Goal: Task Accomplishment & Management: Complete application form

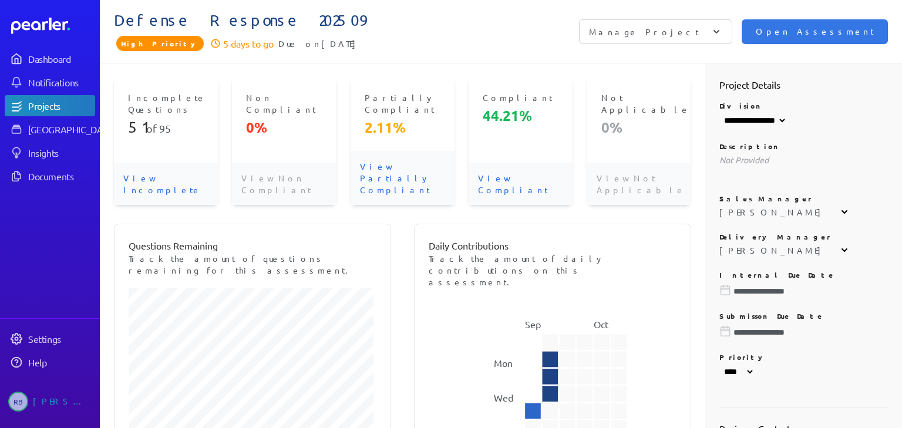
select select "****"
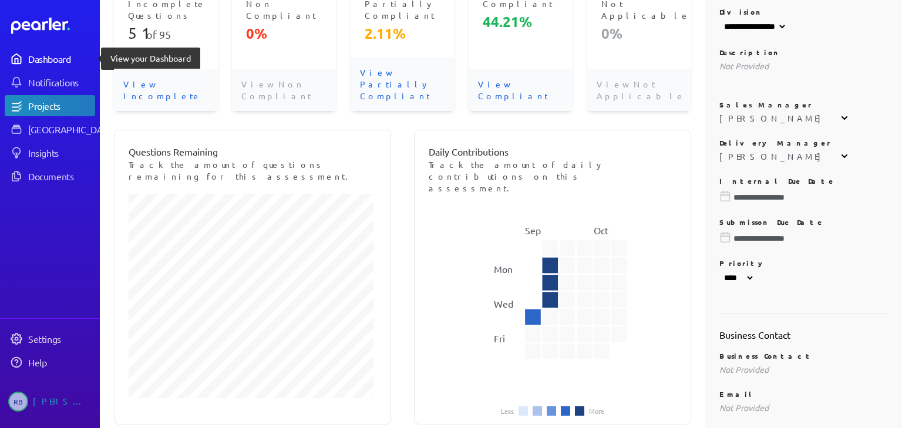
click at [47, 61] on div "Dashboard" at bounding box center [61, 59] width 66 height 12
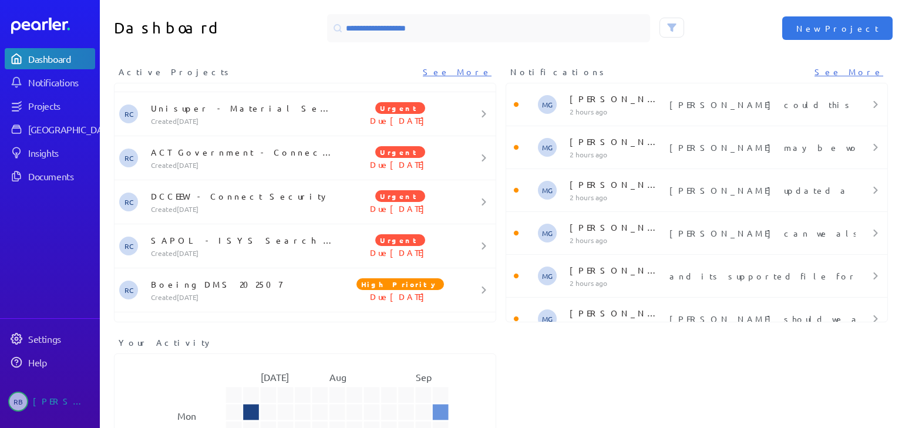
scroll to position [596, 0]
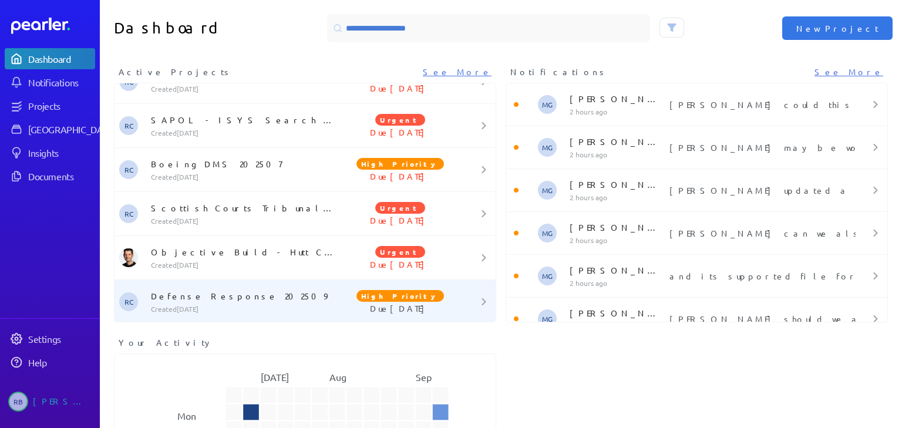
click at [217, 293] on p "Defense Response 202509" at bounding box center [244, 296] width 186 height 12
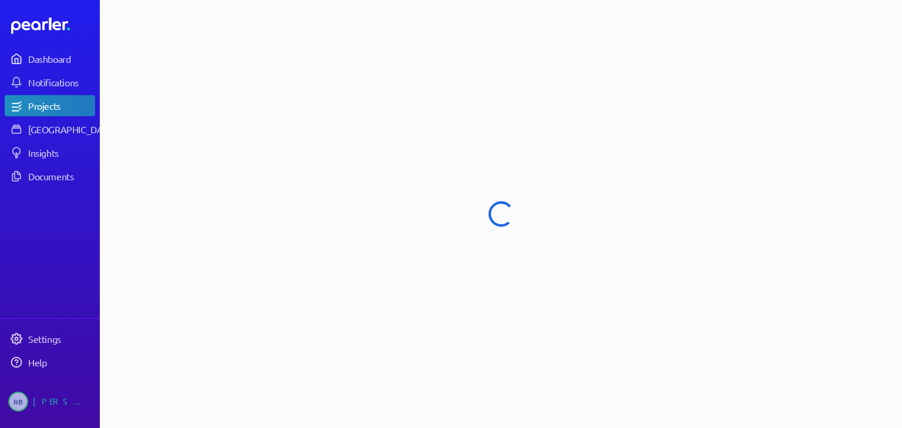
select select "****"
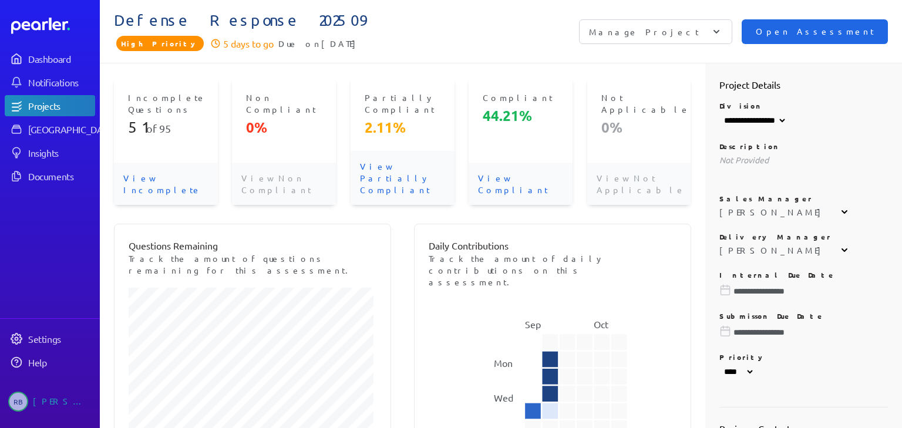
click at [834, 37] on span "Open Assessment" at bounding box center [815, 31] width 118 height 13
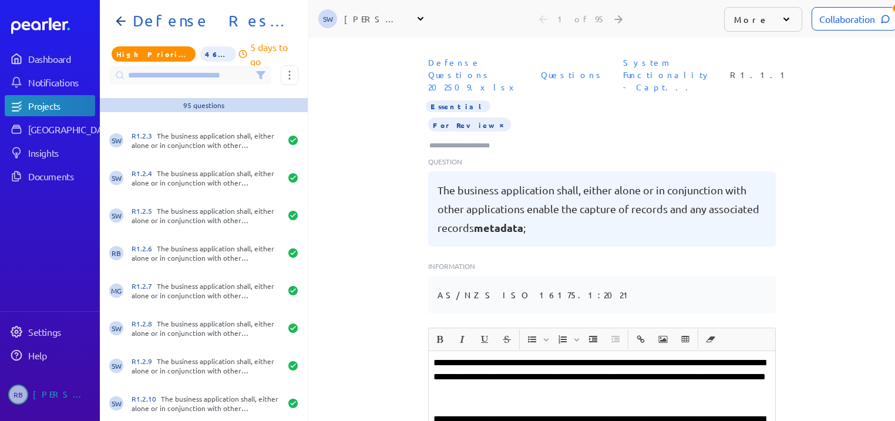
scroll to position [376, 0]
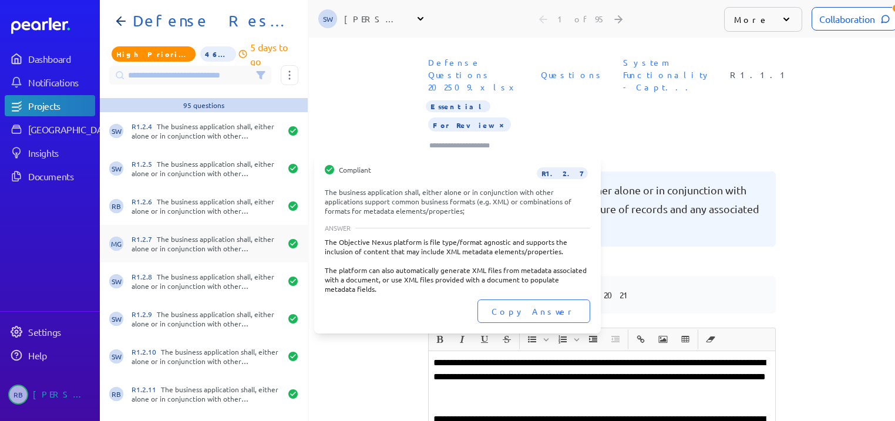
click at [221, 246] on div "R1.2.7 The business application shall, either alone or in conjunction with othe…" at bounding box center [206, 243] width 149 height 19
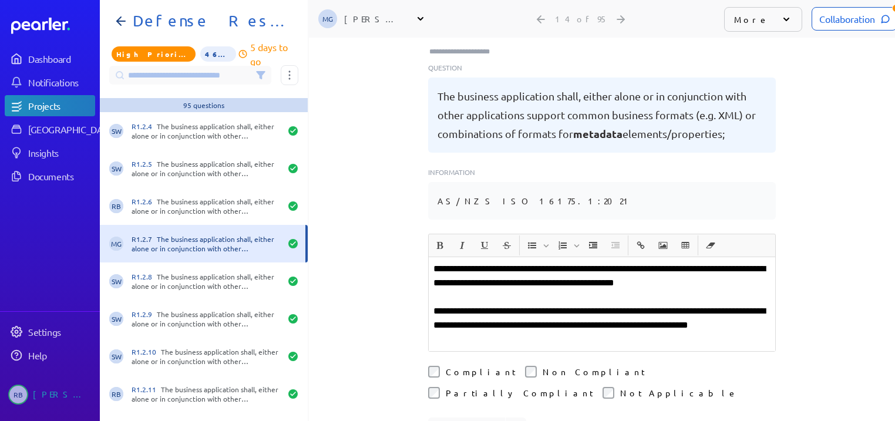
scroll to position [94, 0]
click at [855, 21] on div "Collaboration" at bounding box center [855, 18] width 86 height 23
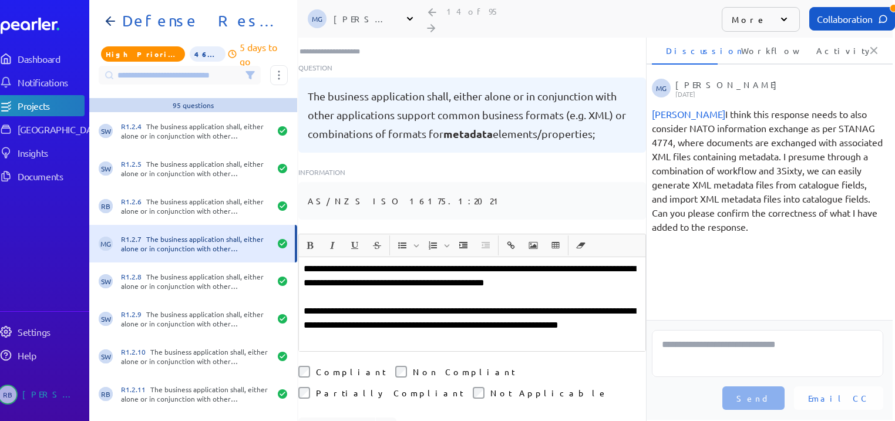
scroll to position [0, 15]
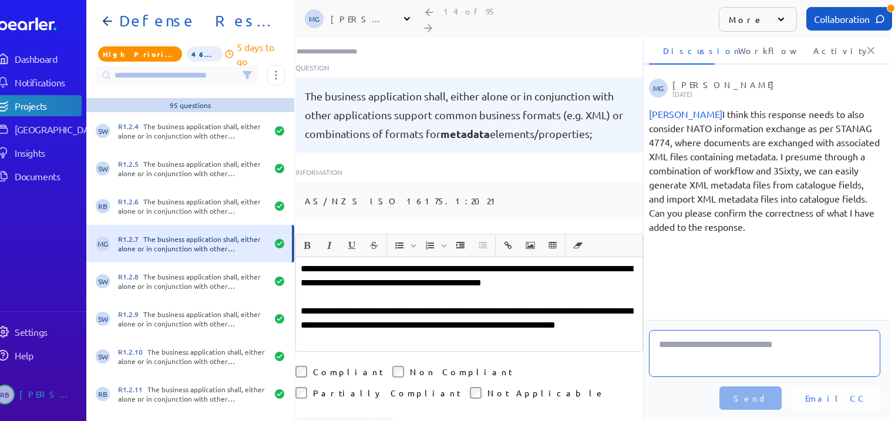
click at [738, 364] on textarea at bounding box center [764, 353] width 231 height 47
type textarea "**********"
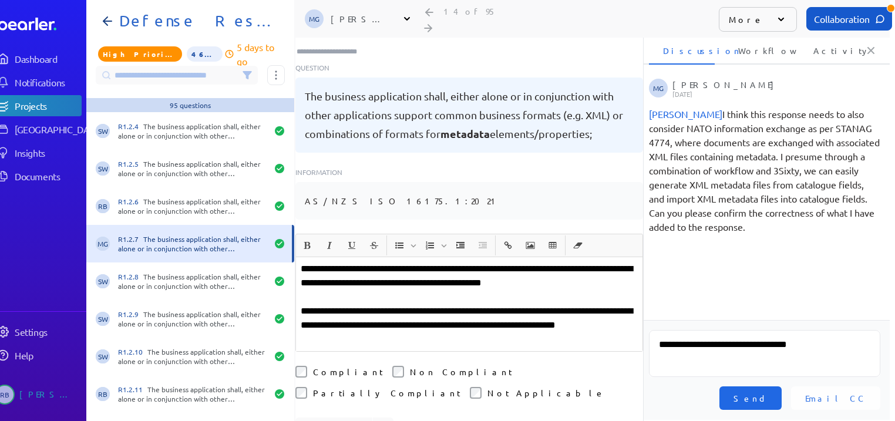
click at [782, 407] on button "Send" at bounding box center [751, 398] width 62 height 23
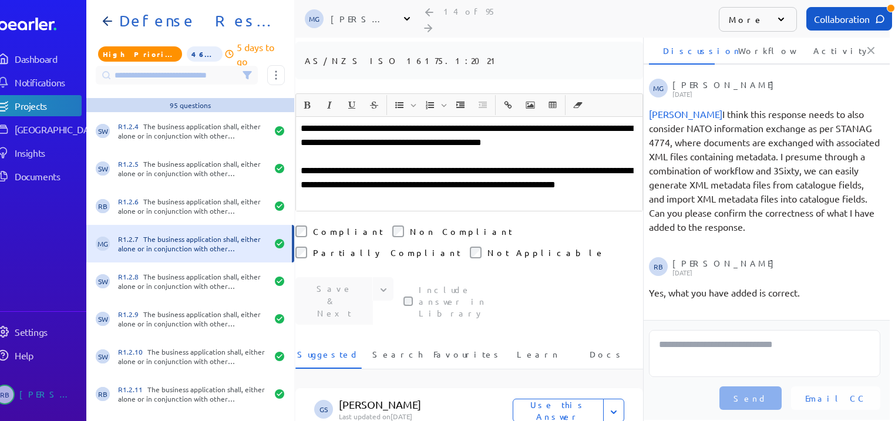
scroll to position [235, 0]
click at [344, 277] on div "Save & Next Save Save & Copy Include answer in Library" at bounding box center [470, 301] width 348 height 48
click at [416, 176] on p "**********" at bounding box center [469, 184] width 337 height 42
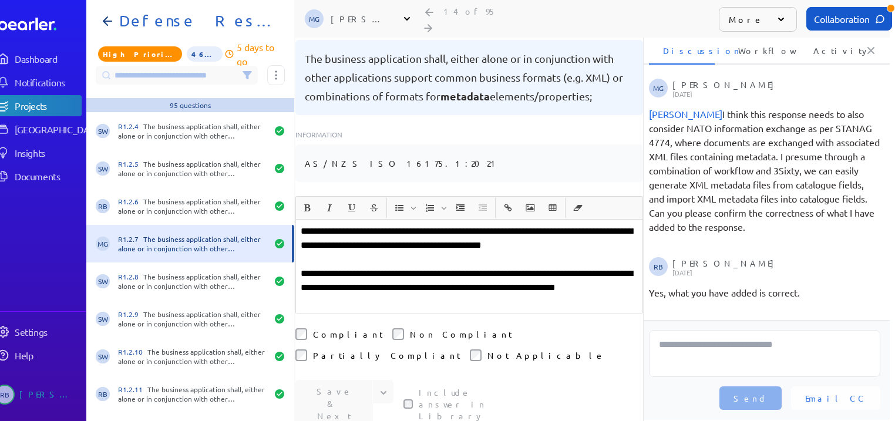
scroll to position [94, 0]
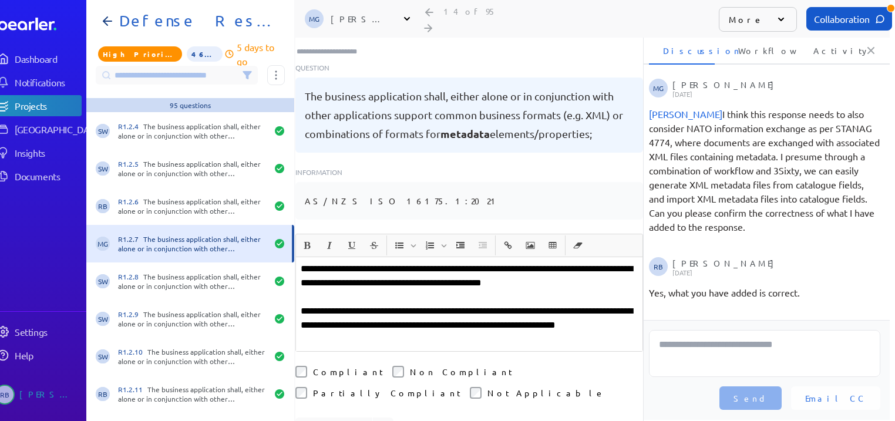
click at [618, 262] on p "**********" at bounding box center [469, 276] width 337 height 28
click at [381, 304] on p "**********" at bounding box center [469, 325] width 337 height 42
click at [616, 263] on p "**********" at bounding box center [469, 276] width 337 height 28
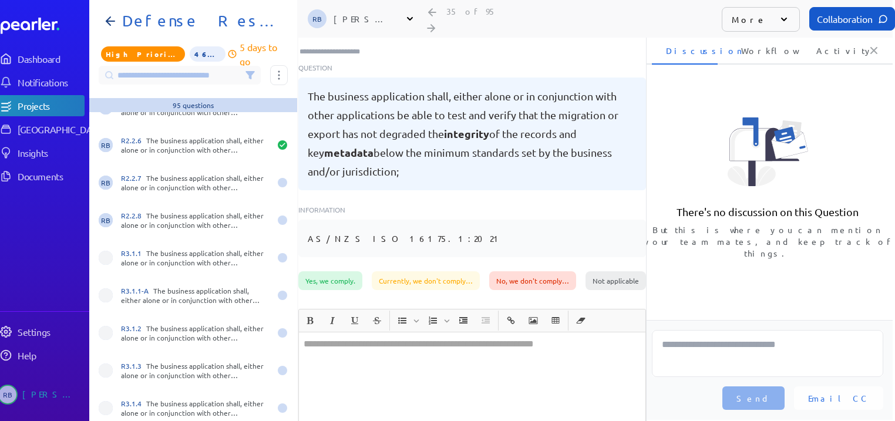
scroll to position [1363, 0]
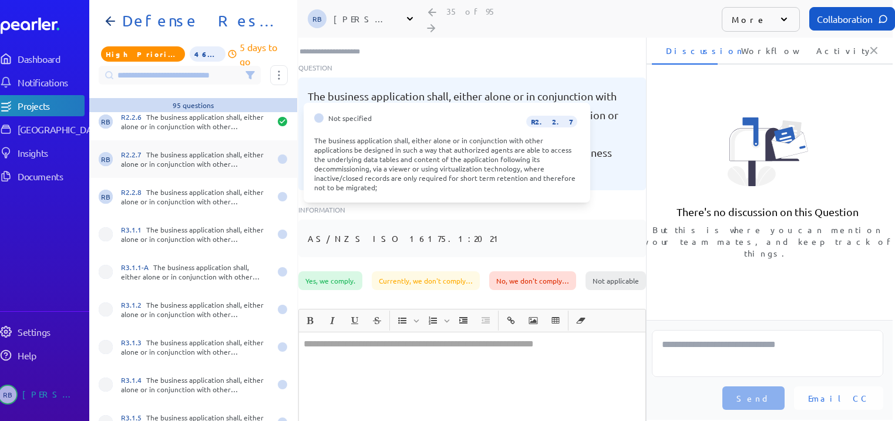
click at [221, 150] on div "R2.2.7 The business application shall, either alone or in conjunction with othe…" at bounding box center [195, 159] width 149 height 19
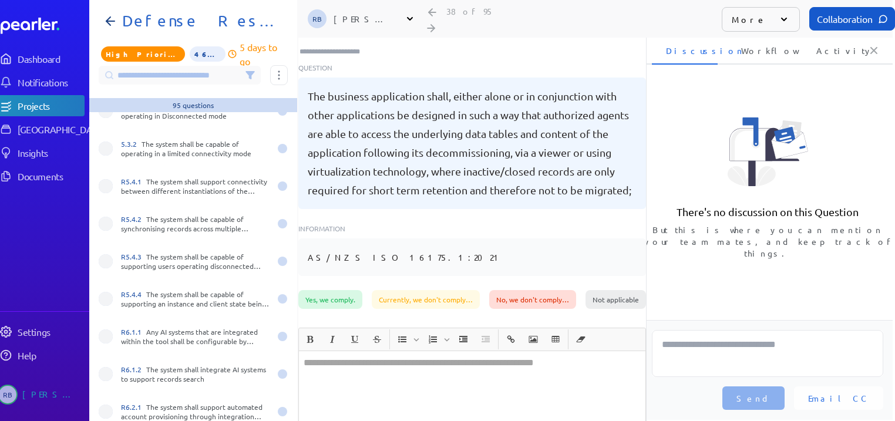
scroll to position [2832, 0]
click at [103, 14] on icon at bounding box center [110, 21] width 14 height 14
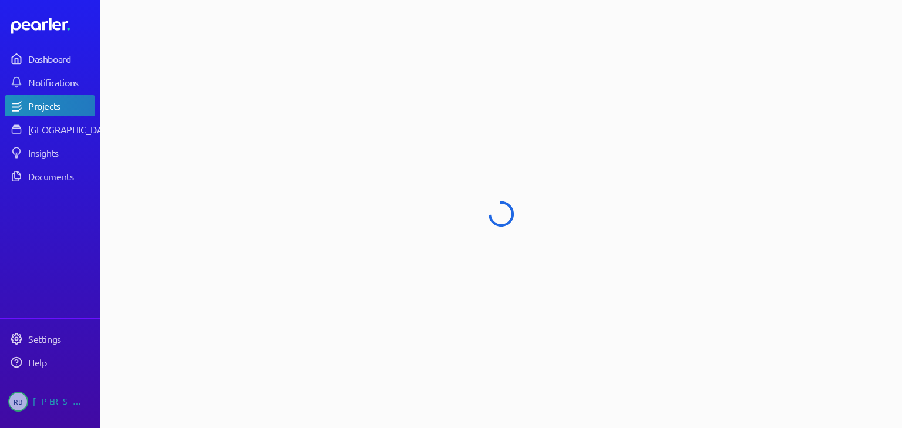
select select "****"
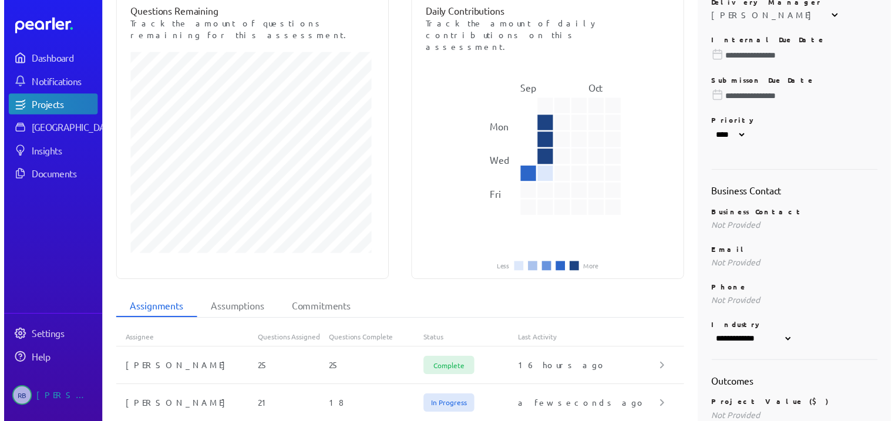
scroll to position [442, 0]
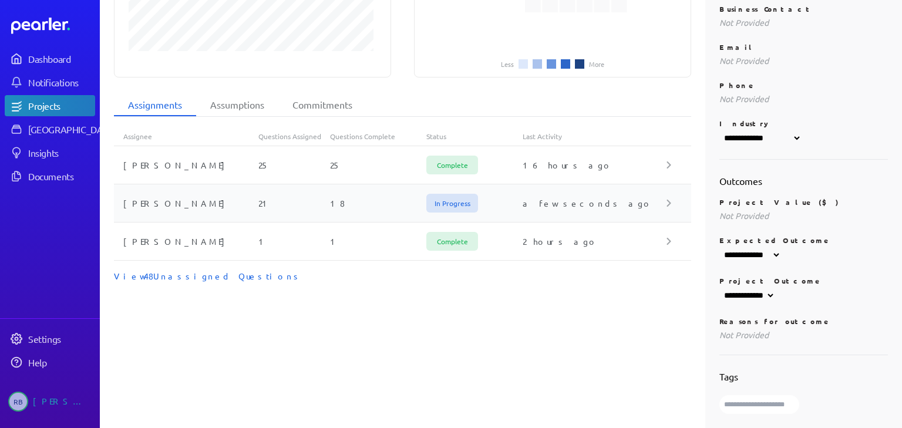
click at [152, 197] on div "[PERSON_NAME]" at bounding box center [186, 203] width 145 height 12
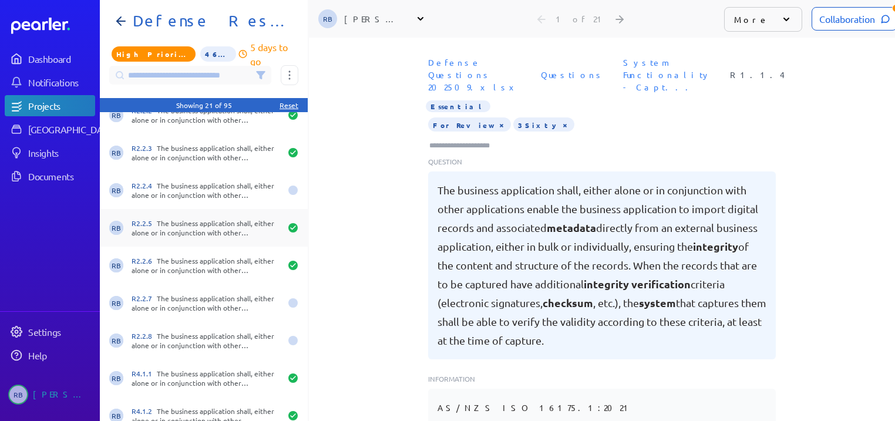
scroll to position [191, 0]
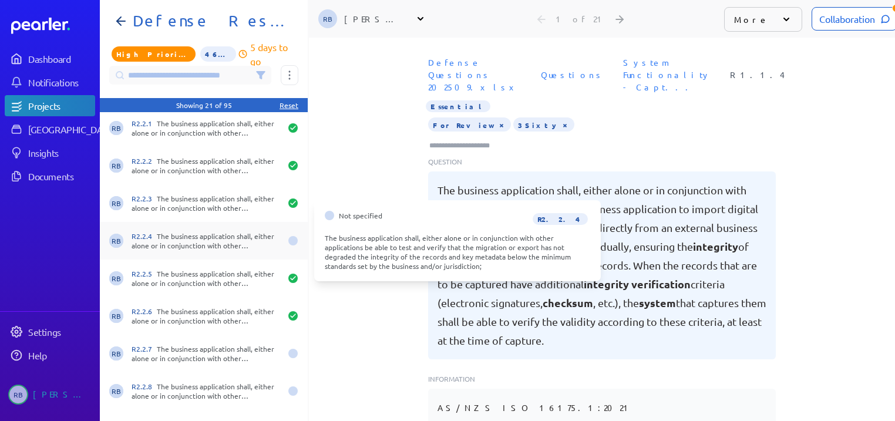
click at [243, 241] on div "R2.2.4 The business application shall, either alone or in conjunction with othe…" at bounding box center [206, 240] width 149 height 19
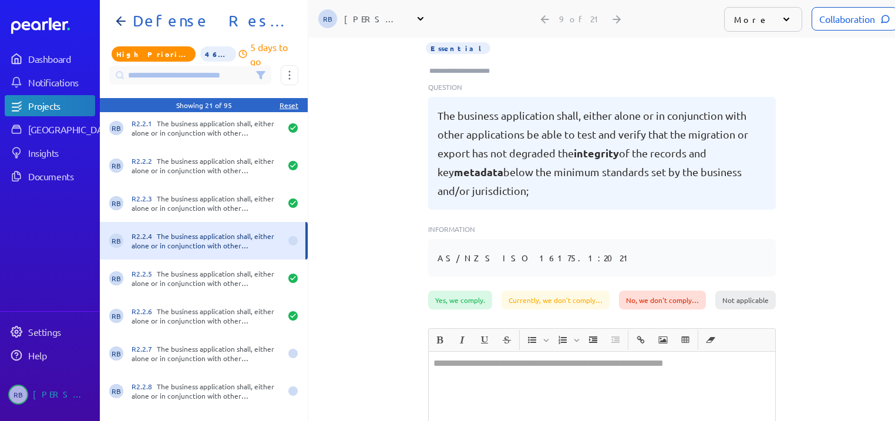
scroll to position [52, 0]
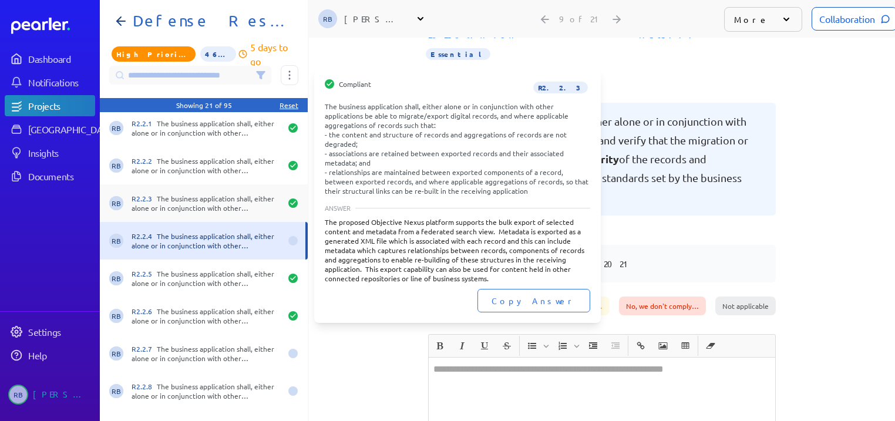
click at [166, 197] on div "R2.2.3 The business application shall, either alone or in conjunction with othe…" at bounding box center [206, 203] width 149 height 19
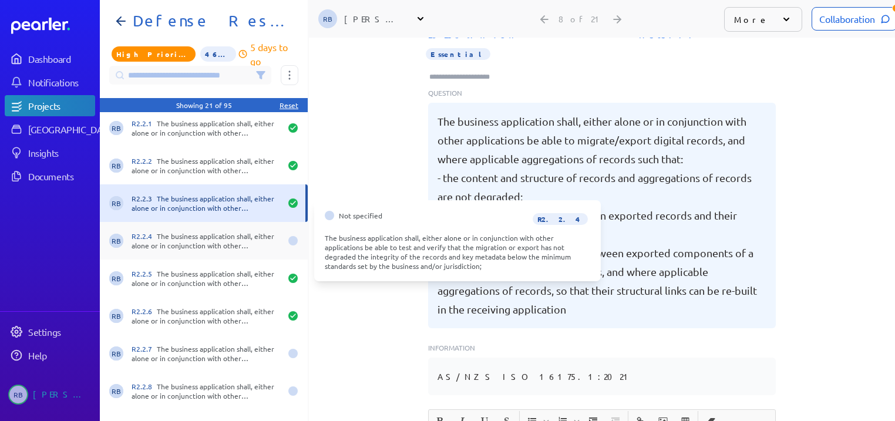
click at [182, 237] on div "R2.2.4 The business application shall, either alone or in conjunction with othe…" at bounding box center [206, 240] width 149 height 19
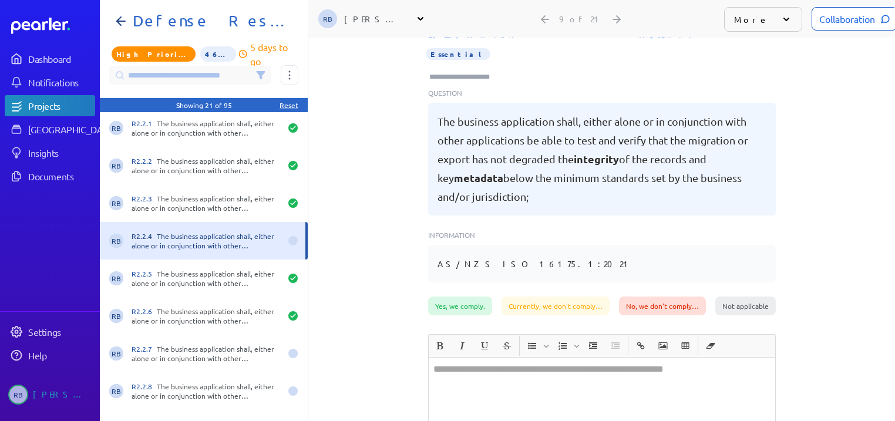
click at [624, 377] on div at bounding box center [602, 404] width 347 height 93
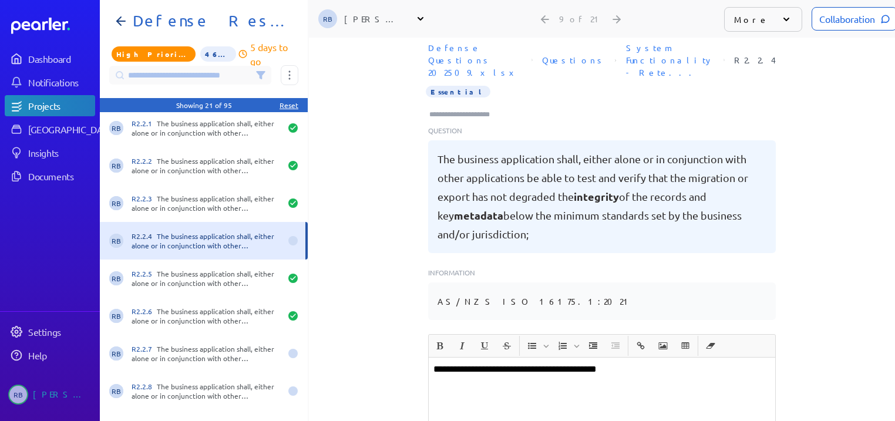
click at [881, 21] on icon at bounding box center [885, 19] width 9 height 9
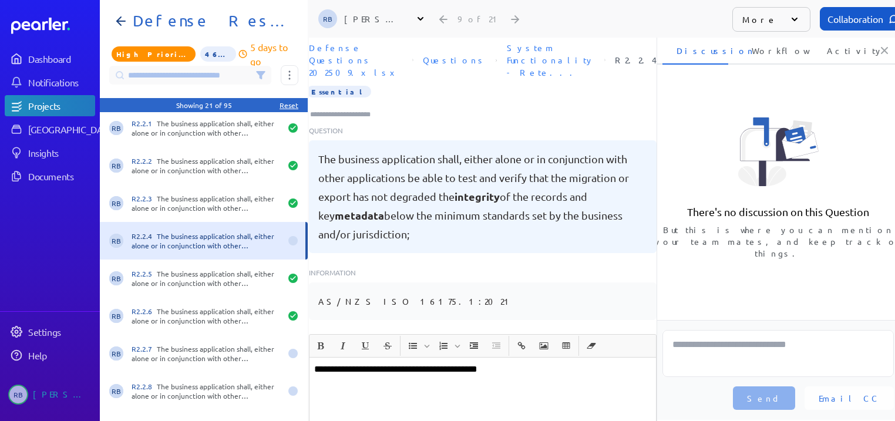
scroll to position [0, 4]
click at [540, 362] on p "**********" at bounding box center [482, 369] width 337 height 14
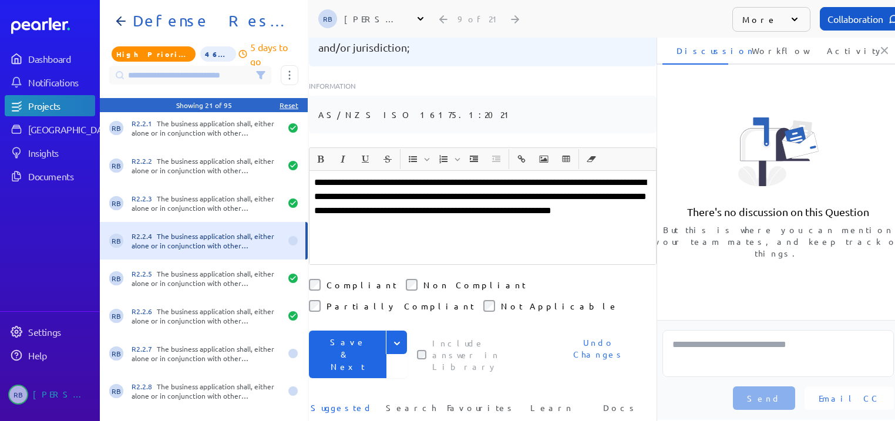
scroll to position [203, 0]
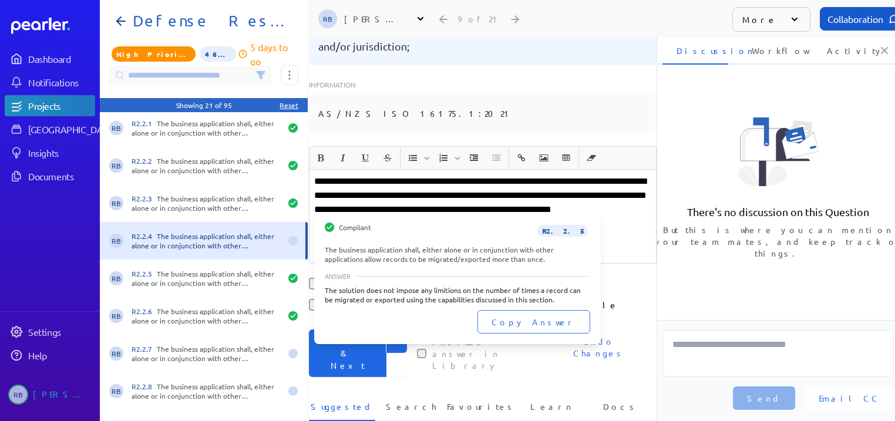
click at [313, 269] on div at bounding box center [305, 278] width 23 height 38
click at [311, 269] on div at bounding box center [305, 278] width 23 height 38
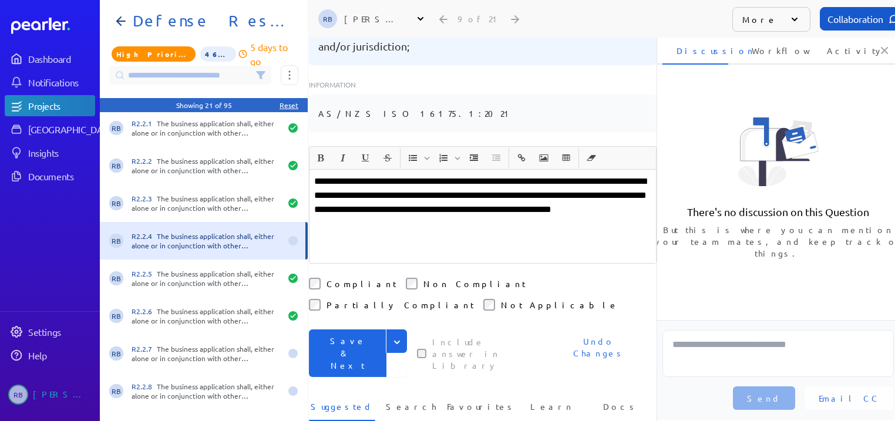
click at [355, 330] on button "Save & Next" at bounding box center [348, 354] width 78 height 48
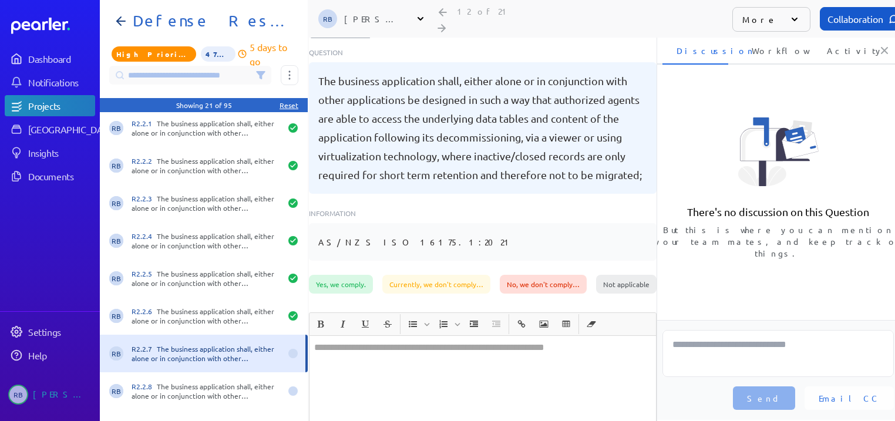
scroll to position [62, 0]
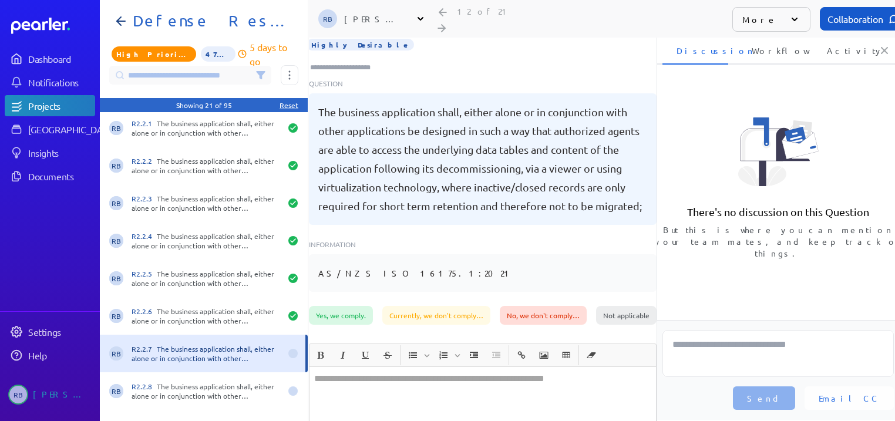
click at [415, 19] on icon at bounding box center [421, 19] width 12 height 12
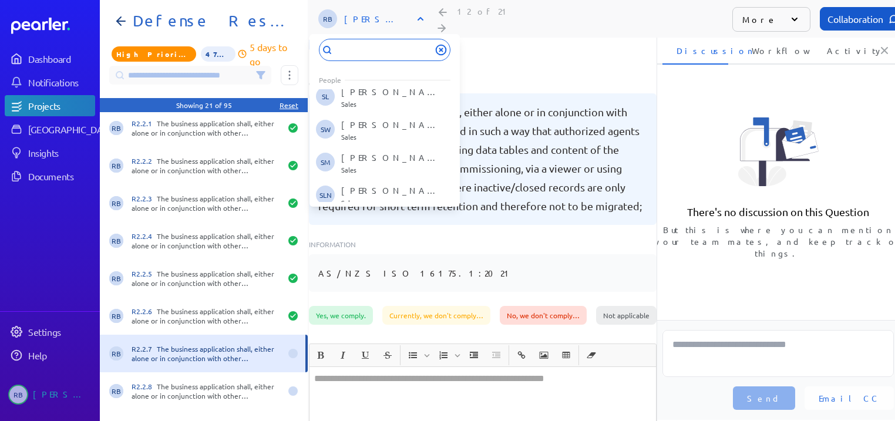
scroll to position [808, 0]
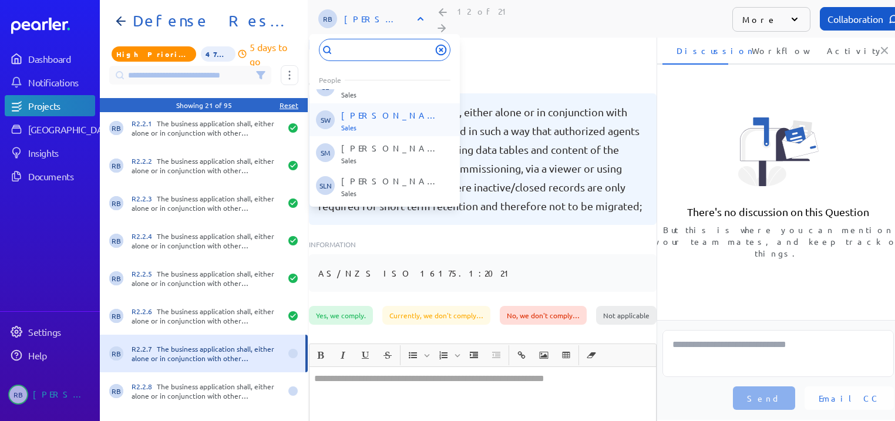
click at [402, 122] on div "[PERSON_NAME] Sales" at bounding box center [390, 120] width 98 height 22
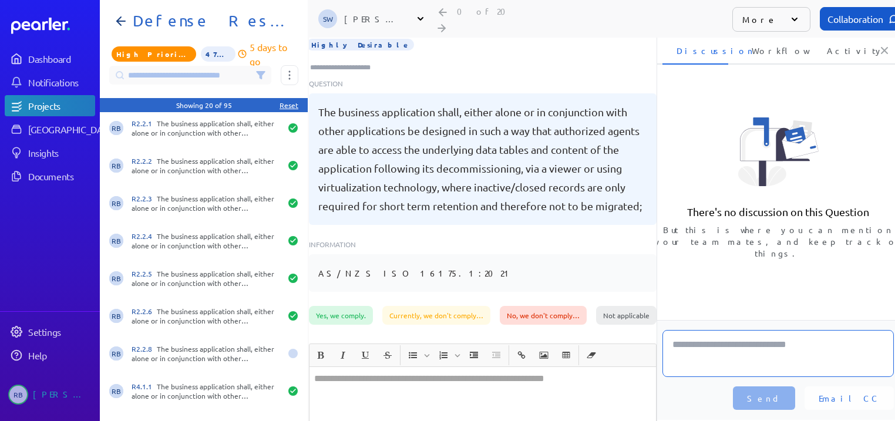
click at [785, 359] on textarea at bounding box center [778, 353] width 231 height 47
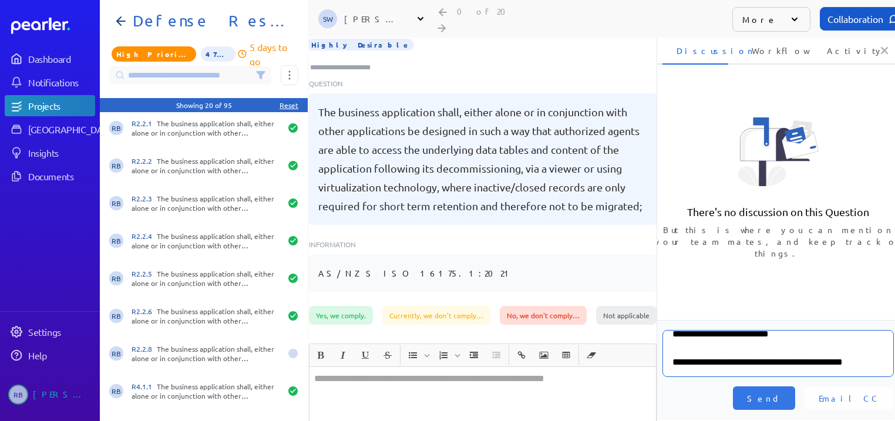
scroll to position [52, 0]
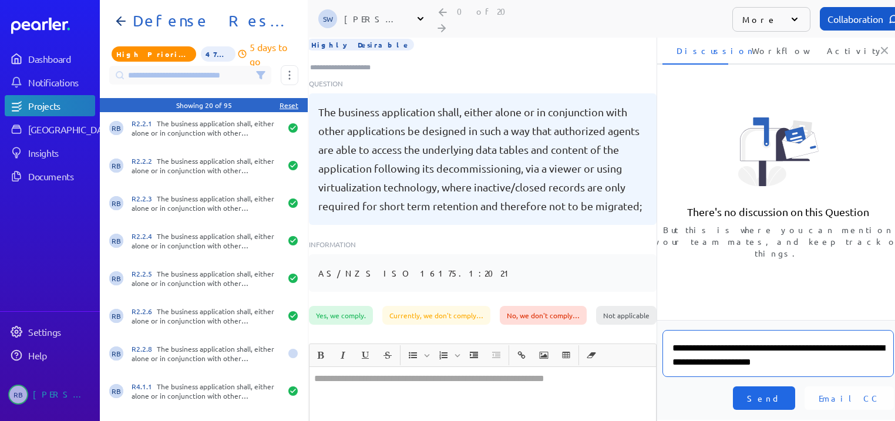
type textarea "**********"
click at [781, 401] on span "Send" at bounding box center [764, 398] width 34 height 12
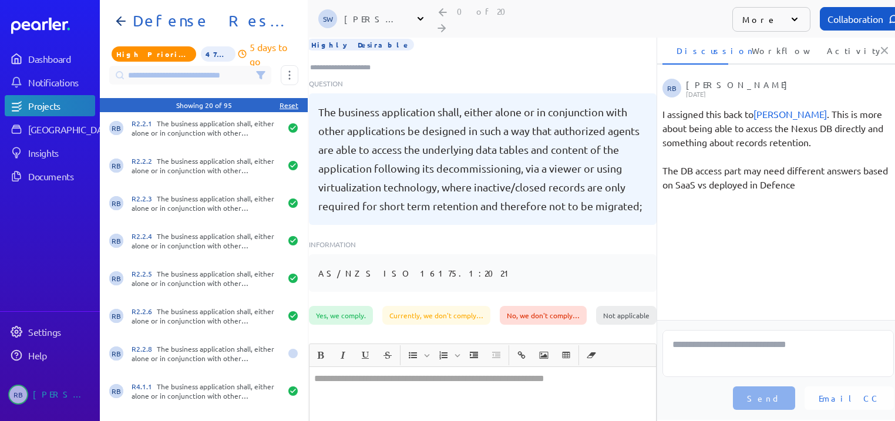
scroll to position [0, 5]
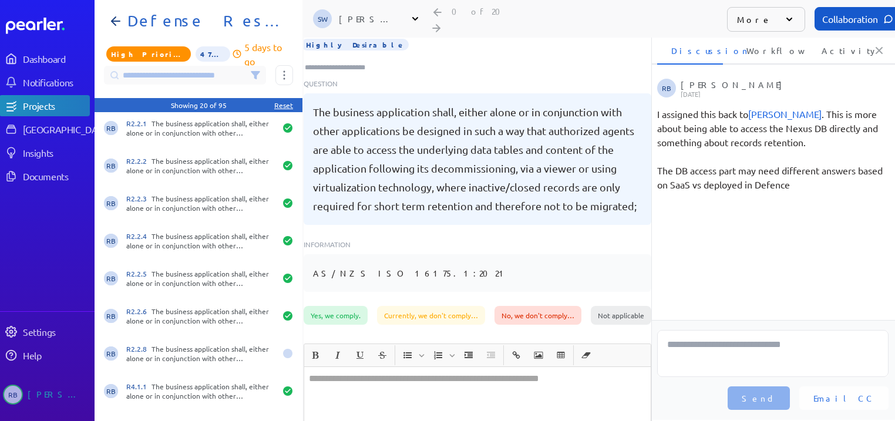
click at [566, 397] on div at bounding box center [477, 413] width 347 height 93
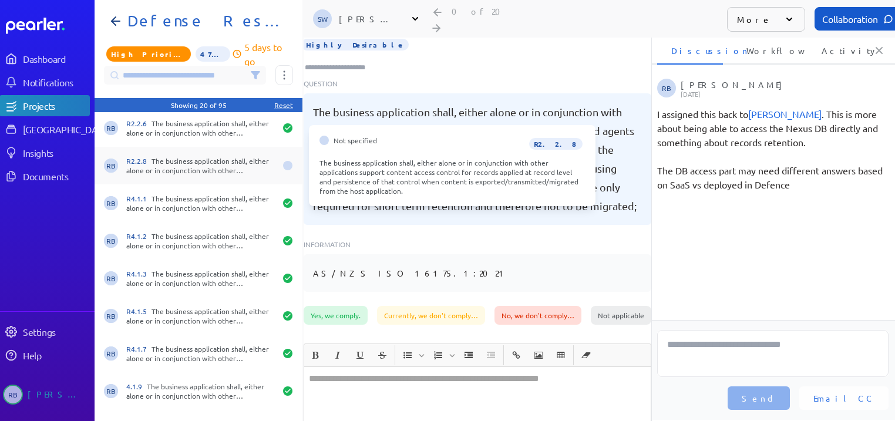
click at [233, 160] on div "R2.2.8 The business application shall, either alone or in conjunction with othe…" at bounding box center [200, 165] width 149 height 19
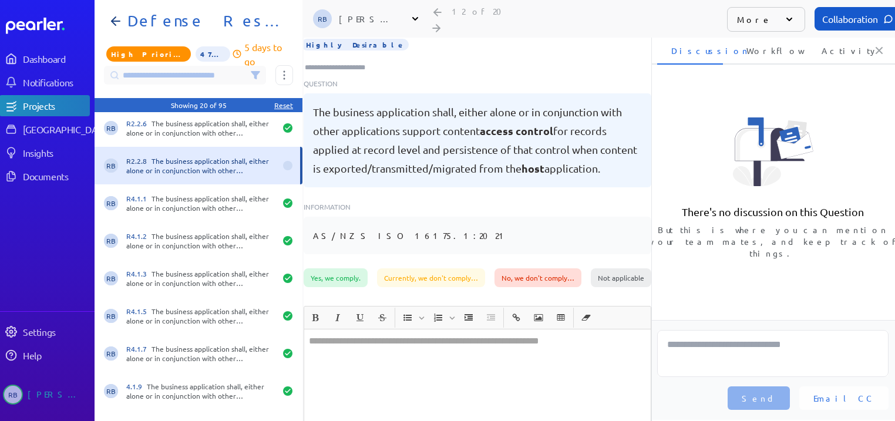
click at [432, 341] on div "﻿" at bounding box center [477, 376] width 347 height 93
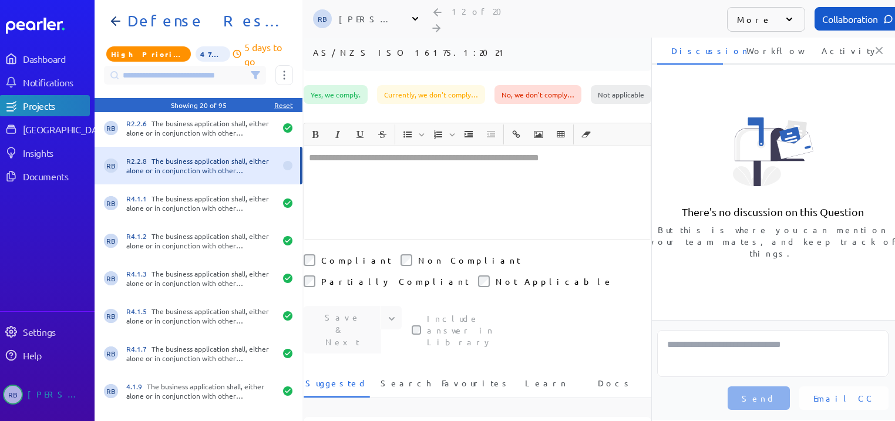
scroll to position [254, 0]
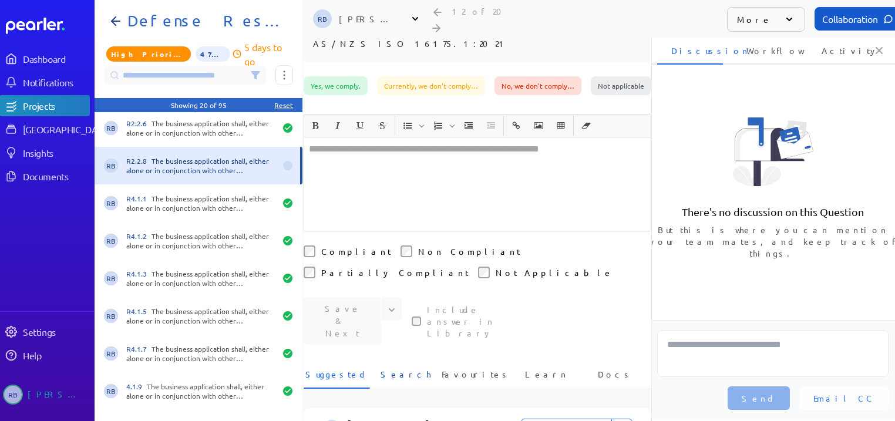
click at [402, 368] on span "Search" at bounding box center [406, 377] width 51 height 19
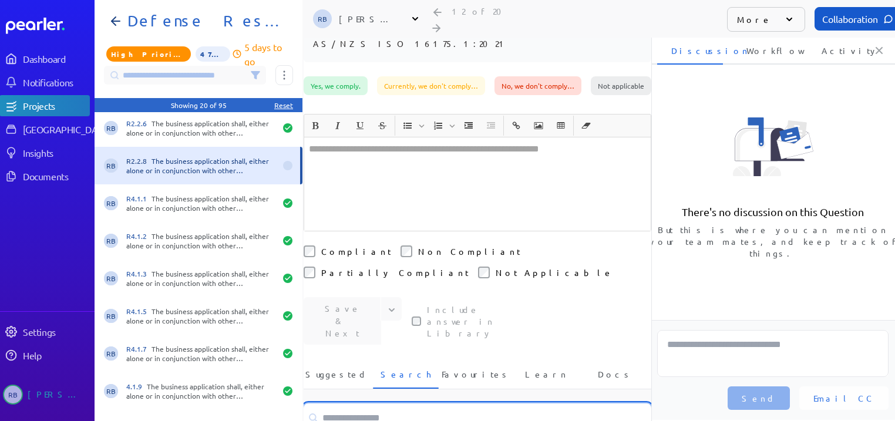
click at [392, 404] on input at bounding box center [478, 418] width 348 height 28
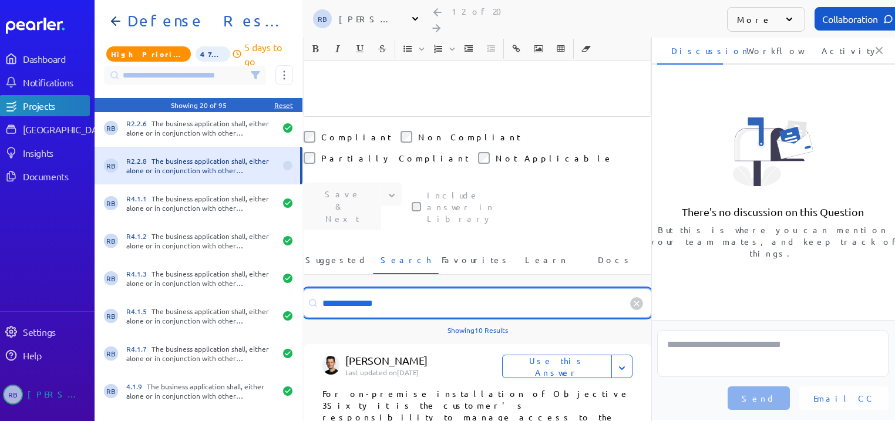
scroll to position [376, 0]
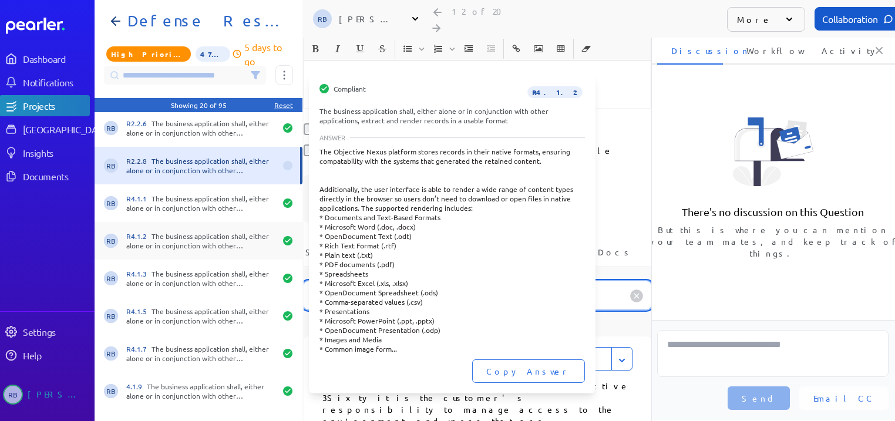
drag, startPoint x: 388, startPoint y: 226, endPoint x: 257, endPoint y: 226, distance: 130.4
click at [257, 226] on section "Compliant R4.1.2 The business application shall, either alone or in conjunction…" at bounding box center [497, 210] width 804 height 421
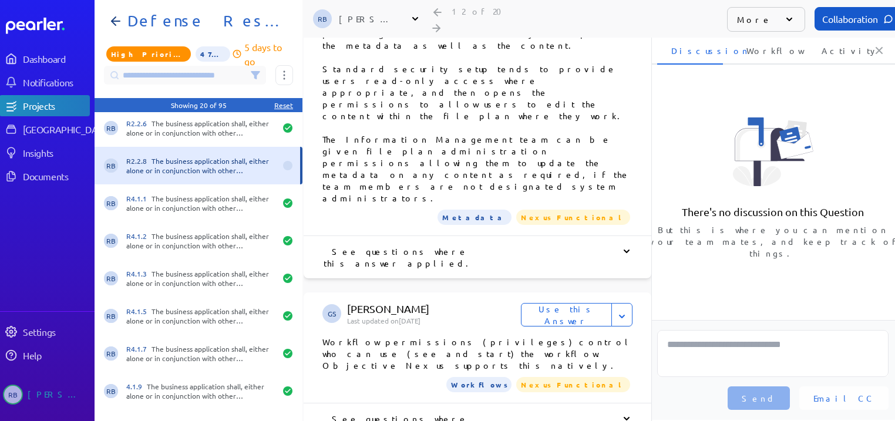
scroll to position [1316, 0]
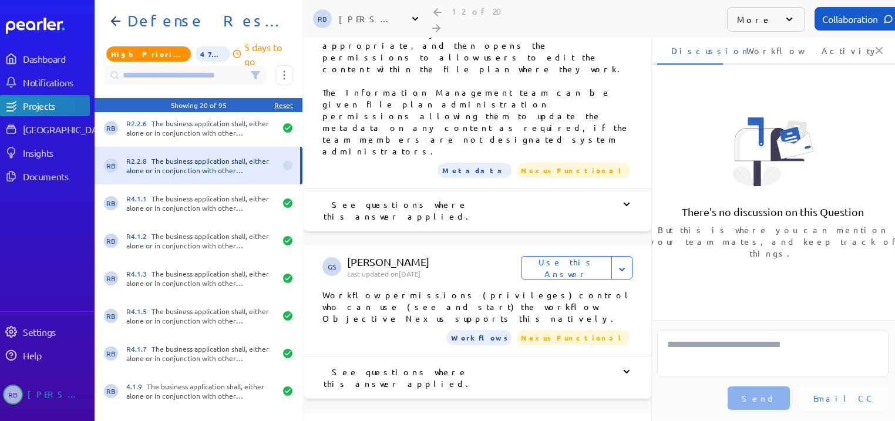
type input "**********"
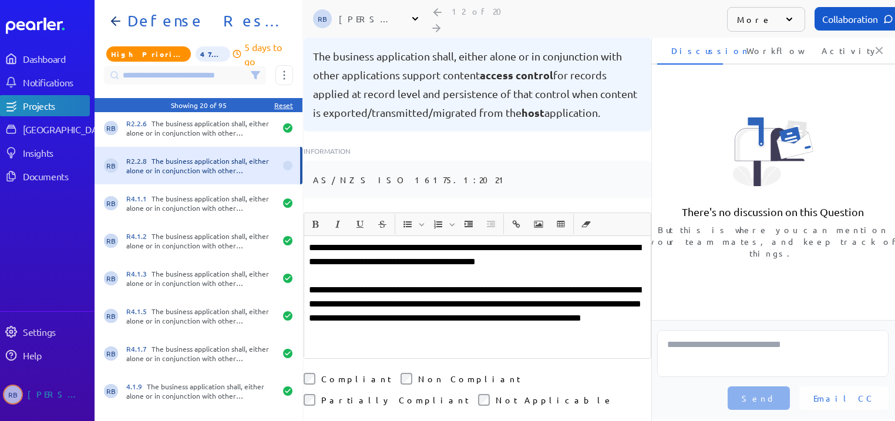
scroll to position [85, 0]
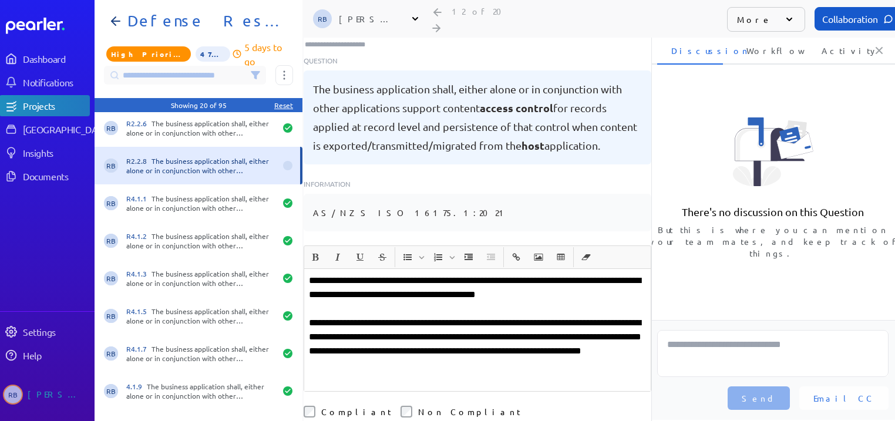
click at [350, 274] on p "**********" at bounding box center [477, 330] width 337 height 113
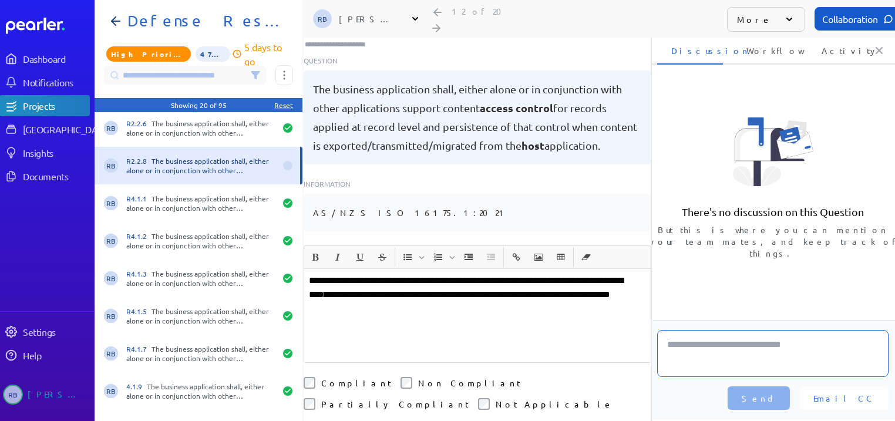
click at [738, 342] on textarea at bounding box center [772, 353] width 231 height 47
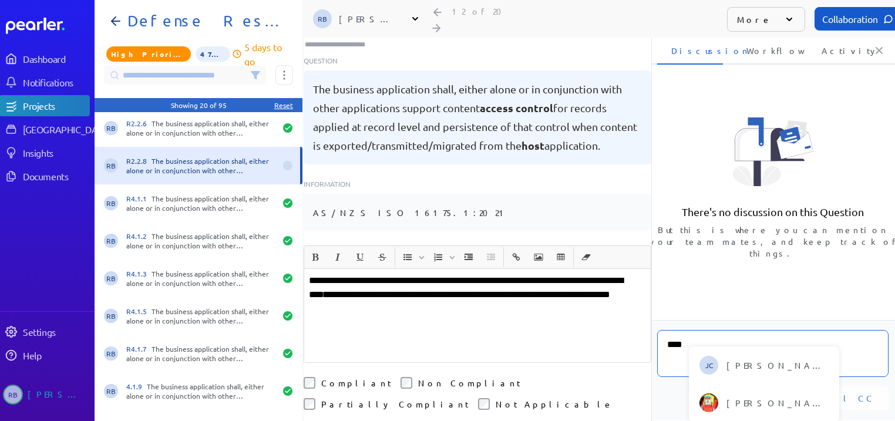
type textarea "****"
click at [733, 295] on div "There's no discussion on this Question But this is where you can mention your t…" at bounding box center [773, 199] width 250 height 241
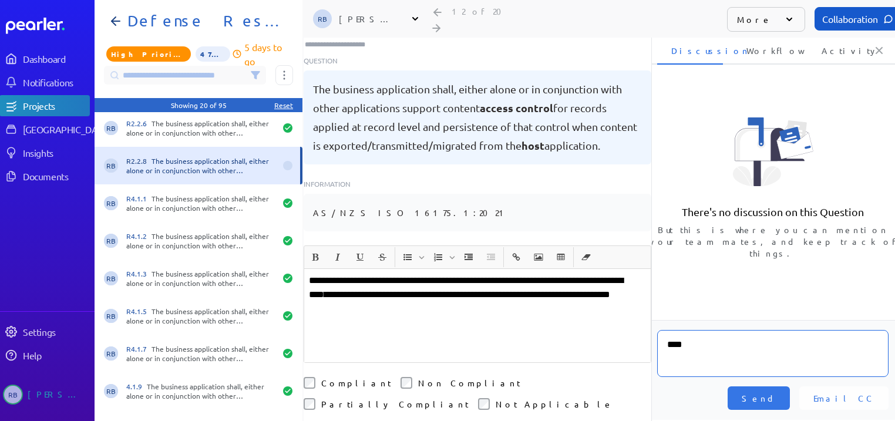
drag, startPoint x: 698, startPoint y: 344, endPoint x: 663, endPoint y: 341, distance: 34.8
click at [663, 341] on textarea "****" at bounding box center [772, 353] width 231 height 47
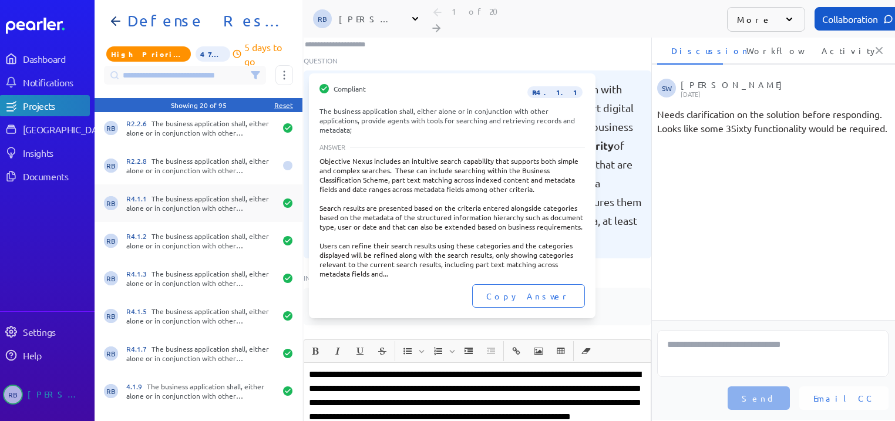
scroll to position [0, 5]
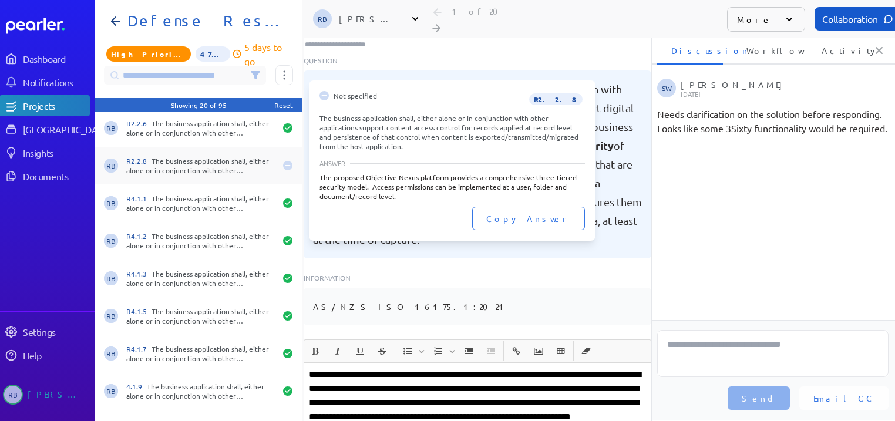
click at [211, 164] on div "R2.2.8 The business application shall, either alone or in conjunction with othe…" at bounding box center [200, 165] width 149 height 19
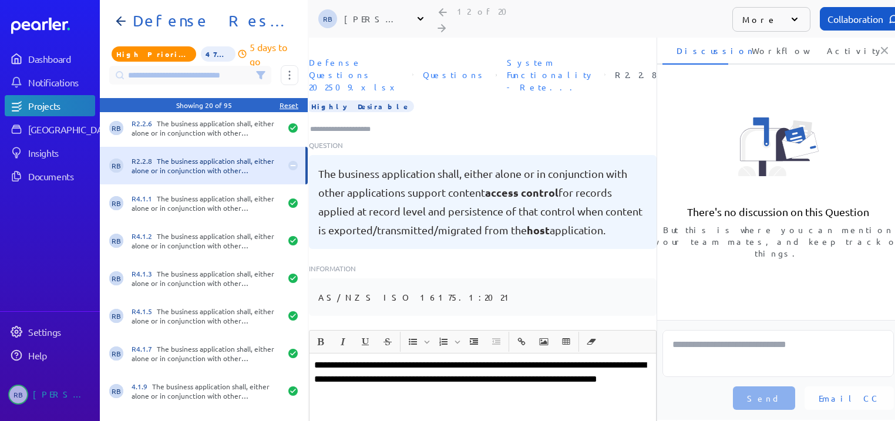
click at [366, 123] on input "Type here to add tags" at bounding box center [345, 129] width 73 height 12
type input "*"
type input "*********"
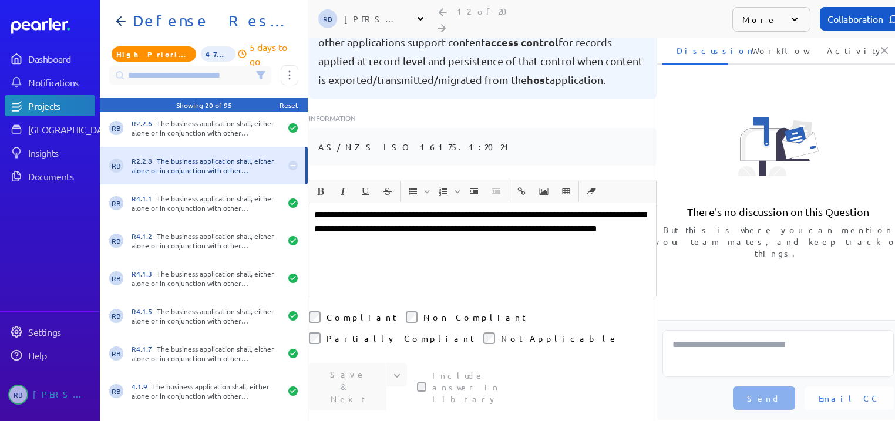
scroll to position [188, 0]
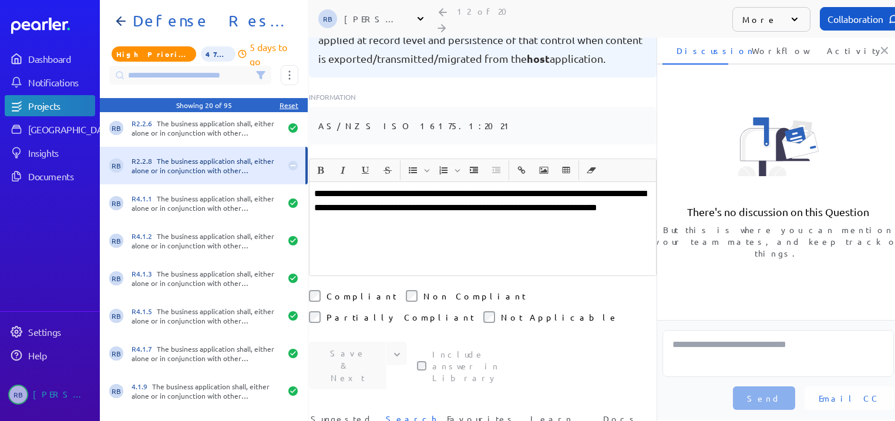
click at [459, 211] on p "**********" at bounding box center [482, 208] width 337 height 42
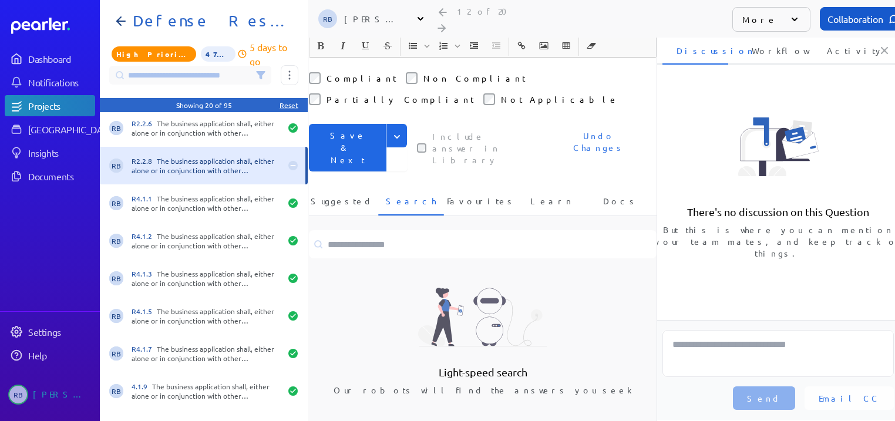
scroll to position [7, 0]
click at [342, 195] on span "Suggested" at bounding box center [342, 204] width 62 height 19
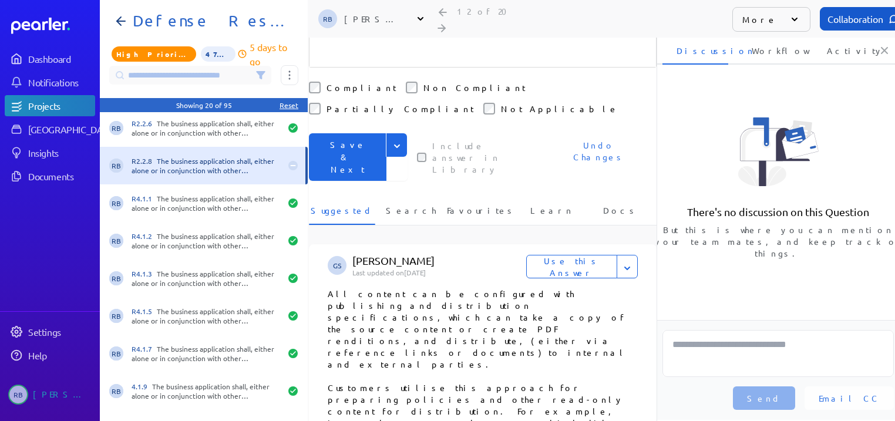
scroll to position [409, 0]
click at [416, 206] on span "Search" at bounding box center [411, 215] width 51 height 19
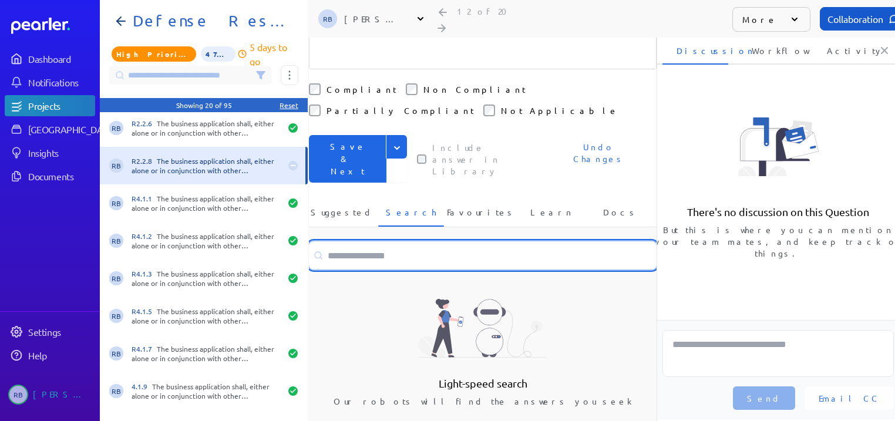
click at [402, 241] on input at bounding box center [483, 255] width 348 height 28
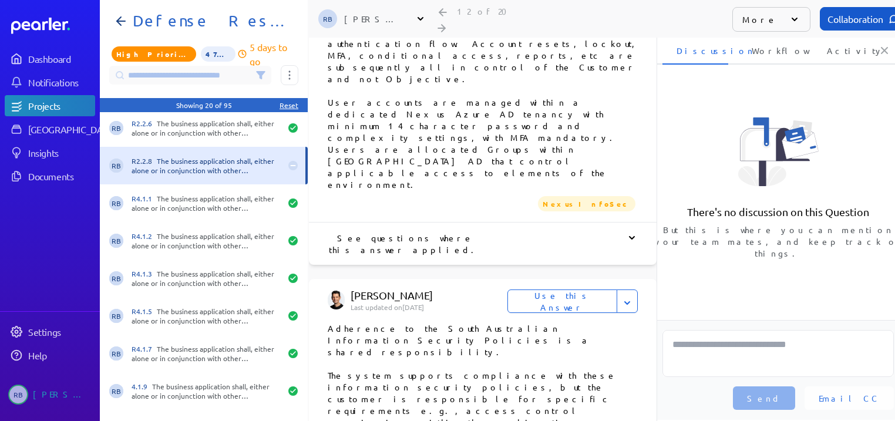
scroll to position [2333, 0]
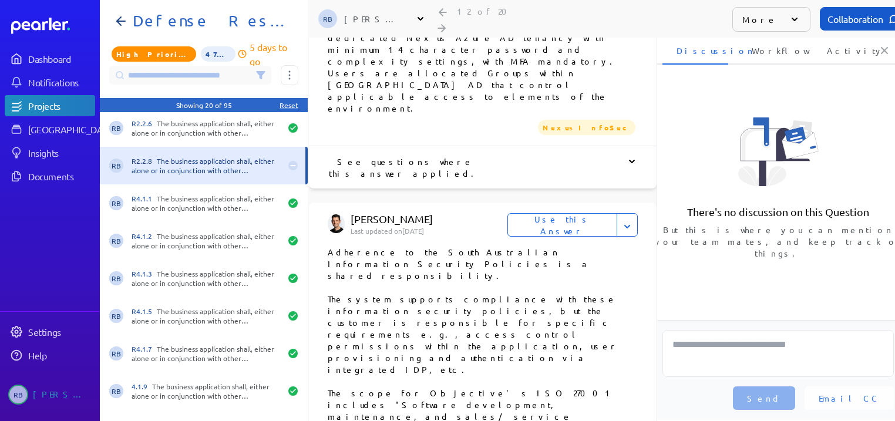
type input "**********"
drag, startPoint x: 331, startPoint y: 207, endPoint x: 482, endPoint y: 236, distance: 153.6
drag, startPoint x: 328, startPoint y: 201, endPoint x: 482, endPoint y: 301, distance: 183.5
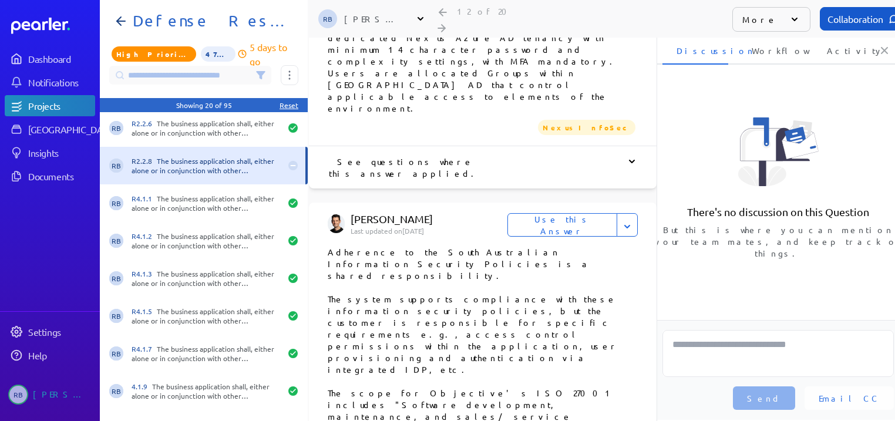
copy p "Objective Connect (included in the proposal) provides the ability to securely s…"
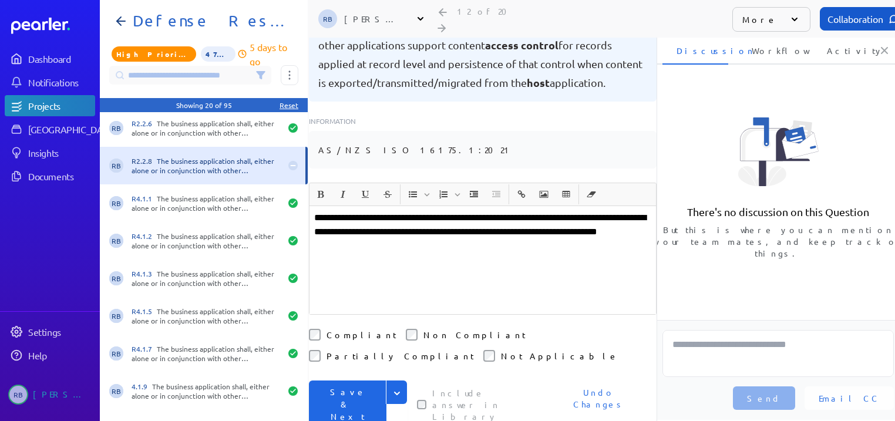
scroll to position [188, 0]
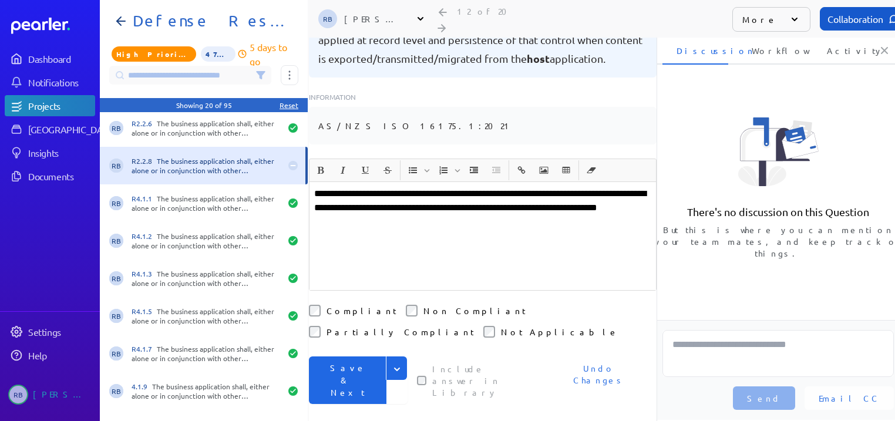
click at [377, 243] on p at bounding box center [482, 250] width 337 height 14
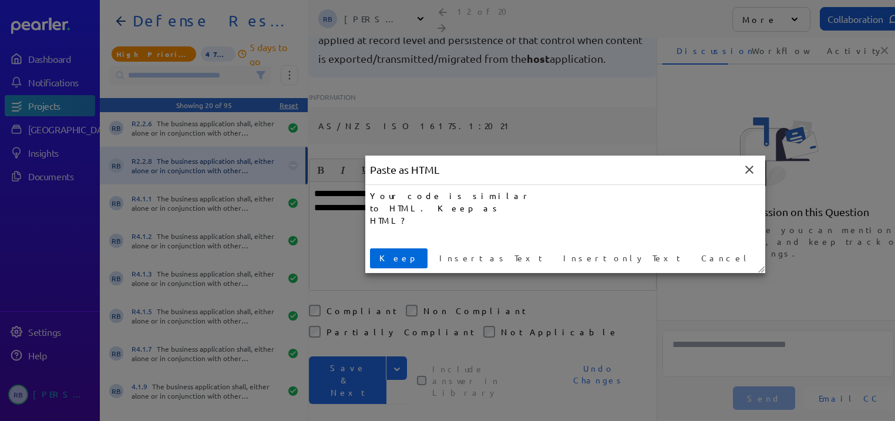
click at [388, 256] on span "Keep" at bounding box center [399, 258] width 48 height 12
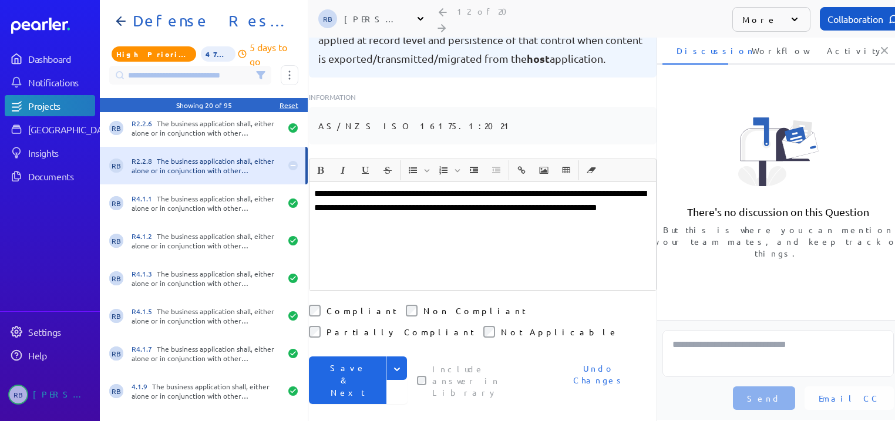
drag, startPoint x: 322, startPoint y: 226, endPoint x: 519, endPoint y: 229, distance: 197.4
click at [519, 243] on p at bounding box center [482, 250] width 337 height 14
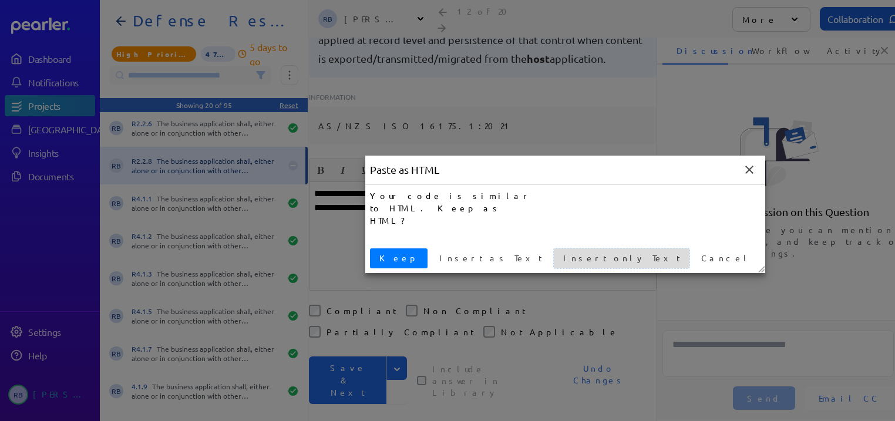
click at [559, 254] on span "Insert only Text" at bounding box center [622, 258] width 126 height 12
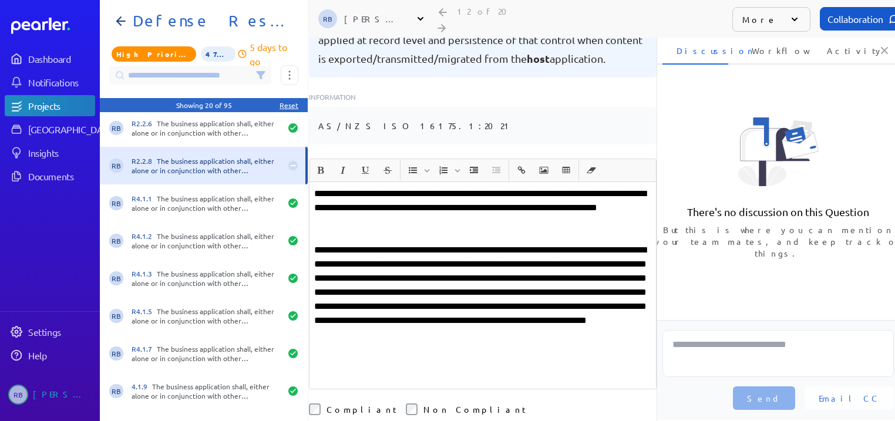
click at [318, 243] on p "**********" at bounding box center [482, 299] width 337 height 113
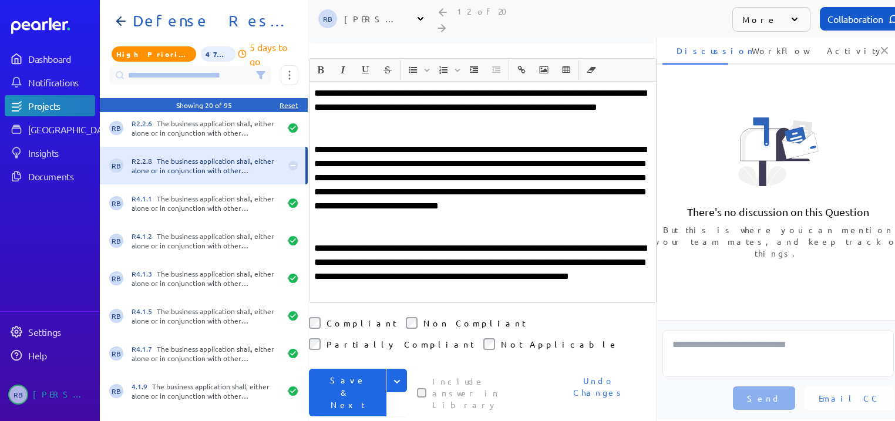
scroll to position [290, 0]
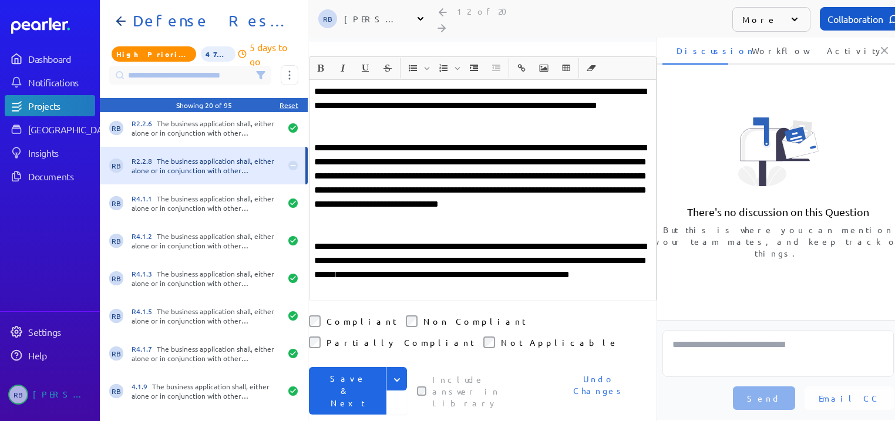
click at [363, 367] on button "Save & Next" at bounding box center [348, 391] width 78 height 48
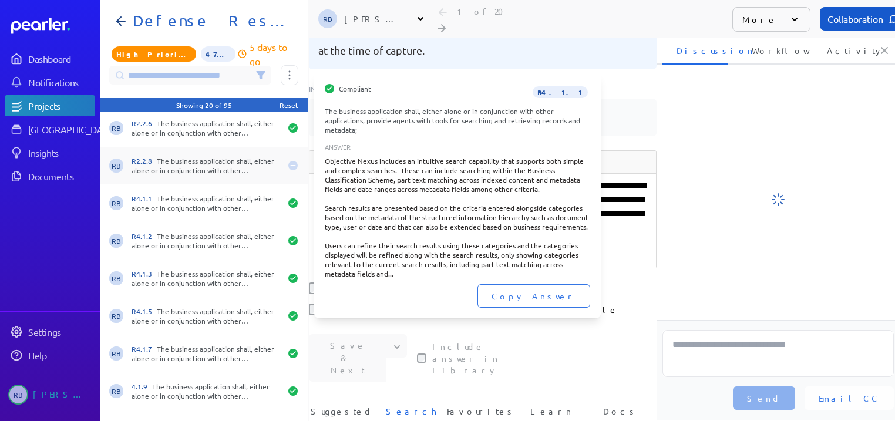
scroll to position [0, 5]
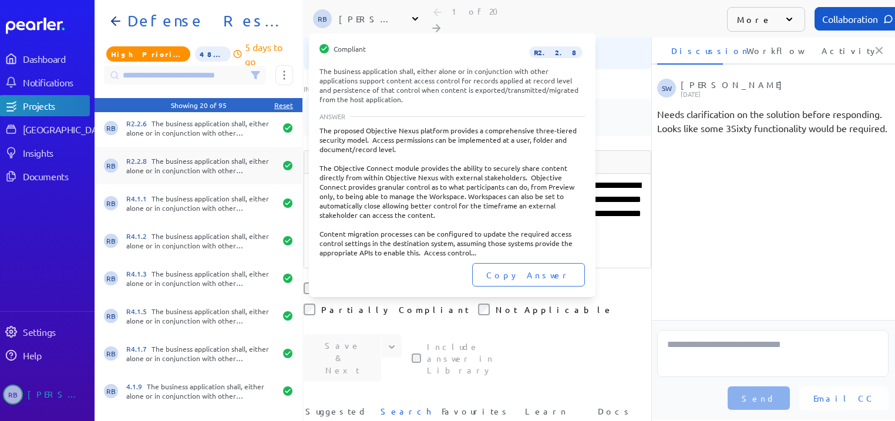
click at [192, 176] on div "RB R2.2.8 The business application shall, either alone or in conjunction with o…" at bounding box center [199, 166] width 208 height 38
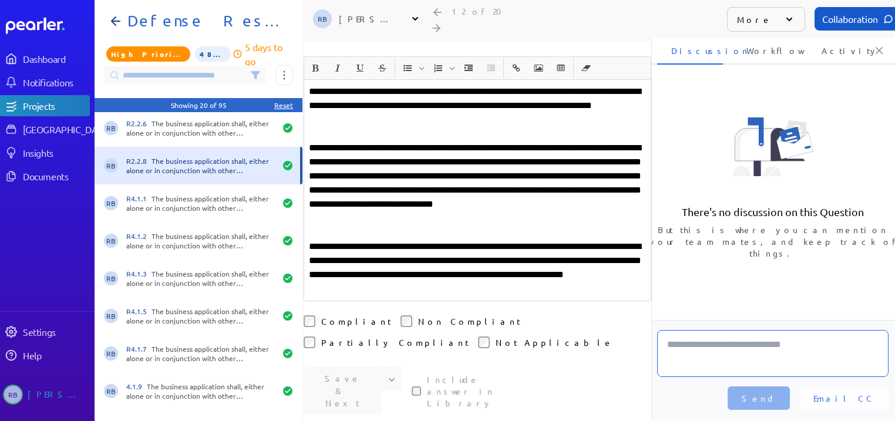
click at [731, 360] on textarea at bounding box center [772, 353] width 231 height 47
type textarea "*"
paste textarea "**********"
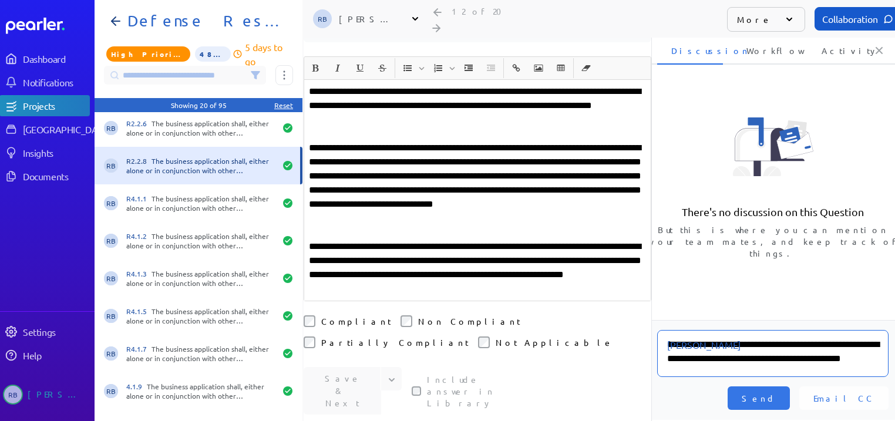
scroll to position [1, 0]
type textarea "**********"
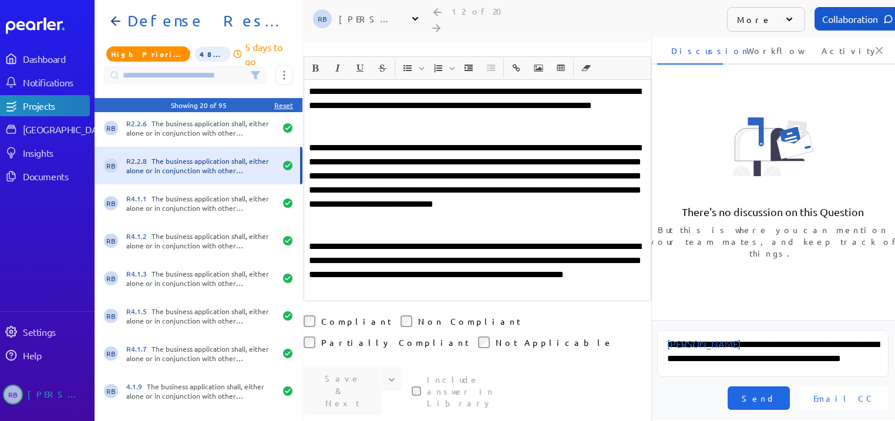
click at [776, 402] on span "Send" at bounding box center [759, 398] width 34 height 12
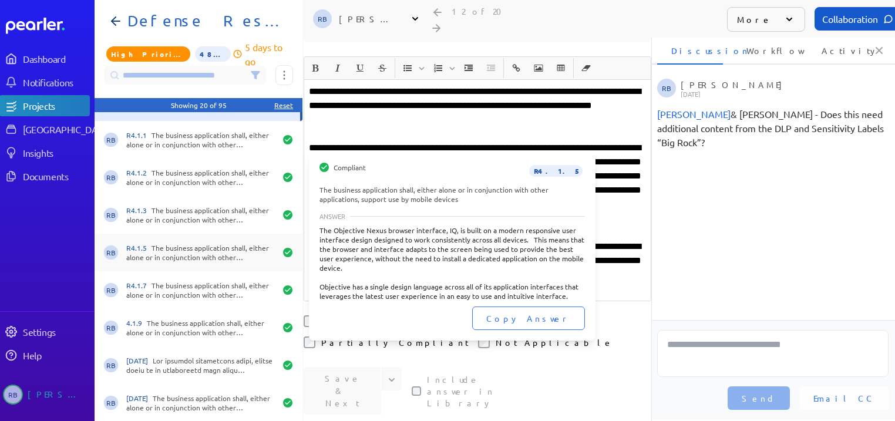
scroll to position [7, 5]
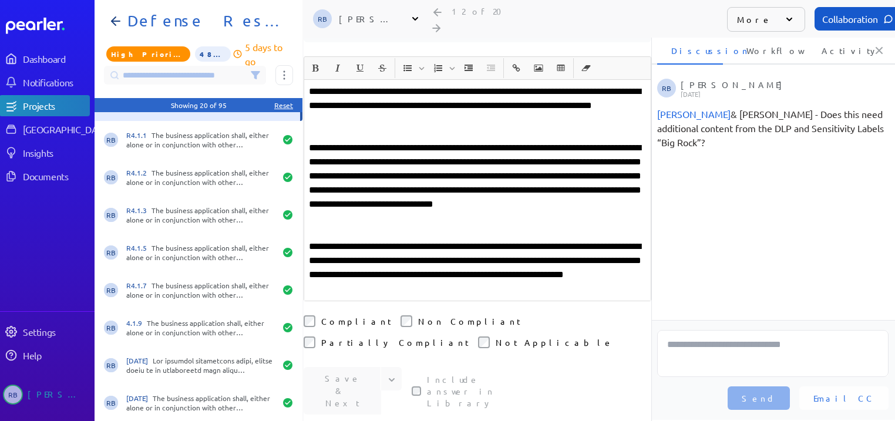
click at [633, 318] on div "**********" at bounding box center [478, 235] width 348 height 358
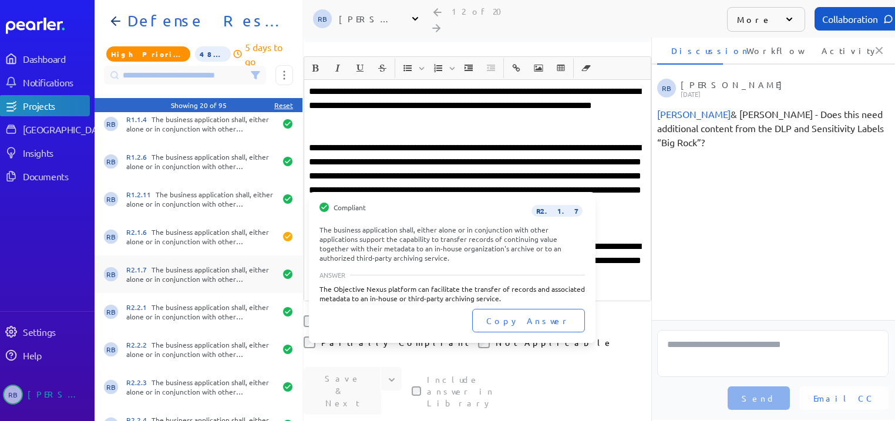
scroll to position [0, 0]
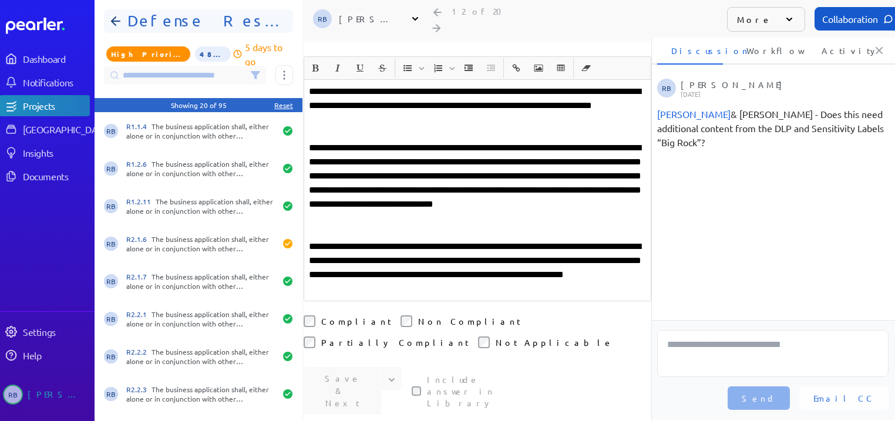
click at [164, 12] on h1 "Defense Response 202509" at bounding box center [203, 21] width 161 height 19
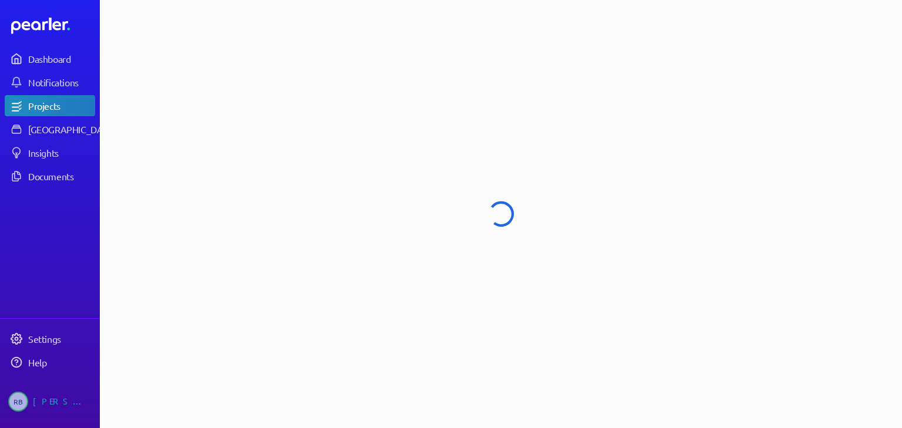
select select "****"
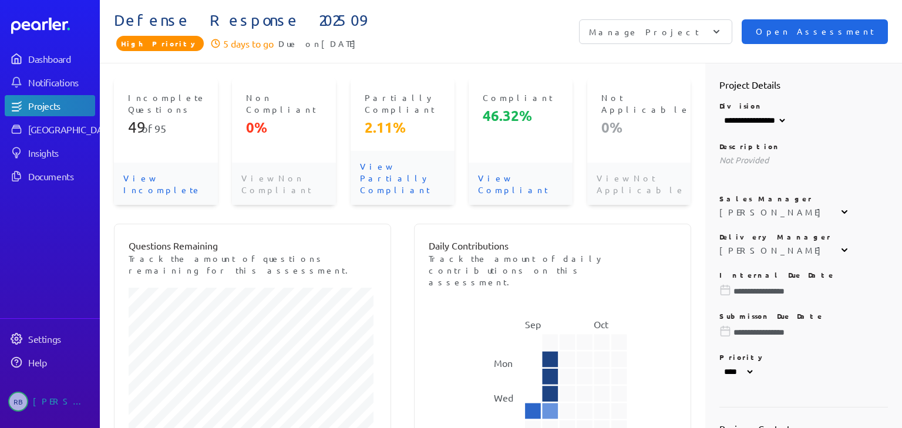
click at [837, 35] on span "Open Assessment" at bounding box center [815, 31] width 118 height 13
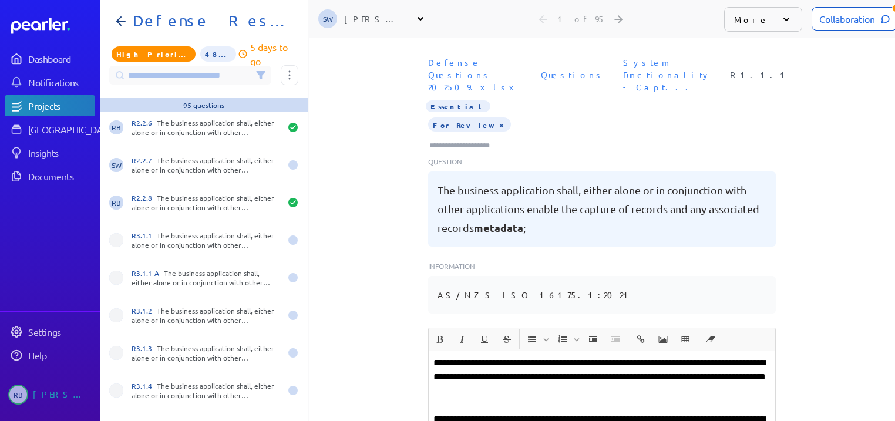
scroll to position [1316, 0]
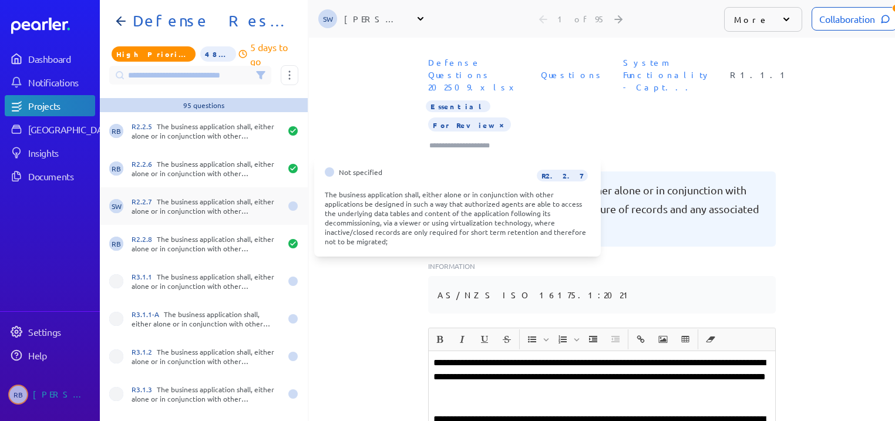
click at [263, 214] on div "R2.2.7 The business application shall, either alone or in conjunction with othe…" at bounding box center [206, 206] width 149 height 19
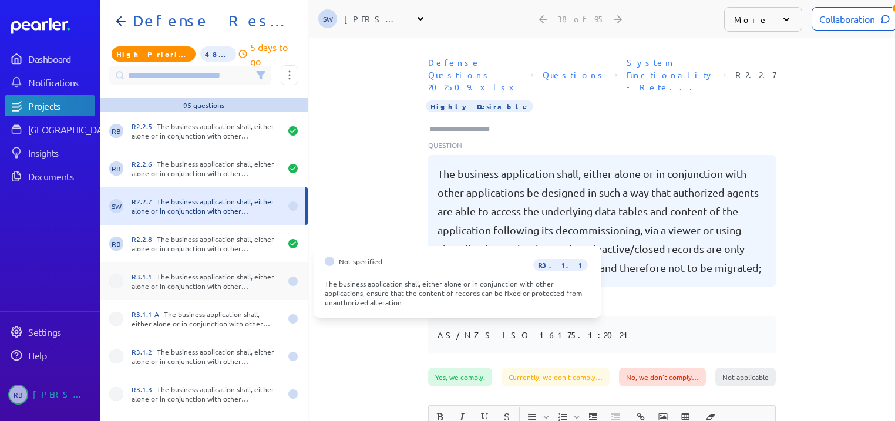
click at [233, 280] on div "R3.1.1 The business application shall, either alone or in conjunction with othe…" at bounding box center [206, 281] width 149 height 19
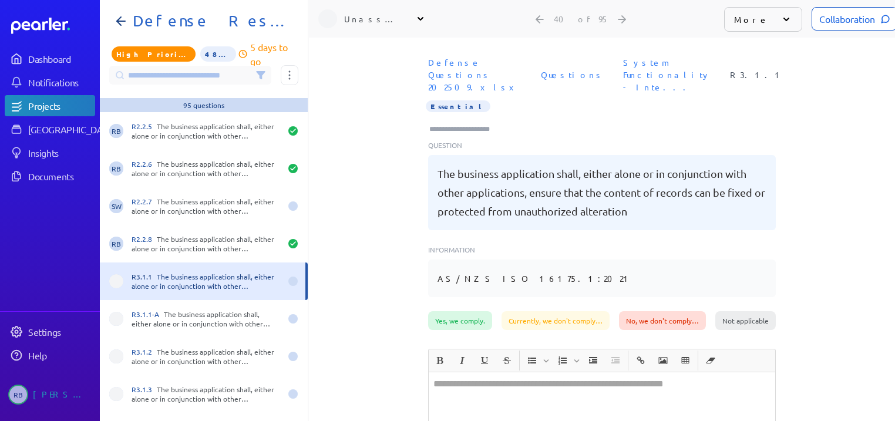
click at [412, 22] on div "Unassigned" at bounding box center [372, 18] width 108 height 19
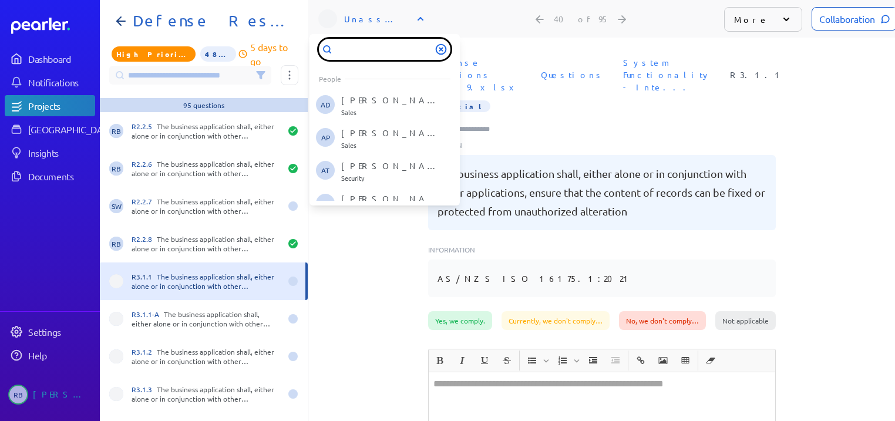
click at [385, 47] on input "text" at bounding box center [385, 49] width 132 height 21
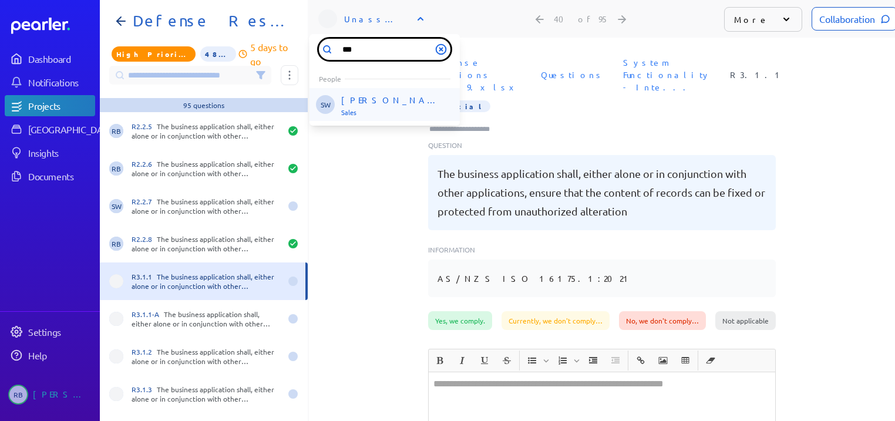
type input "***"
click at [374, 102] on p "[PERSON_NAME]" at bounding box center [390, 101] width 98 height 12
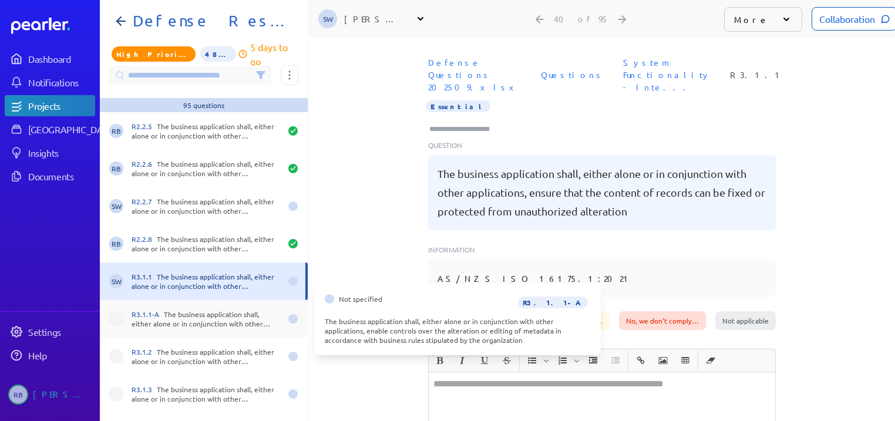
click at [213, 304] on div "R3.1.1-A The business application shall, either alone or in conjunction with ot…" at bounding box center [204, 319] width 208 height 38
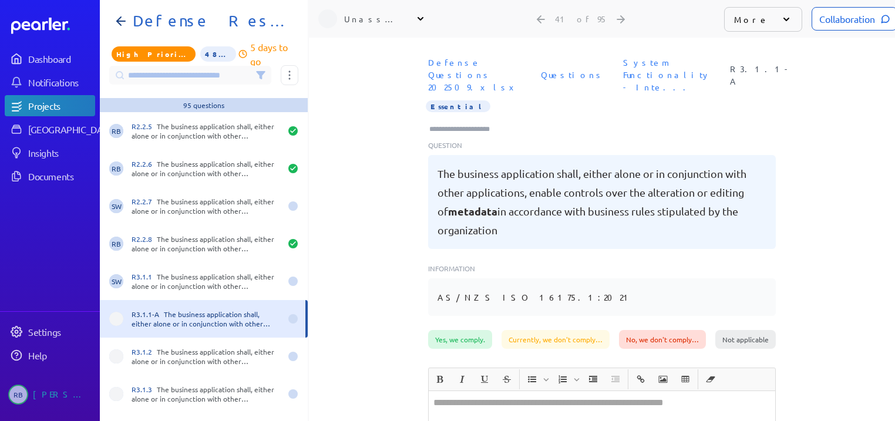
click at [369, 16] on div "Unassigned" at bounding box center [373, 19] width 59 height 12
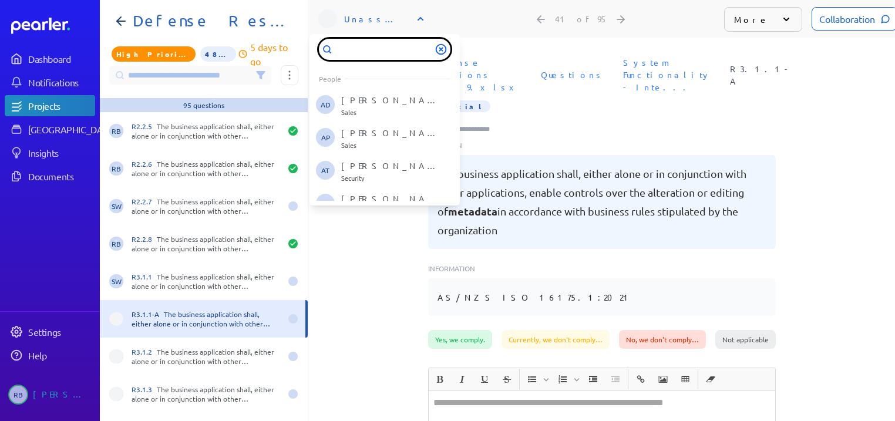
click at [354, 56] on input "text" at bounding box center [385, 49] width 132 height 21
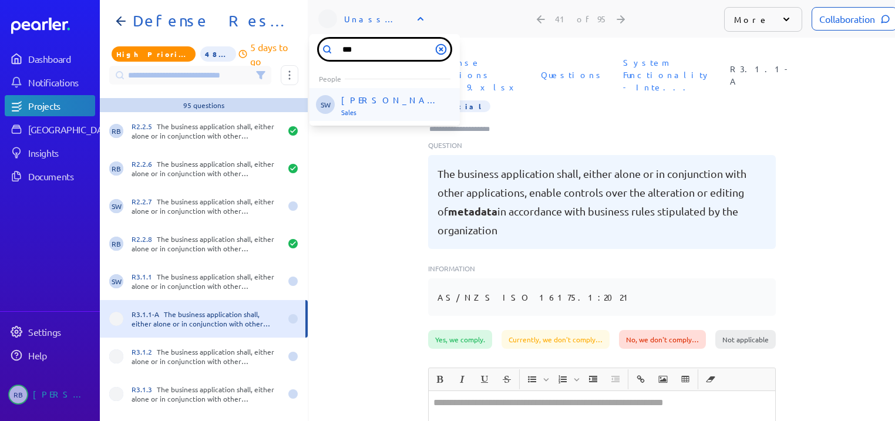
type input "***"
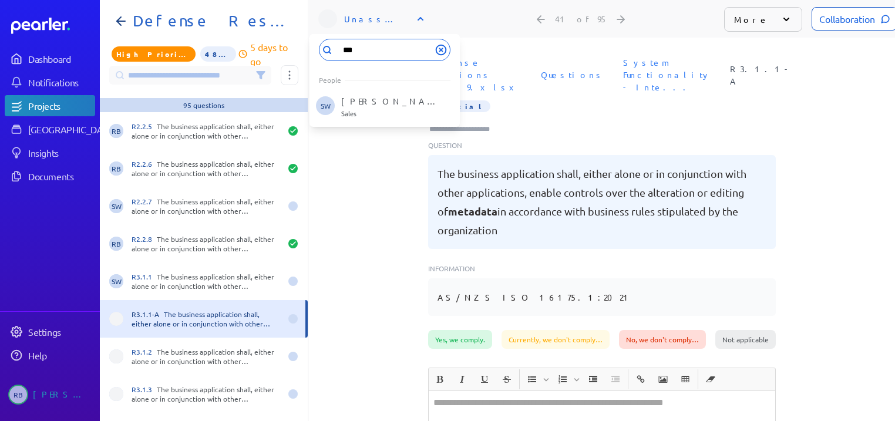
click at [357, 99] on p "[PERSON_NAME]" at bounding box center [390, 101] width 98 height 12
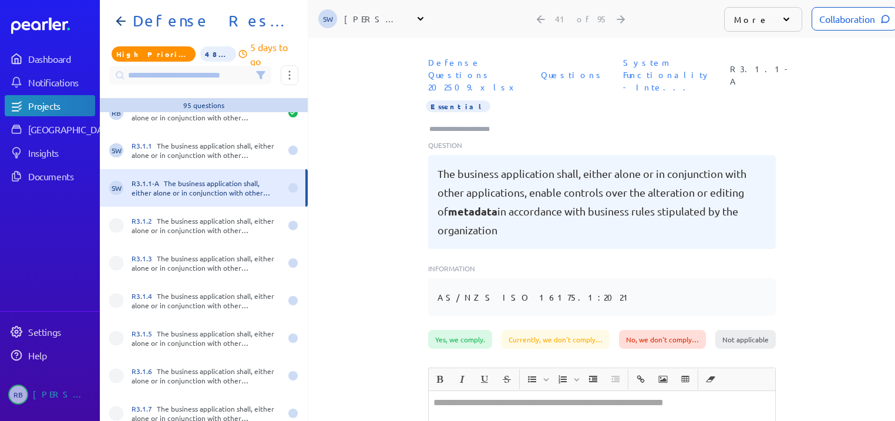
scroll to position [1457, 0]
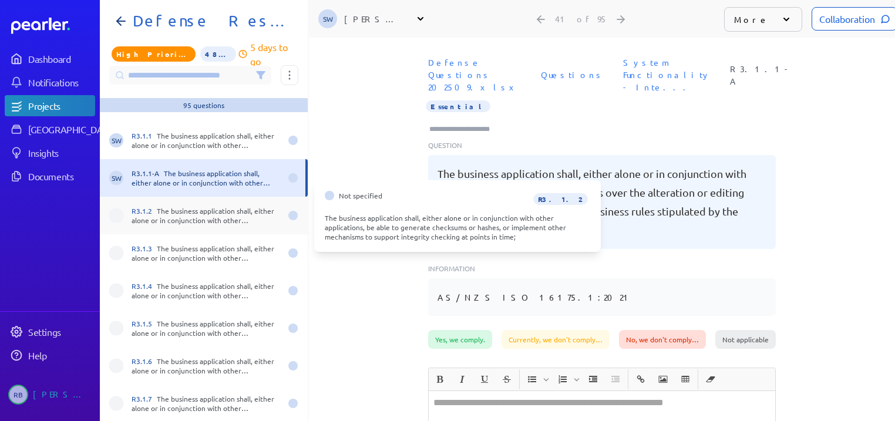
click at [203, 223] on div "R3.1.2 The business application shall, either alone or in conjunction with othe…" at bounding box center [206, 215] width 149 height 19
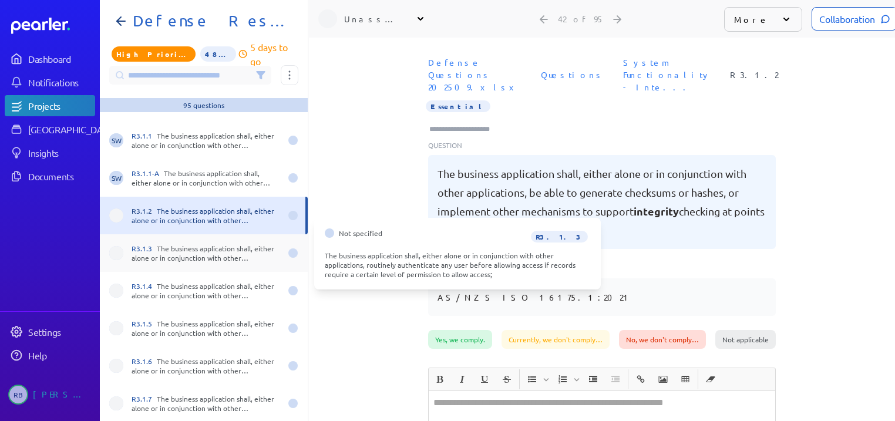
click at [208, 262] on div "R3.1.3 The business application shall, either alone or in conjunction with othe…" at bounding box center [206, 253] width 149 height 19
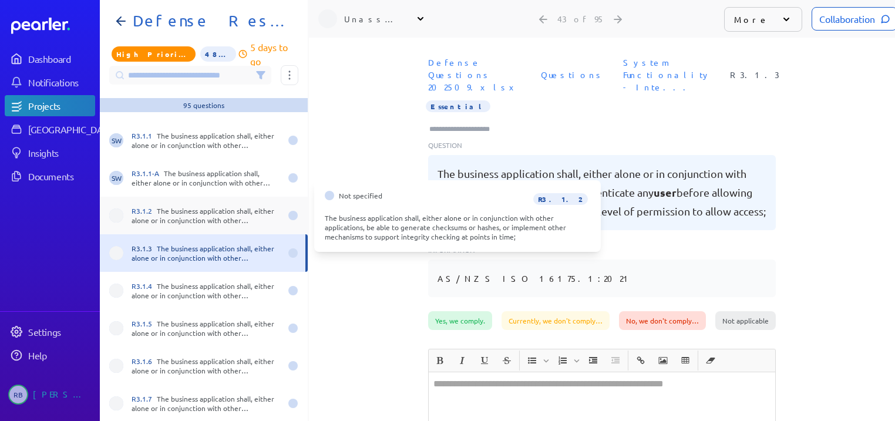
click at [223, 211] on div "R3.1.2 The business application shall, either alone or in conjunction with othe…" at bounding box center [206, 215] width 149 height 19
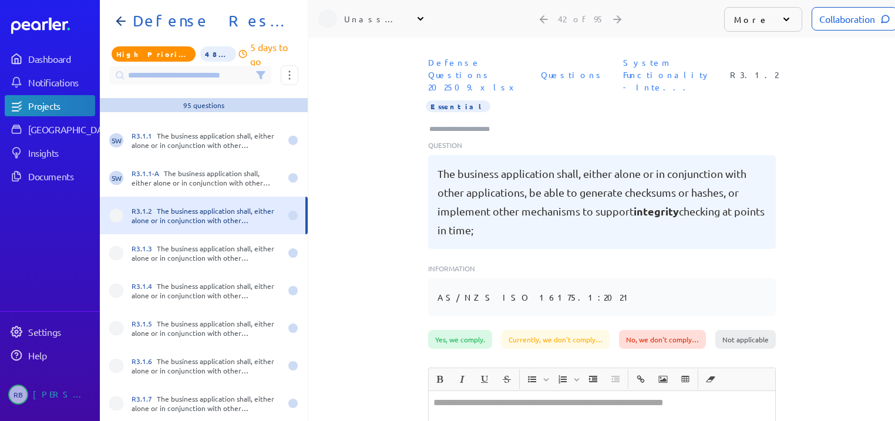
click at [381, 11] on div "Unassigned" at bounding box center [372, 18] width 108 height 19
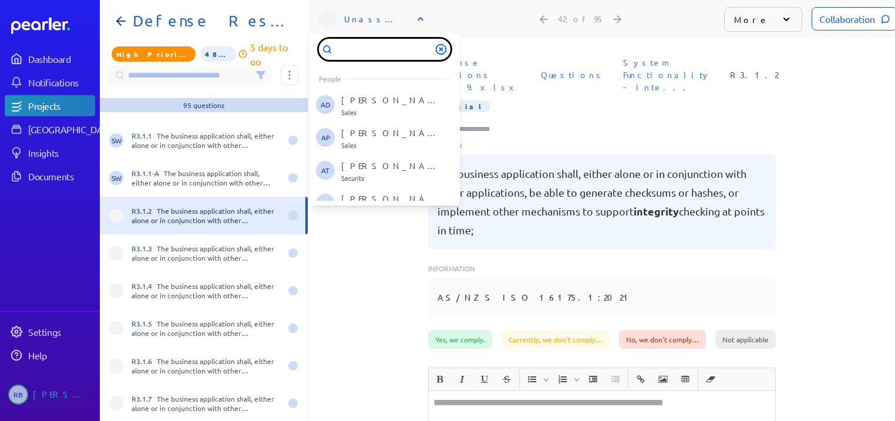
click at [382, 45] on input "text" at bounding box center [385, 49] width 132 height 21
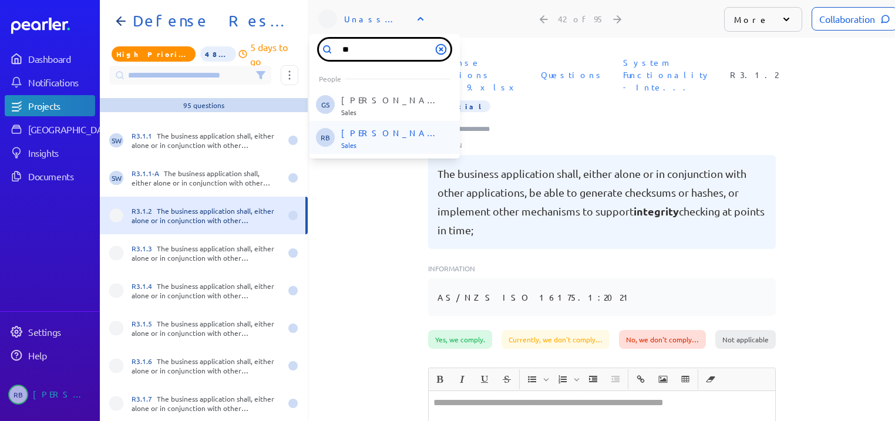
type input "**"
click at [354, 139] on div "[PERSON_NAME] Sales" at bounding box center [390, 138] width 98 height 22
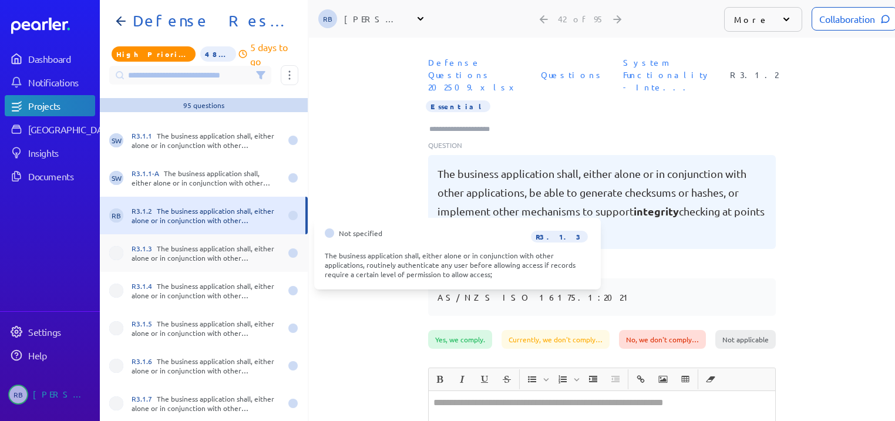
click at [200, 256] on div "R3.1.3 The business application shall, either alone or in conjunction with othe…" at bounding box center [206, 253] width 149 height 19
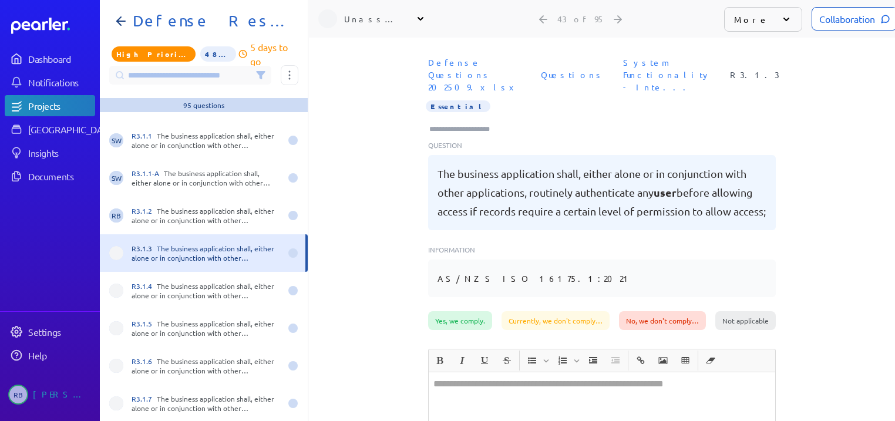
click at [364, 19] on div "Unassigned" at bounding box center [373, 19] width 59 height 12
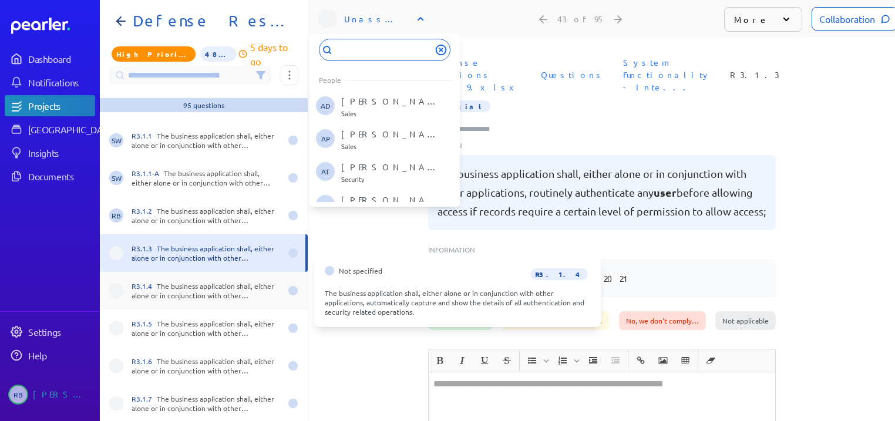
click at [246, 297] on div "R3.1.4 The business application shall, either alone or in conjunction with othe…" at bounding box center [206, 290] width 149 height 19
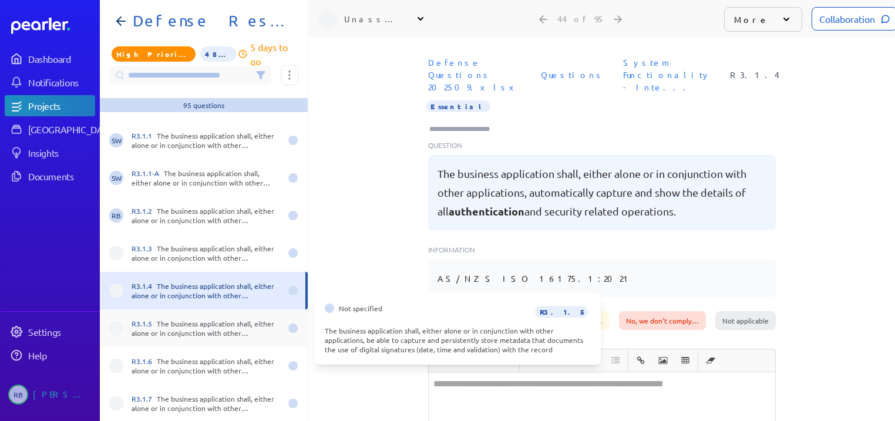
click at [230, 331] on div "R3.1.5 The business application shall, either alone or in conjunction with othe…" at bounding box center [206, 328] width 149 height 19
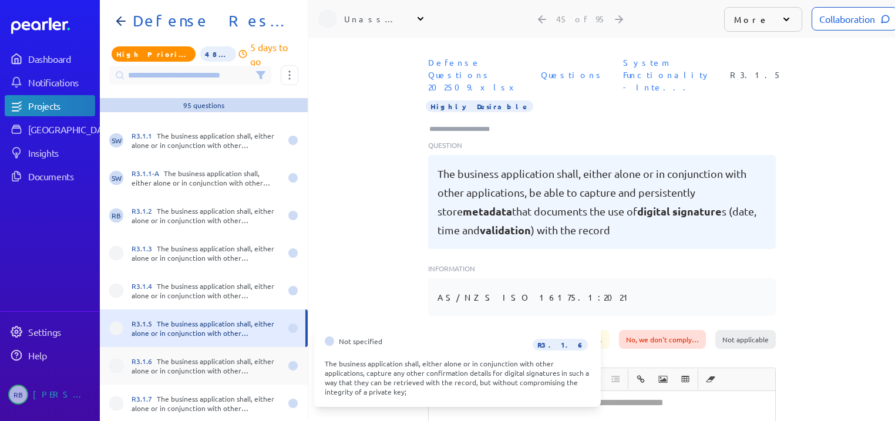
click at [211, 364] on div "R3.1.6 The business application shall, either alone or in conjunction with othe…" at bounding box center [206, 366] width 149 height 19
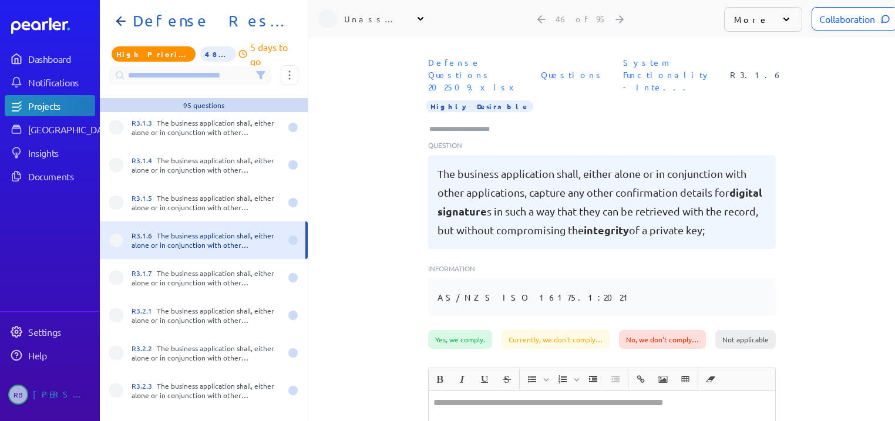
scroll to position [1598, 0]
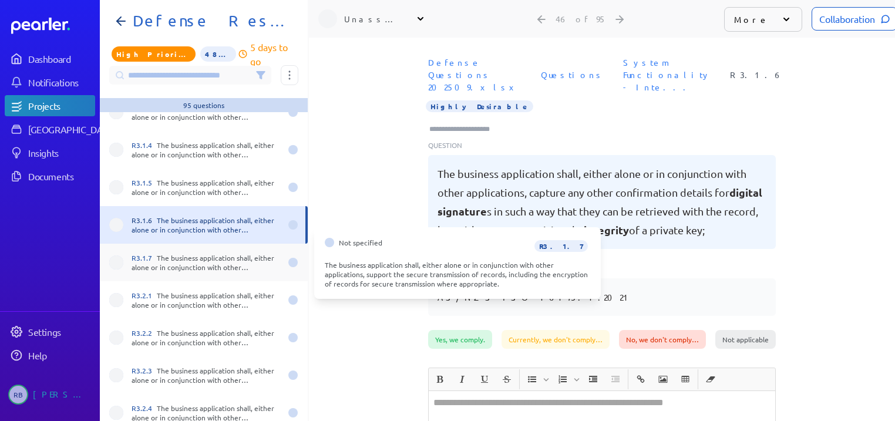
click at [228, 256] on div "R3.1.7 The business application shall, either alone or in conjunction with othe…" at bounding box center [206, 262] width 149 height 19
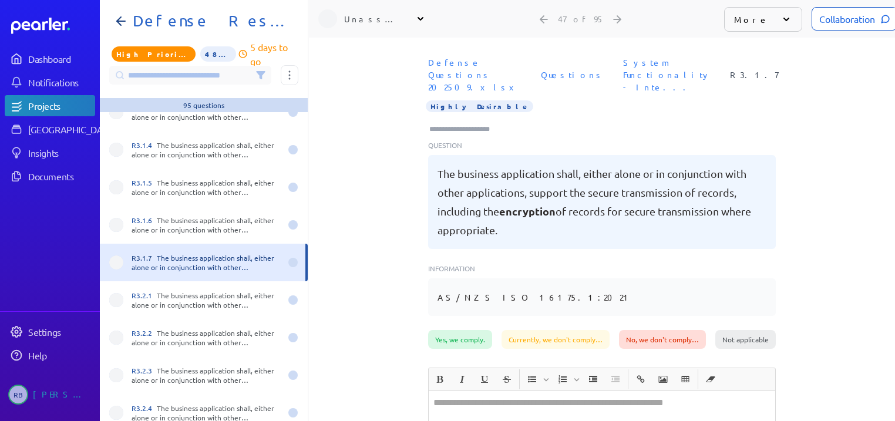
click at [398, 20] on div "Unassigned" at bounding box center [373, 19] width 59 height 12
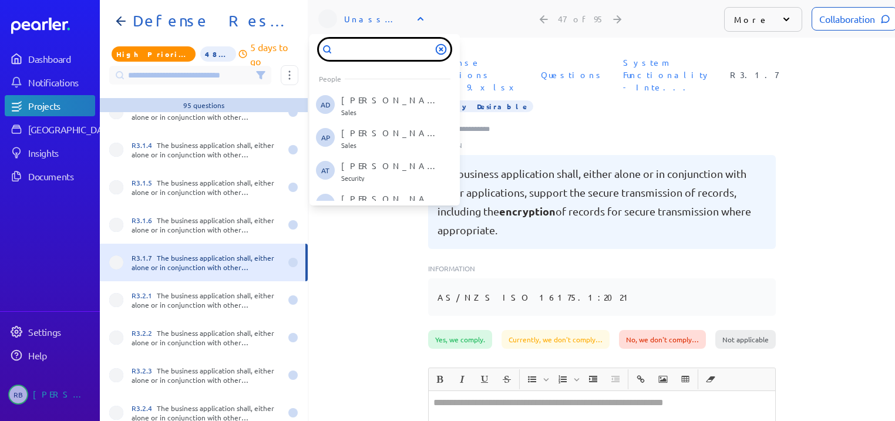
click at [388, 56] on input "text" at bounding box center [385, 49] width 132 height 21
type input "**"
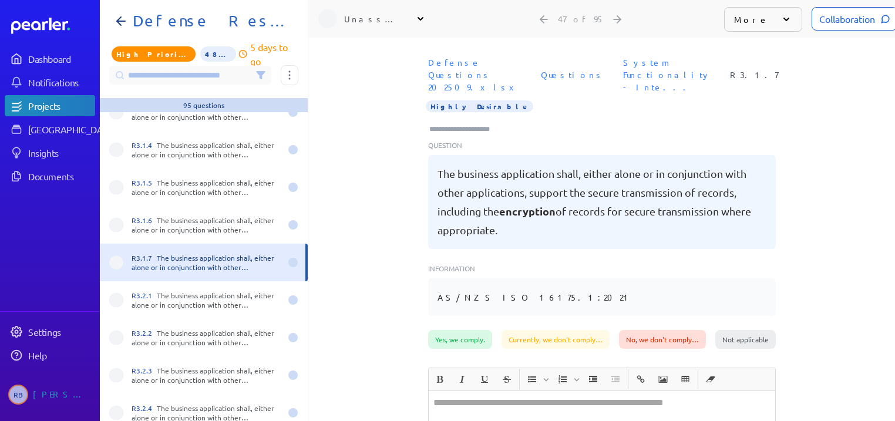
click at [388, 25] on div "Unassigned" at bounding box center [372, 18] width 108 height 19
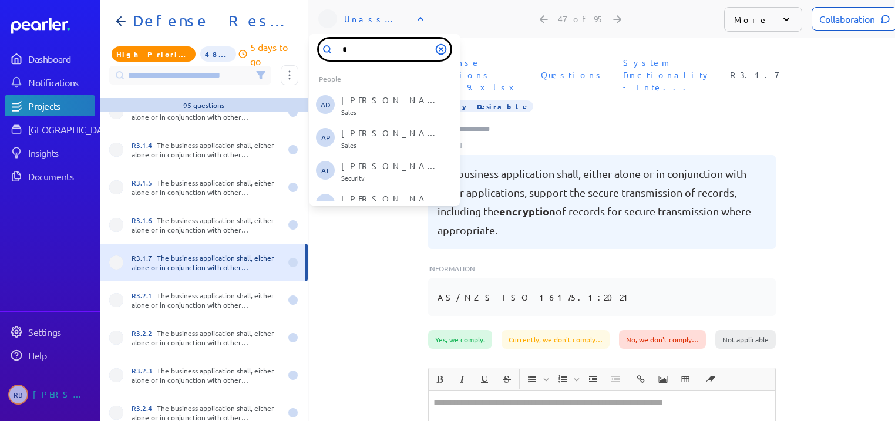
click at [389, 49] on input "*" at bounding box center [385, 49] width 132 height 21
type input "***"
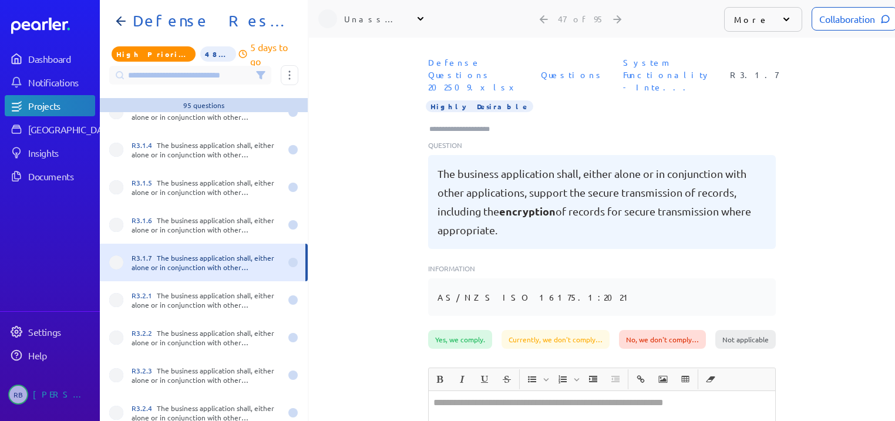
click at [392, 19] on div "Unassigned" at bounding box center [372, 18] width 108 height 19
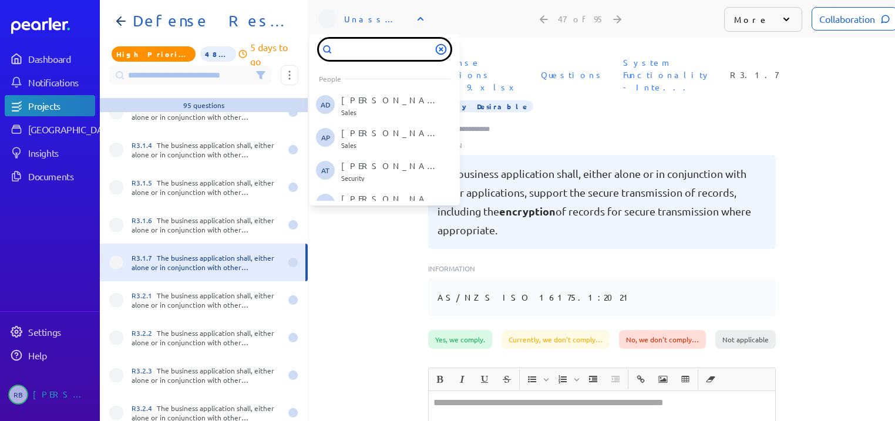
click at [380, 51] on input "text" at bounding box center [385, 49] width 132 height 21
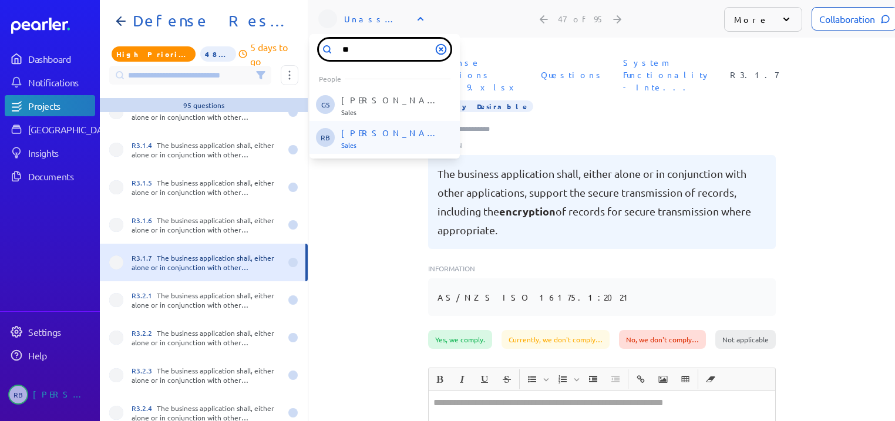
type input "**"
click at [371, 136] on p "[PERSON_NAME]" at bounding box center [390, 134] width 98 height 12
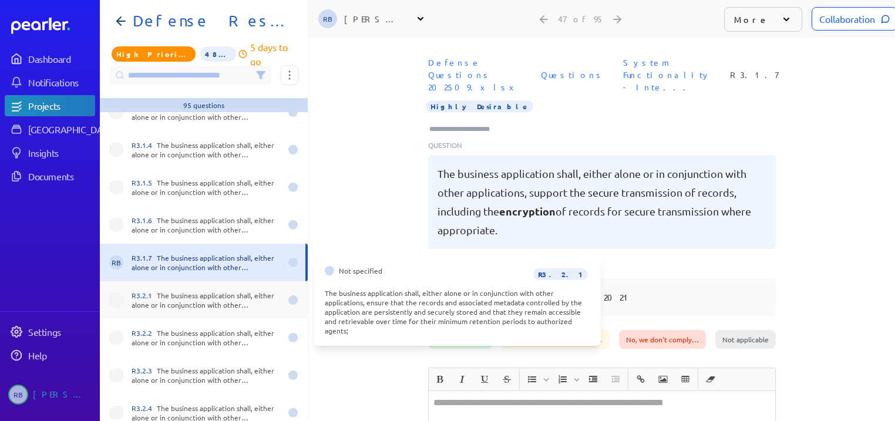
click at [196, 301] on div "R3.2.1 The business application shall, either alone or in conjunction with othe…" at bounding box center [206, 300] width 149 height 19
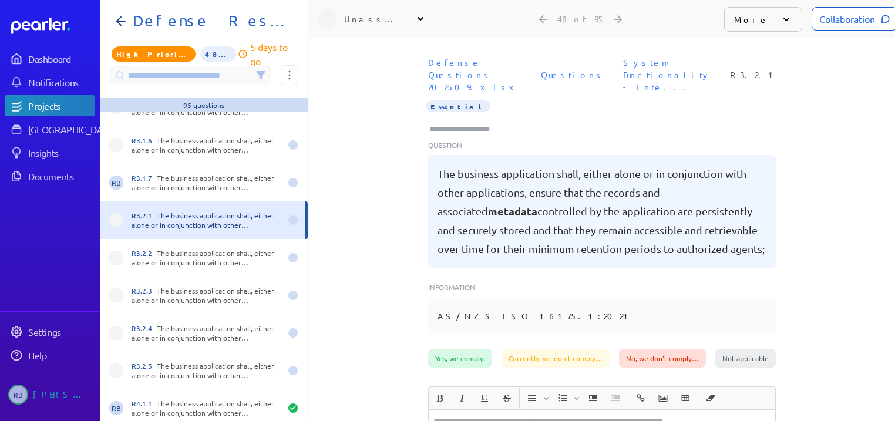
scroll to position [1739, 0]
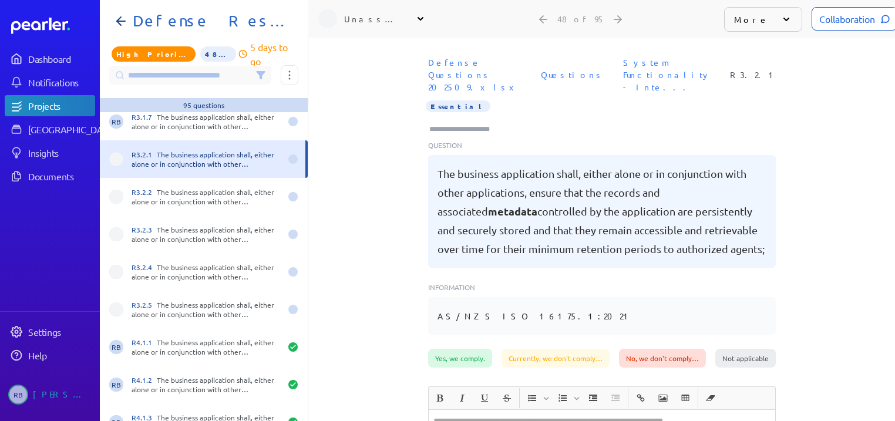
click at [371, 26] on div "Unassigned" at bounding box center [372, 18] width 108 height 19
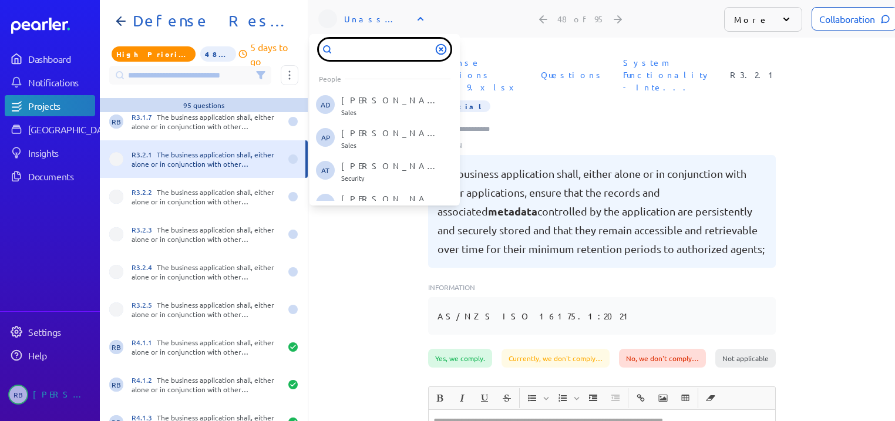
click at [370, 50] on input "text" at bounding box center [385, 49] width 132 height 21
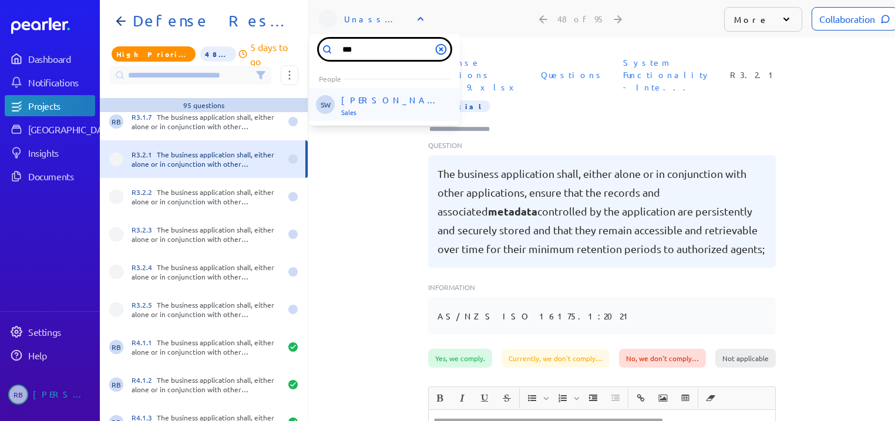
type input "***"
click at [368, 98] on p "[PERSON_NAME]" at bounding box center [390, 101] width 98 height 12
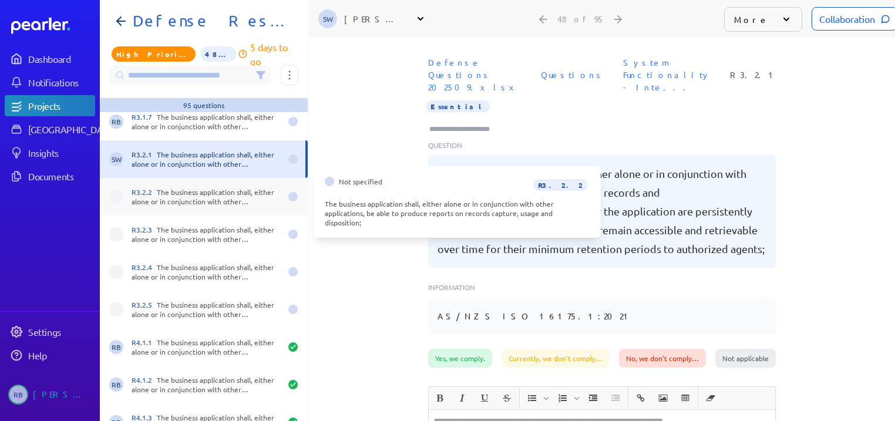
click at [221, 196] on div "R3.2.2 The business application shall, either alone or in conjunction with othe…" at bounding box center [206, 196] width 149 height 19
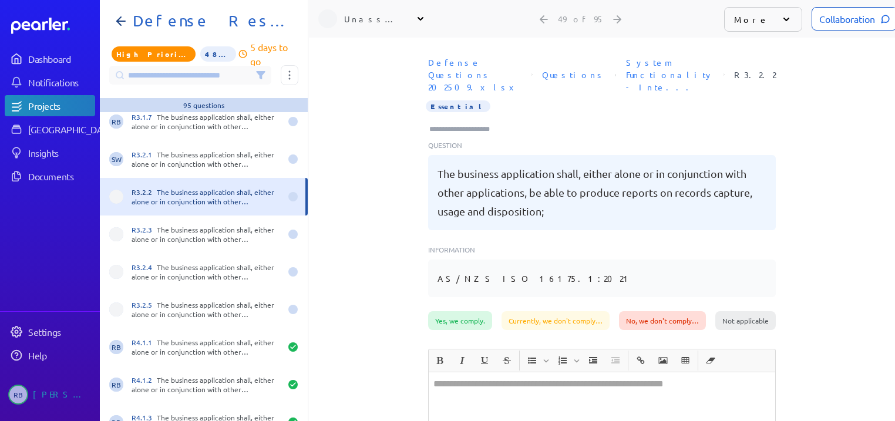
click at [385, 20] on div "Unassigned" at bounding box center [373, 19] width 59 height 12
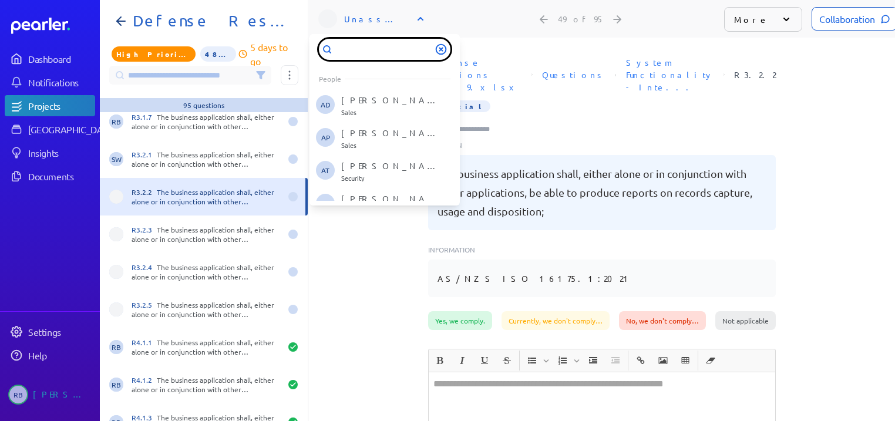
click at [380, 50] on input "text" at bounding box center [385, 49] width 132 height 21
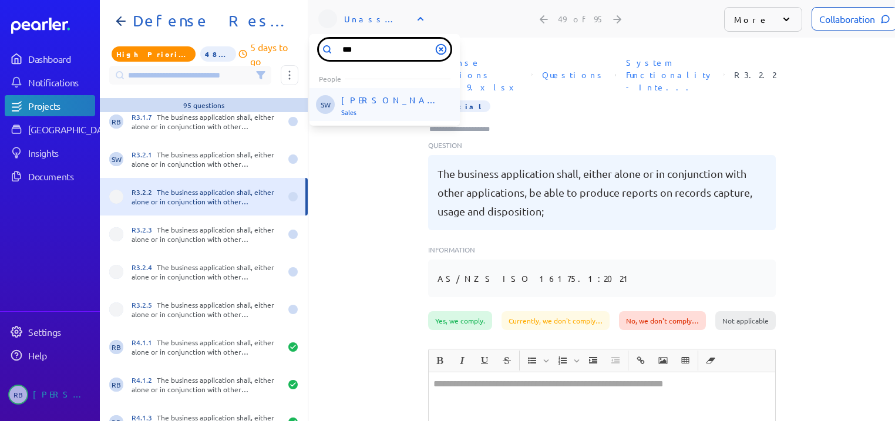
type input "***"
click at [381, 105] on p "[PERSON_NAME]" at bounding box center [390, 101] width 98 height 12
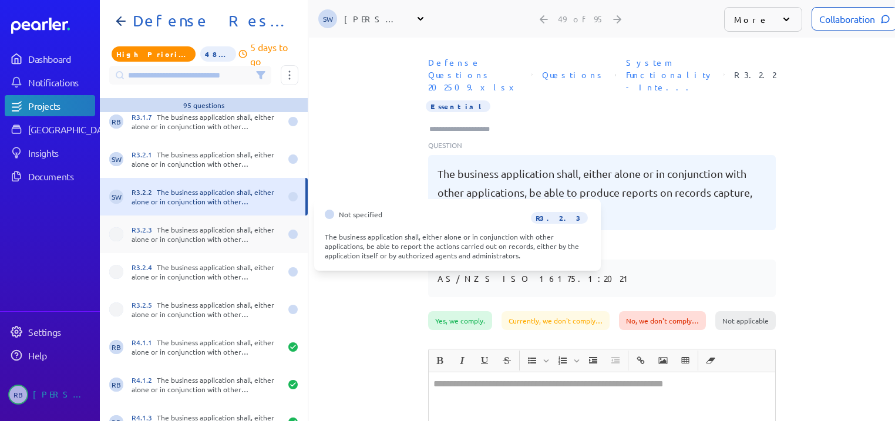
click at [212, 220] on div "R3.2.3 The business application shall, either alone or in conjunction with othe…" at bounding box center [204, 235] width 208 height 38
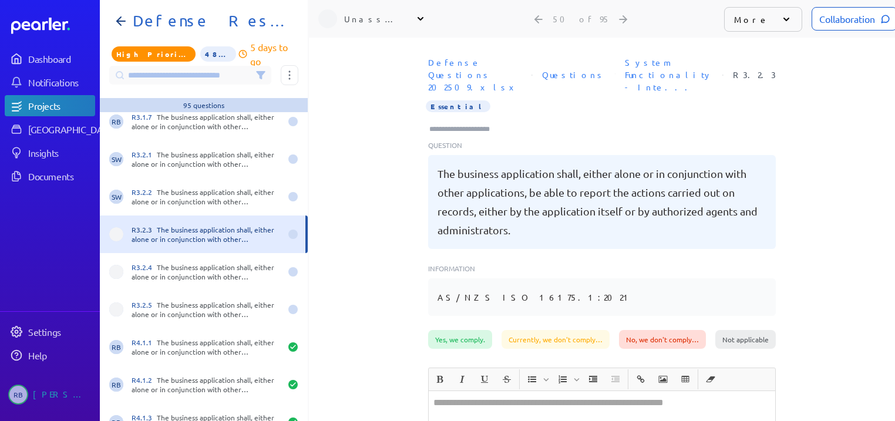
click at [382, 18] on div "Unassigned" at bounding box center [373, 19] width 59 height 12
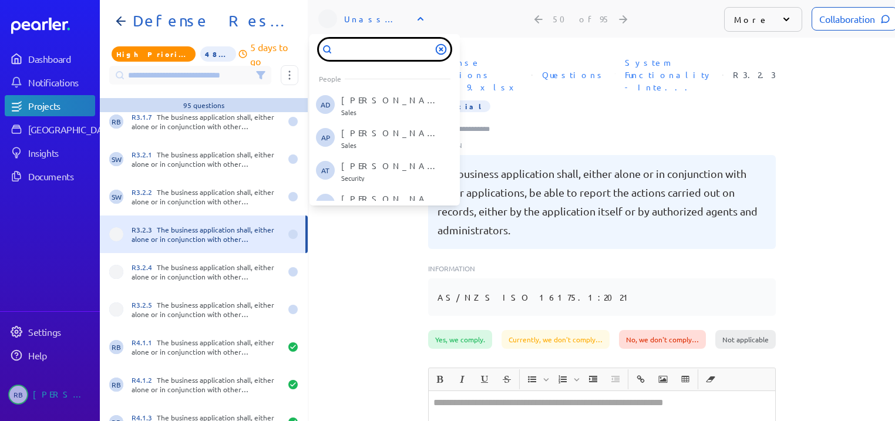
click at [385, 48] on input "text" at bounding box center [385, 49] width 132 height 21
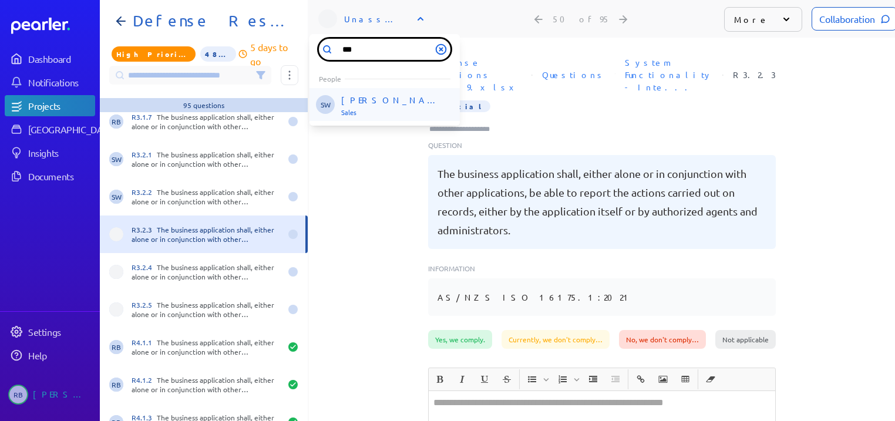
type input "***"
click at [377, 110] on p "Sales" at bounding box center [390, 113] width 98 height 7
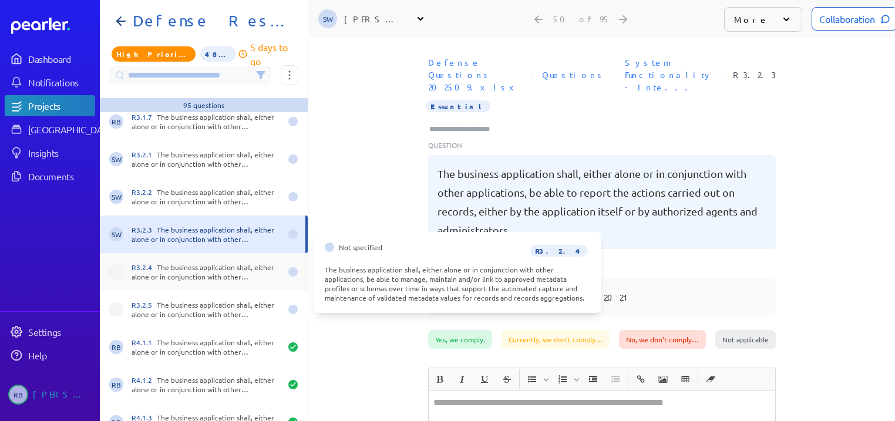
click at [209, 270] on div "R3.2.4 The business application shall, either alone or in conjunction with othe…" at bounding box center [206, 272] width 149 height 19
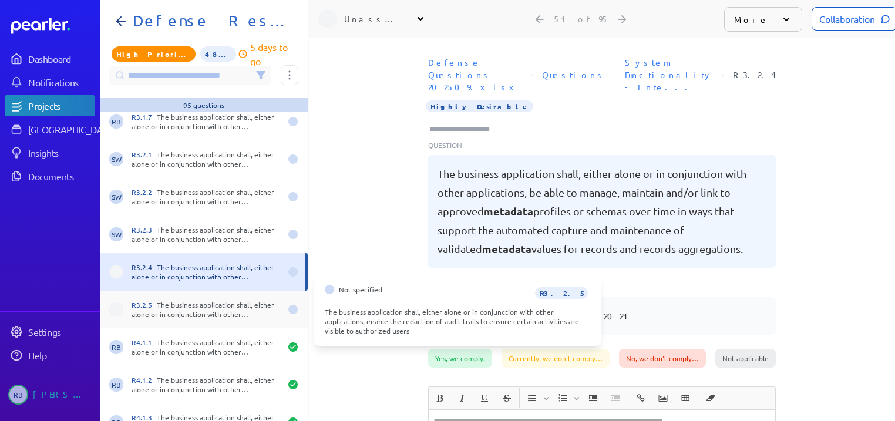
click at [198, 317] on div "R3.2.5 The business application shall, either alone or in conjunction with othe…" at bounding box center [206, 309] width 149 height 19
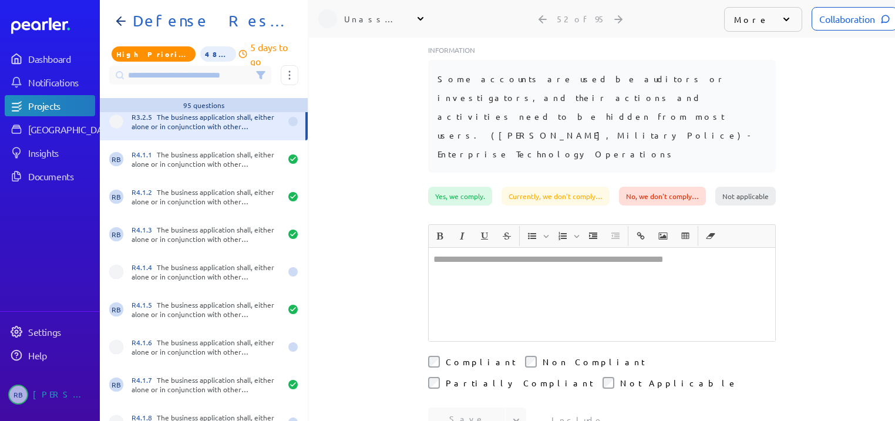
scroll to position [235, 0]
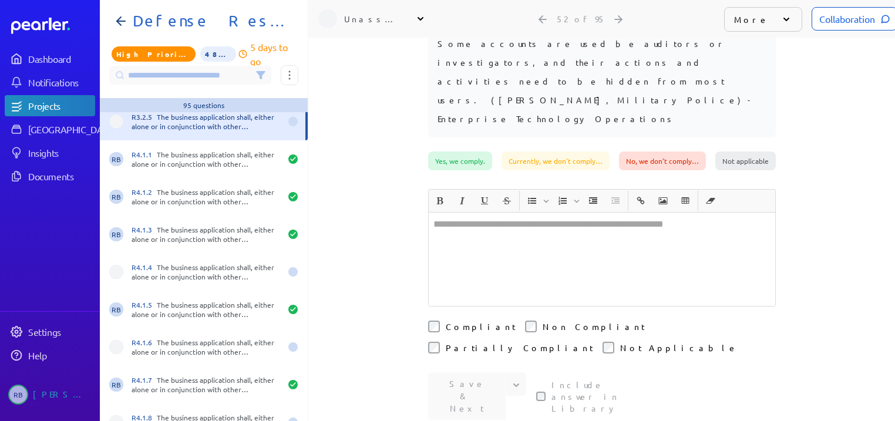
click at [397, 19] on div "Unassigned" at bounding box center [373, 19] width 59 height 12
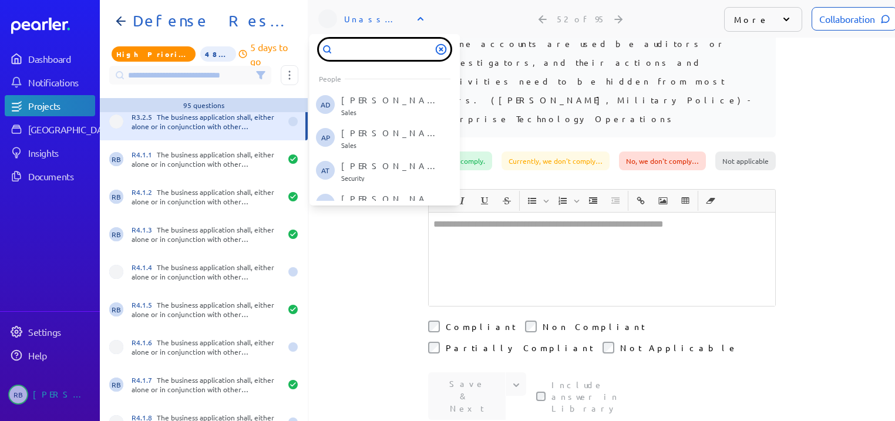
click at [392, 47] on input "text" at bounding box center [385, 49] width 132 height 21
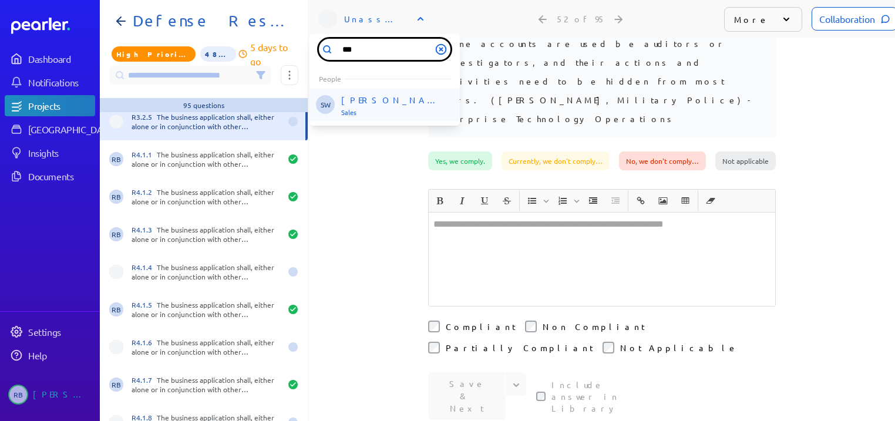
type input "***"
click at [378, 104] on p "[PERSON_NAME]" at bounding box center [390, 101] width 98 height 12
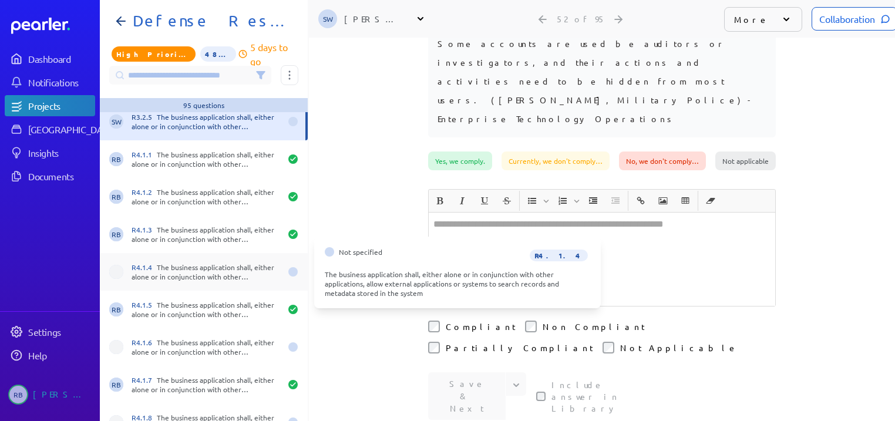
click at [221, 267] on div "R4.1.4 The business application shall, either alone or in conjunction with othe…" at bounding box center [206, 272] width 149 height 19
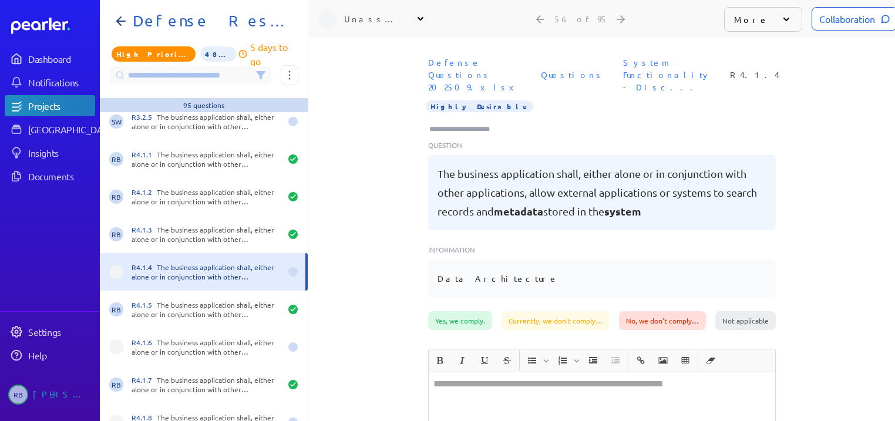
click at [375, 17] on div "Unassigned" at bounding box center [373, 19] width 59 height 12
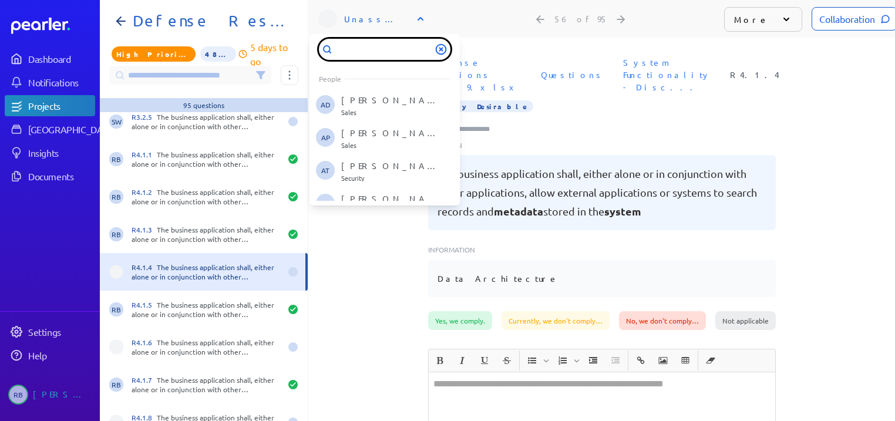
click at [367, 48] on input "text" at bounding box center [385, 49] width 132 height 21
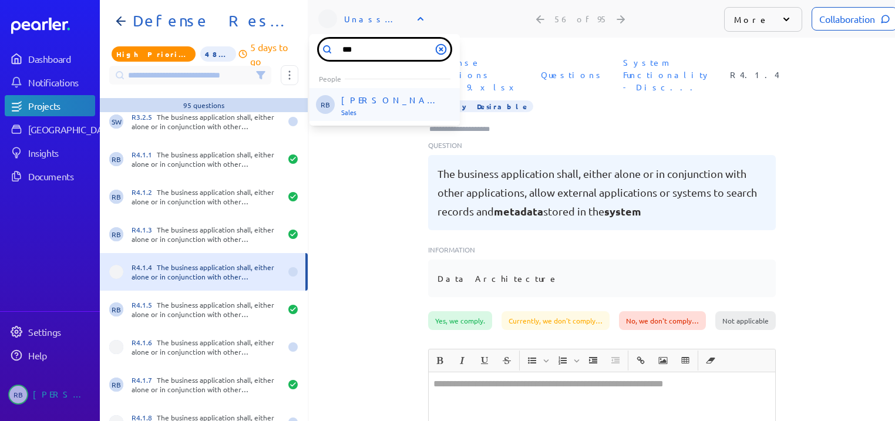
type input "***"
click at [350, 107] on div "[PERSON_NAME] Sales" at bounding box center [390, 106] width 98 height 22
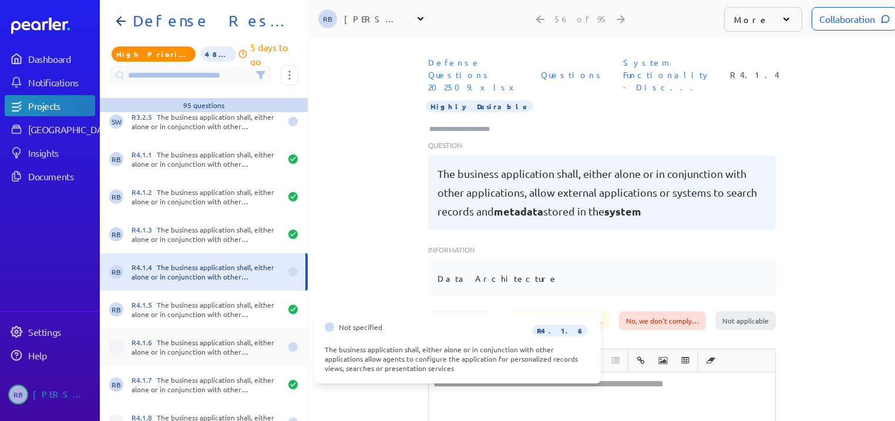
click at [219, 342] on div "R4.1.6 The business application shall, either alone or in conjunction with othe…" at bounding box center [206, 347] width 149 height 19
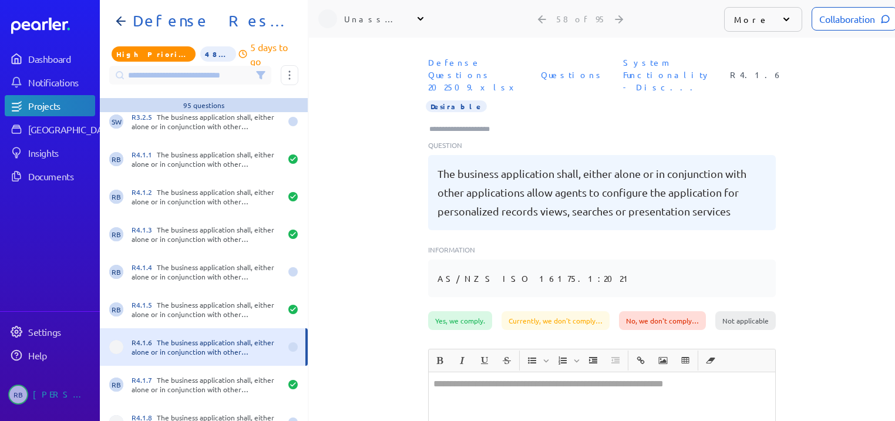
click at [392, 16] on div "Unassigned" at bounding box center [373, 19] width 59 height 12
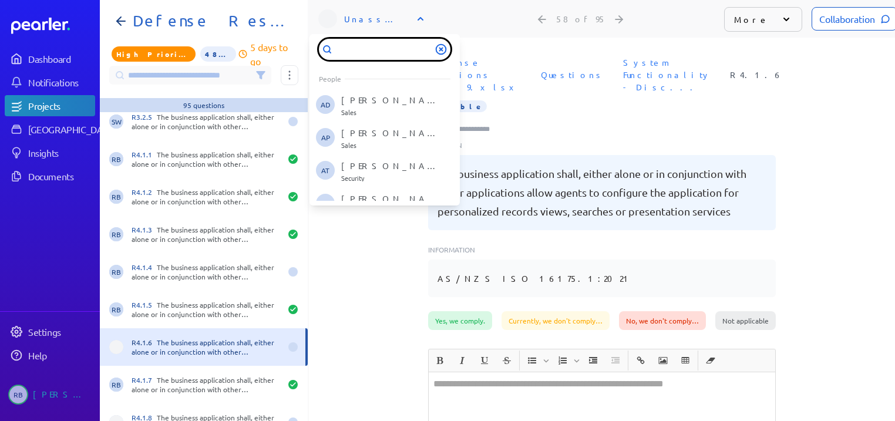
click at [377, 55] on input "text" at bounding box center [385, 49] width 132 height 21
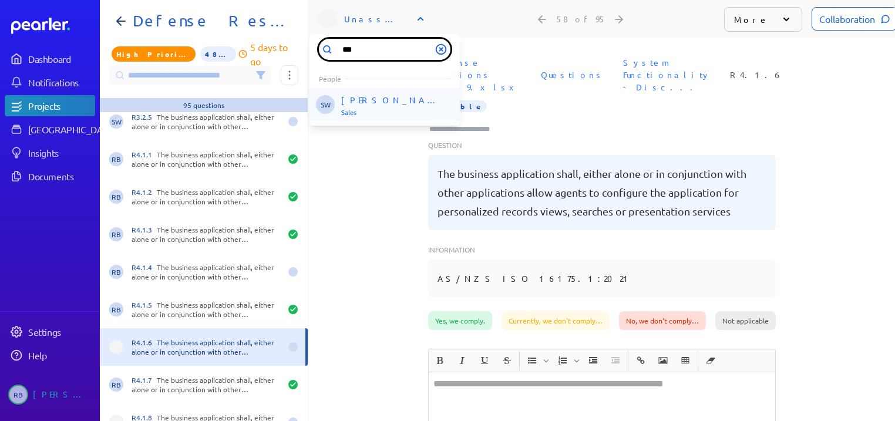
type input "***"
click at [376, 103] on p "[PERSON_NAME]" at bounding box center [390, 101] width 98 height 12
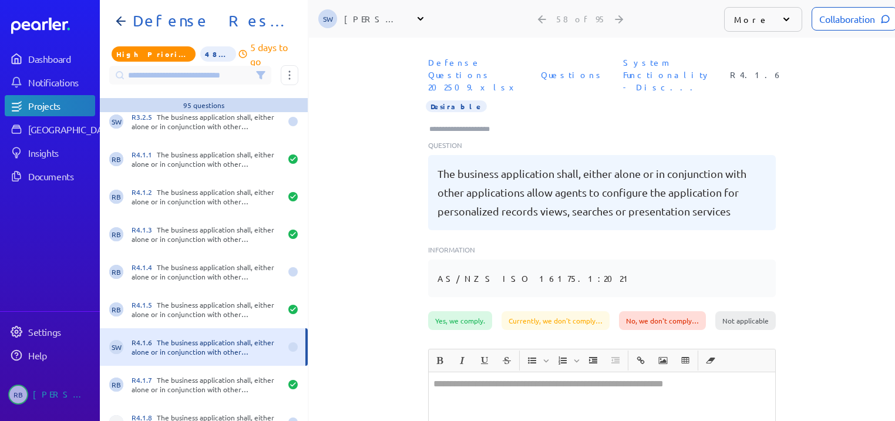
click at [391, 22] on div "[PERSON_NAME]" at bounding box center [373, 19] width 59 height 12
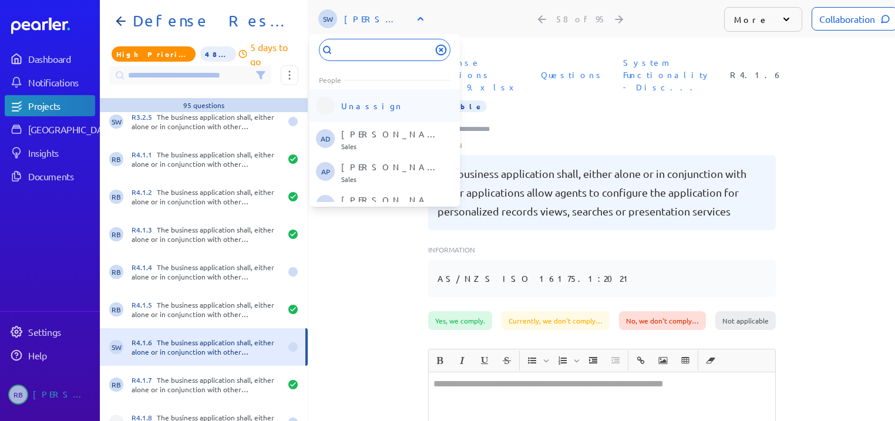
click at [347, 116] on div "Unassign" at bounding box center [372, 106] width 62 height 22
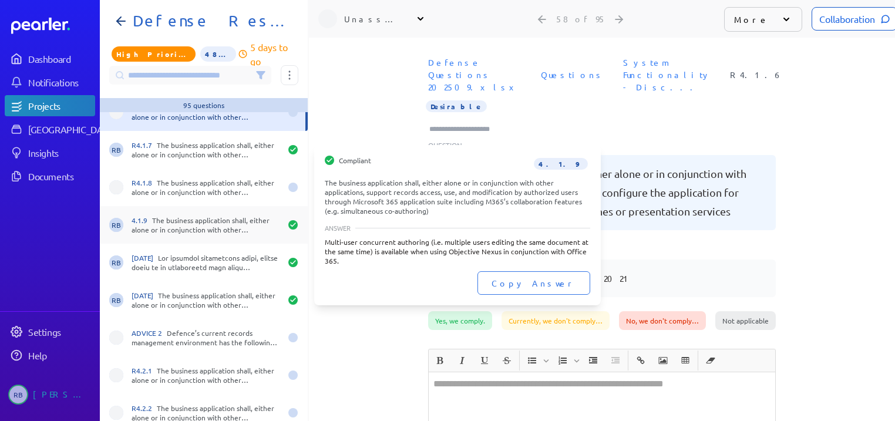
scroll to position [2115, 0]
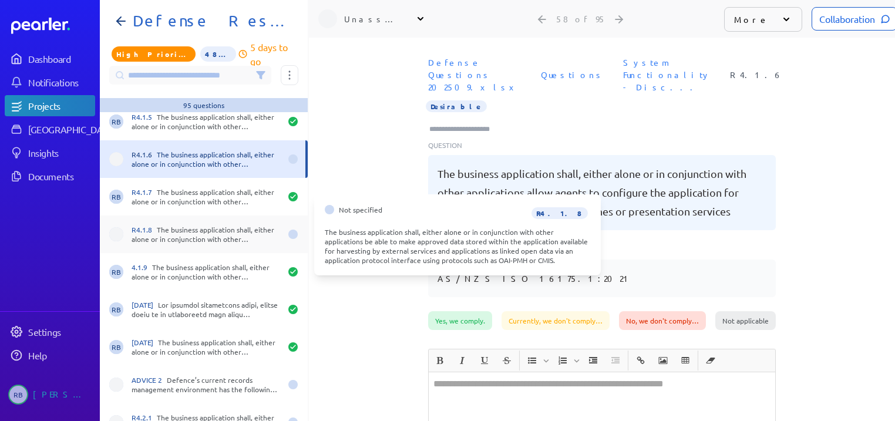
click at [213, 230] on div "R4.1.8 The business application shall, either alone or in conjunction with othe…" at bounding box center [206, 234] width 149 height 19
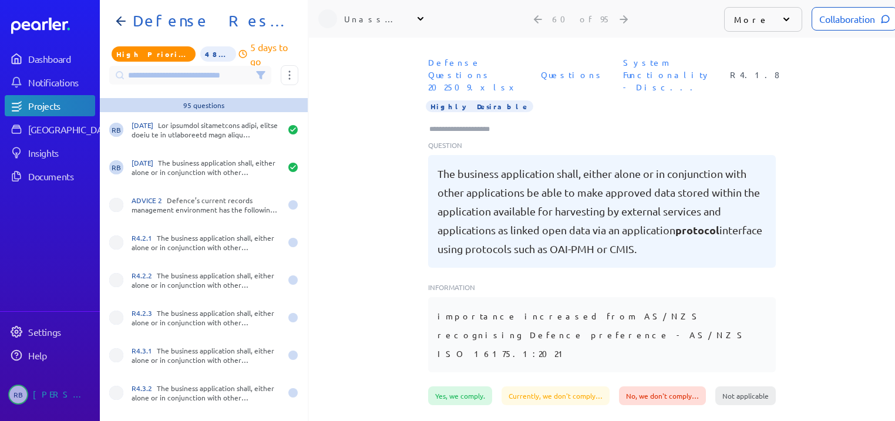
scroll to position [2303, 0]
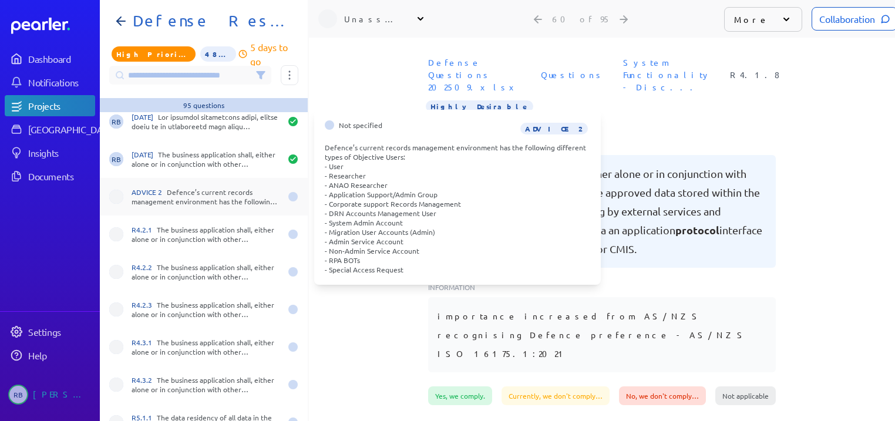
click at [231, 202] on div "ADVICE 2 Defence’s current records management environment has the following dif…" at bounding box center [206, 196] width 149 height 19
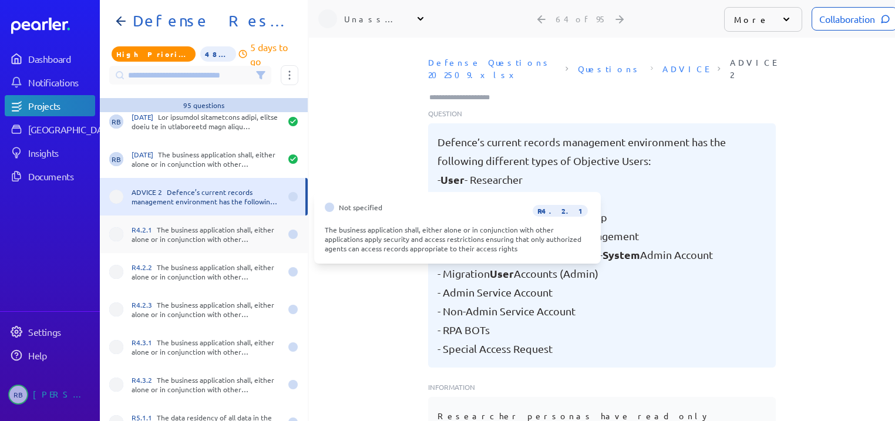
click at [169, 233] on div "R4.2.1 The business application shall, either alone or in conjunction with othe…" at bounding box center [206, 234] width 149 height 19
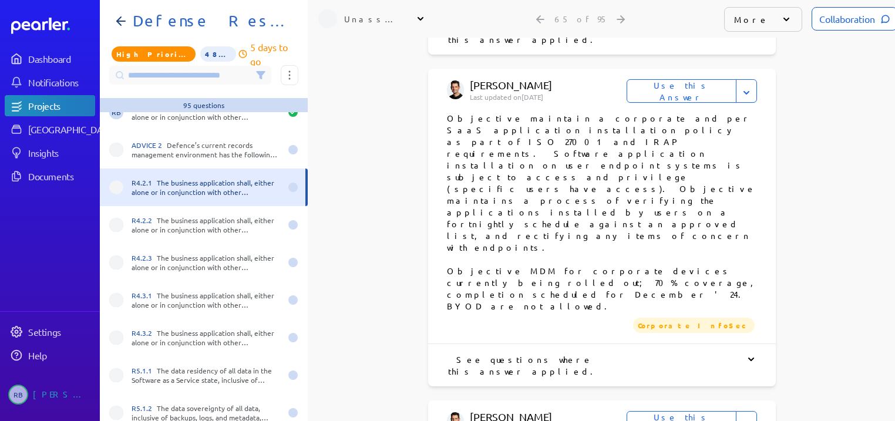
scroll to position [2524, 0]
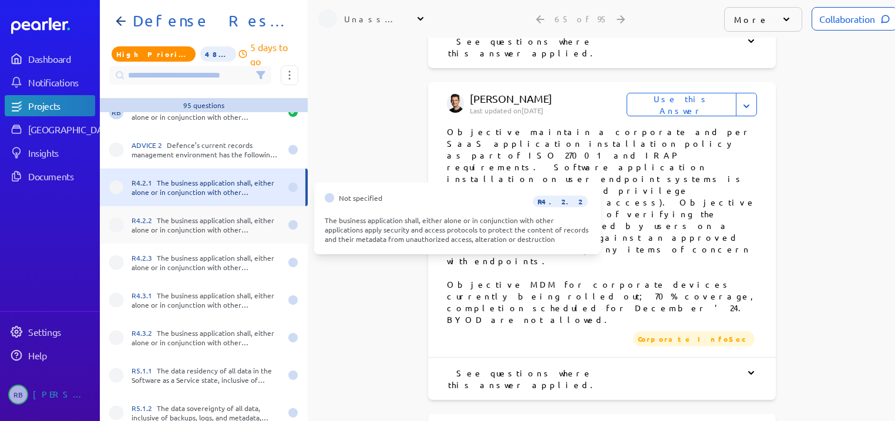
click at [193, 208] on div "R4.2.2 The business application shall, either alone or in conjunction with othe…" at bounding box center [204, 225] width 208 height 38
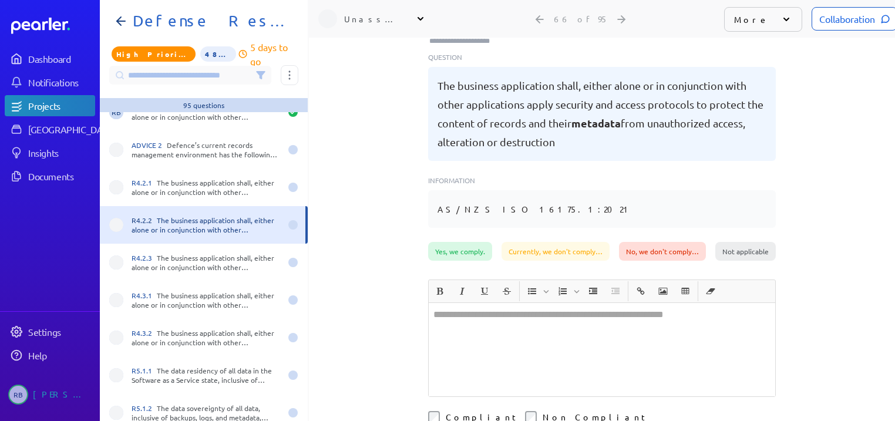
scroll to position [85, 0]
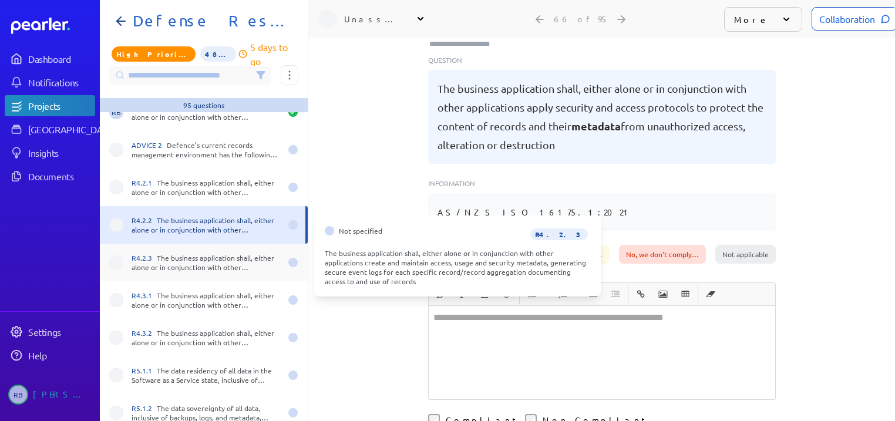
click at [244, 253] on div "R4.2.3 The business application shall, either alone or in conjunction with othe…" at bounding box center [206, 262] width 149 height 19
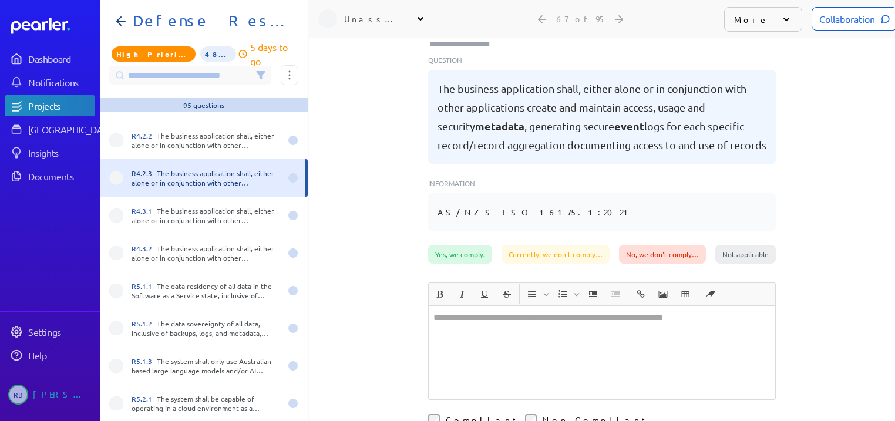
scroll to position [2444, 0]
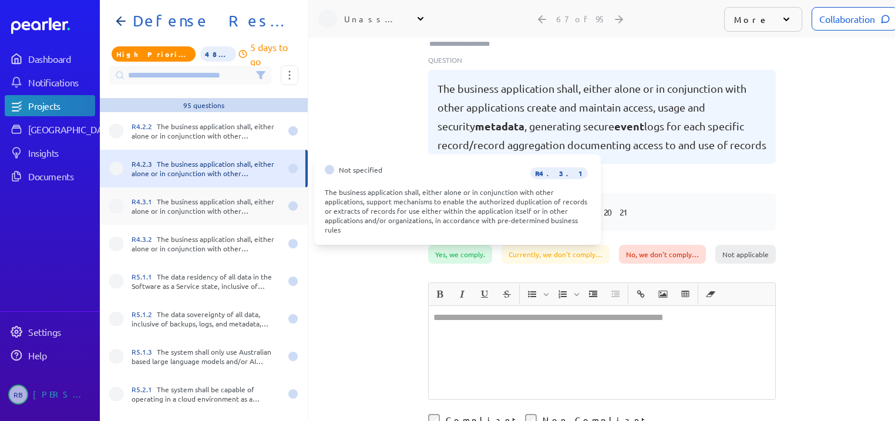
click at [228, 199] on div "R4.3.1 The business application shall, either alone or in conjunction with othe…" at bounding box center [206, 206] width 149 height 19
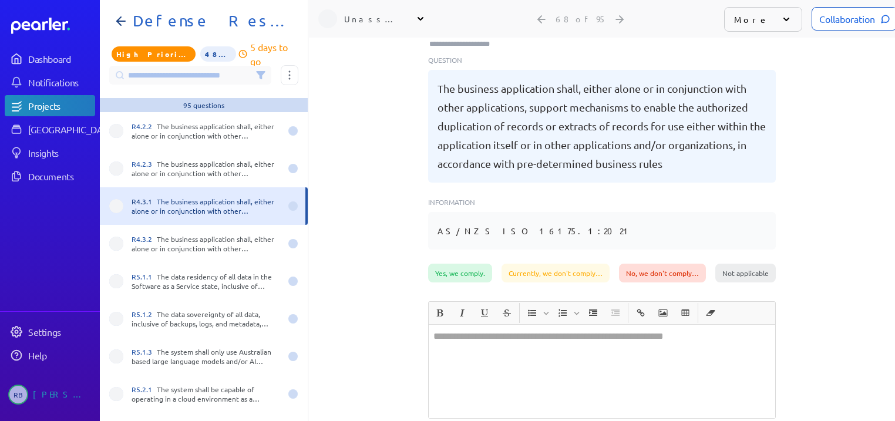
click at [395, 16] on div "Unassigned" at bounding box center [373, 19] width 59 height 12
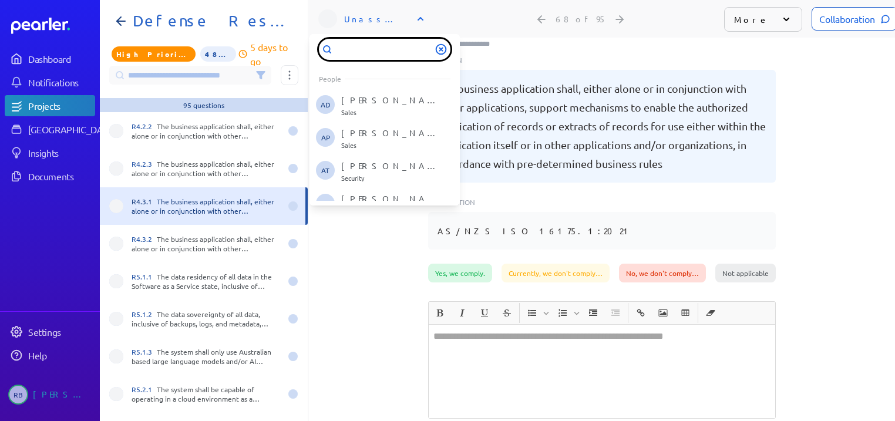
click at [388, 40] on input "text" at bounding box center [385, 49] width 132 height 21
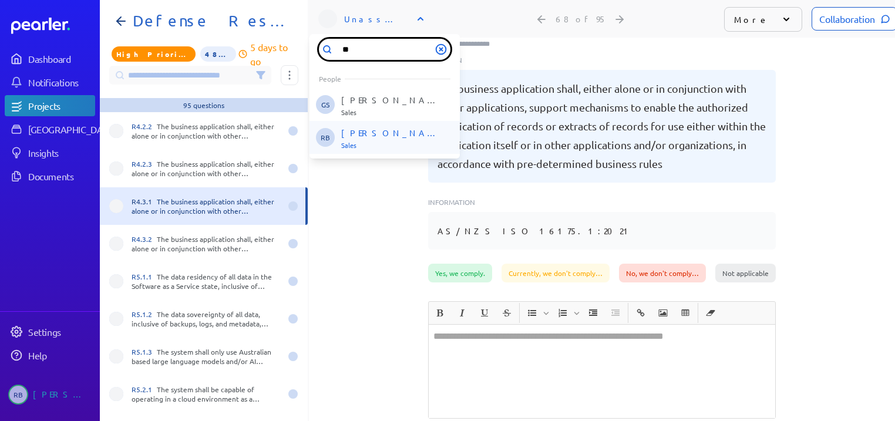
type input "**"
click at [351, 128] on p "[PERSON_NAME]" at bounding box center [390, 134] width 98 height 12
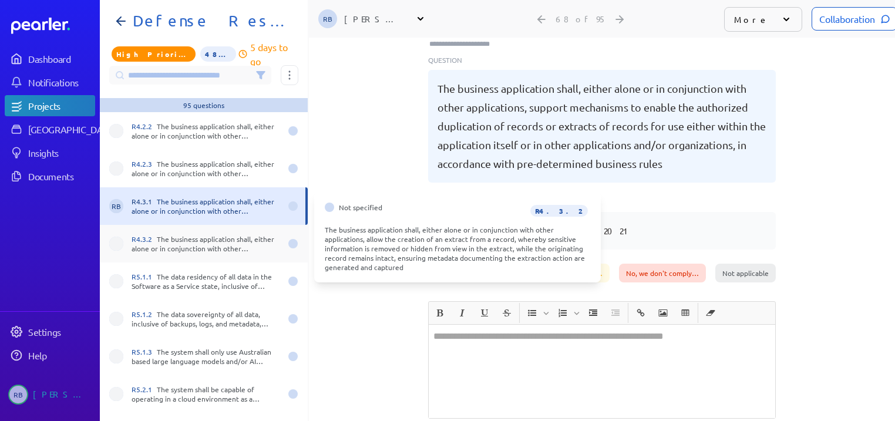
click at [219, 234] on div "R4.3.2 The business application shall, either alone or in conjunction with othe…" at bounding box center [206, 243] width 149 height 19
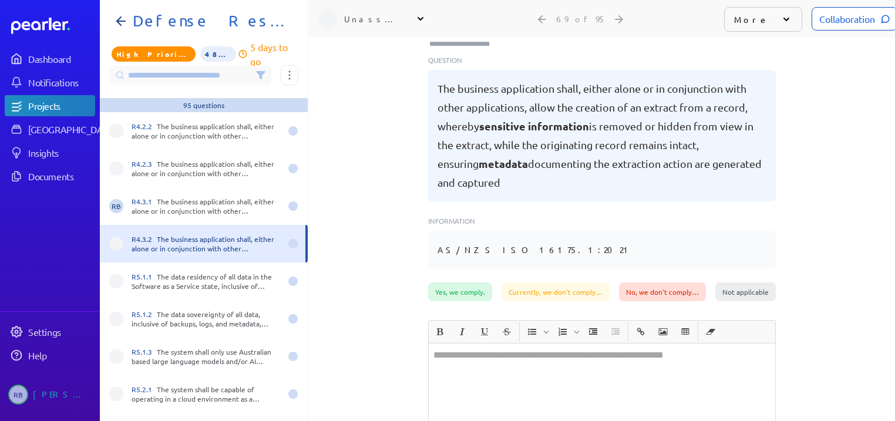
click at [399, 13] on div "Unassigned" at bounding box center [373, 19] width 59 height 12
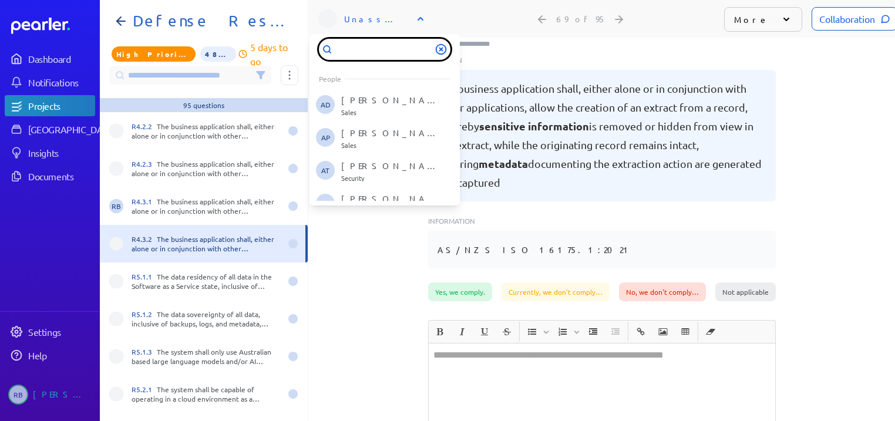
click at [387, 44] on input "text" at bounding box center [385, 49] width 132 height 21
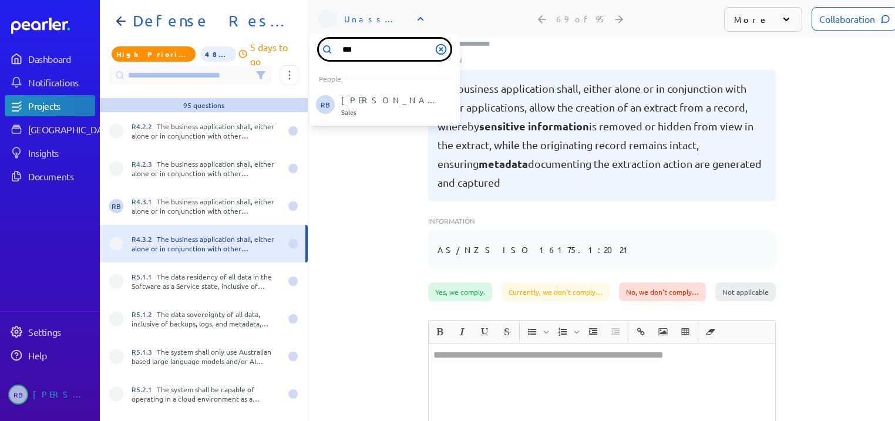
type input "***"
click at [381, 98] on p "[PERSON_NAME]" at bounding box center [390, 101] width 98 height 12
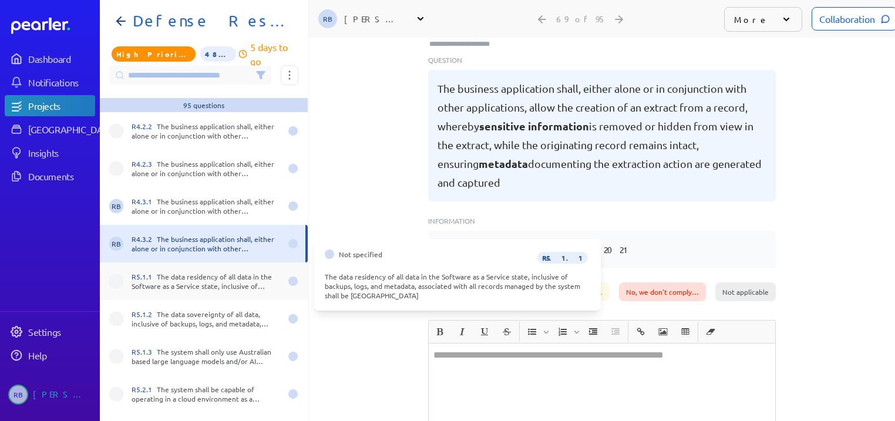
click at [227, 272] on div "R5.1.1 The data residency of all data in the Software as a Service state, inclu…" at bounding box center [206, 281] width 149 height 19
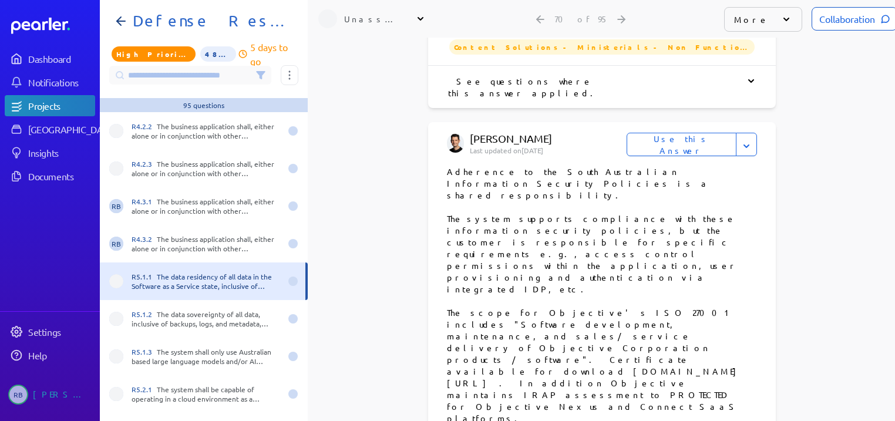
scroll to position [1965, 0]
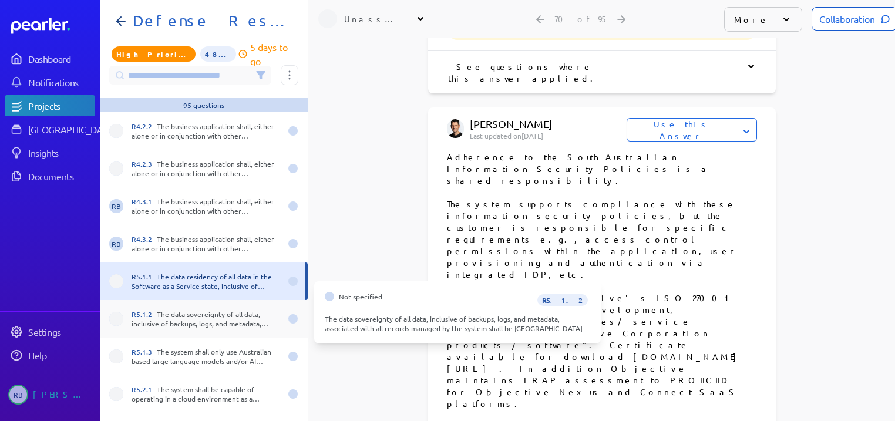
click at [175, 317] on div "R5.1.2 The data sovereignty of all data, inclusive of backups, logs, and metada…" at bounding box center [206, 319] width 149 height 19
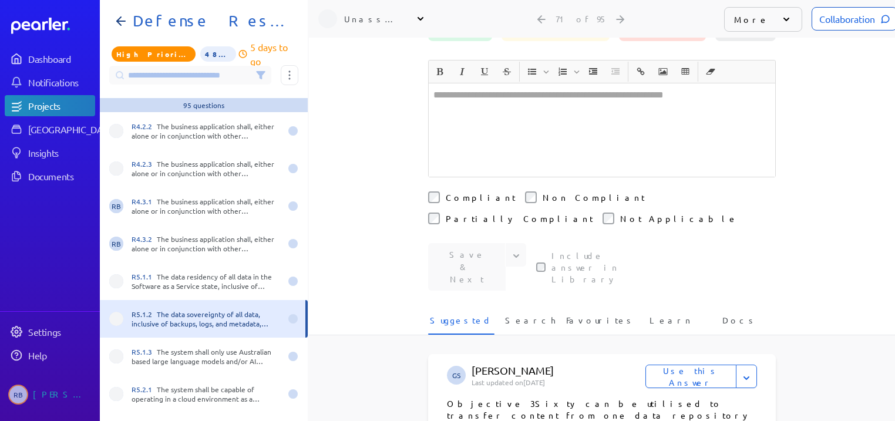
scroll to position [85, 0]
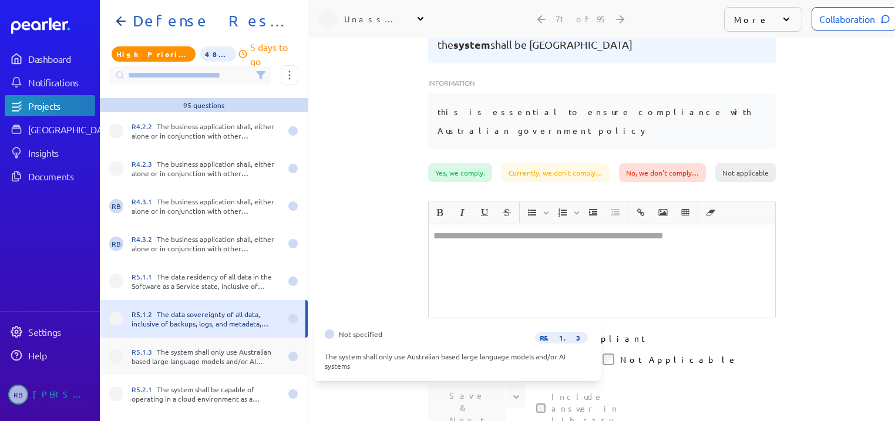
click at [221, 340] on div "R5.1.3 The system shall only use Australian based large language models and/or …" at bounding box center [204, 357] width 208 height 38
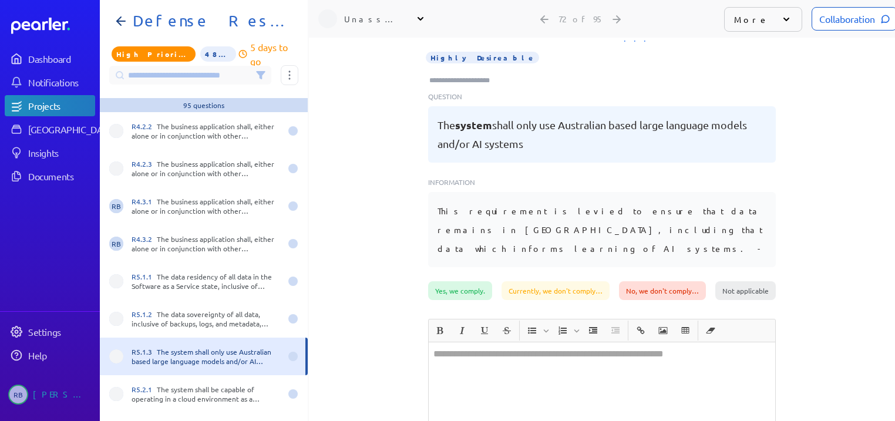
scroll to position [19, 0]
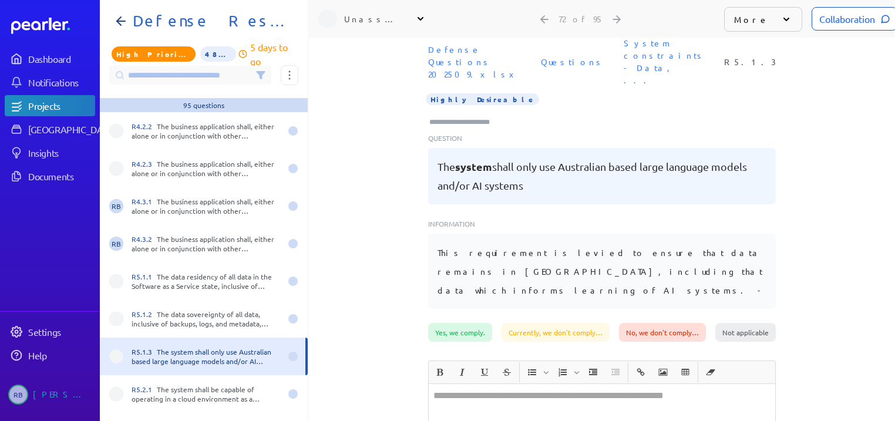
click at [371, 13] on div "Unassigned" at bounding box center [373, 19] width 59 height 12
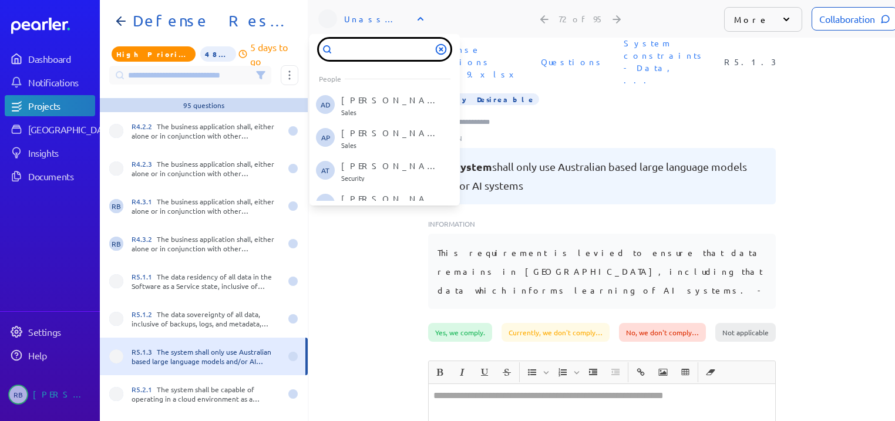
click at [371, 39] on input "text" at bounding box center [385, 49] width 132 height 21
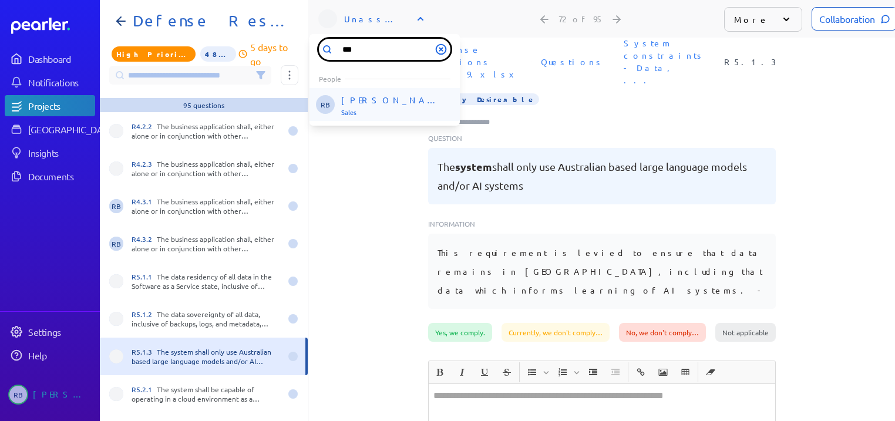
type input "***"
click at [364, 95] on p "[PERSON_NAME]" at bounding box center [390, 101] width 98 height 12
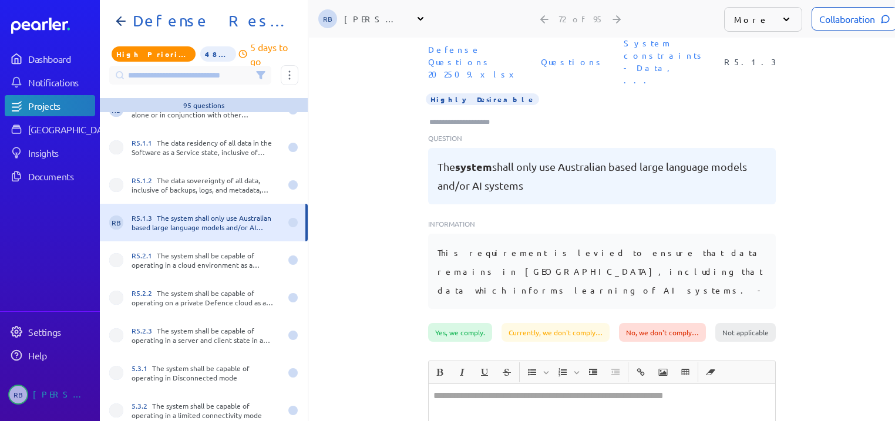
scroll to position [2585, 0]
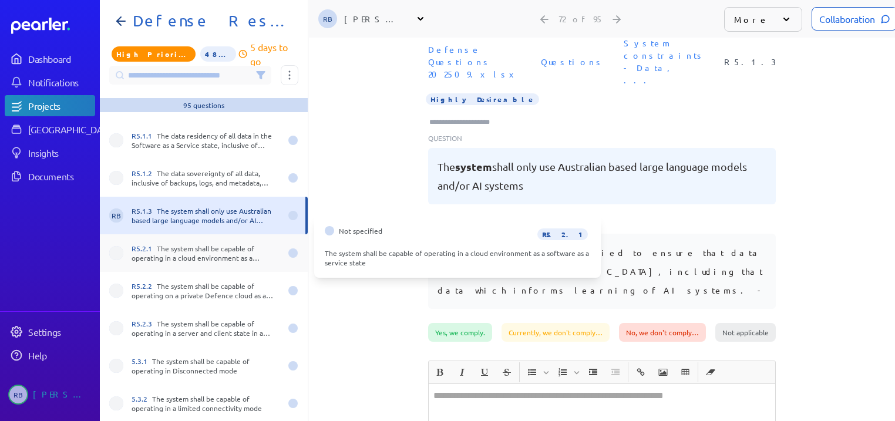
click at [186, 244] on div "R5.2.1 The system shall be capable of operating in a cloud environment as a sof…" at bounding box center [206, 253] width 149 height 19
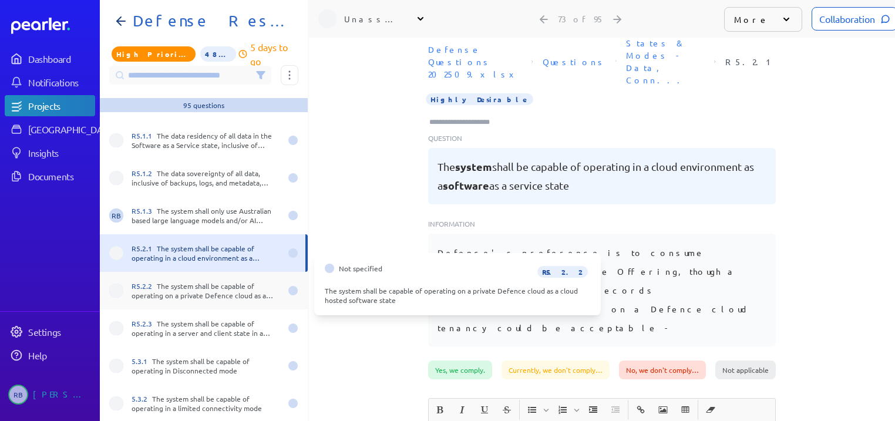
click at [190, 286] on div "R5.2.2 The system shall be capable of operating on a private Defence cloud as a…" at bounding box center [206, 290] width 149 height 19
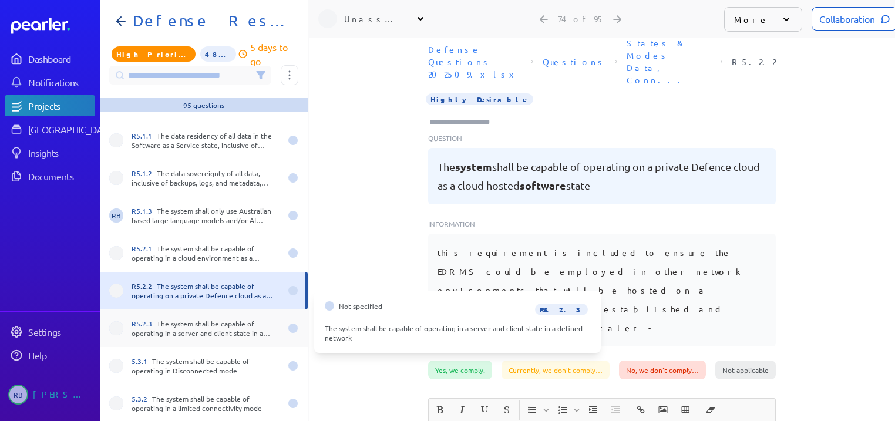
click at [210, 337] on div "R5.2.3 The system shall be capable of operating in a server and client state in…" at bounding box center [204, 329] width 208 height 38
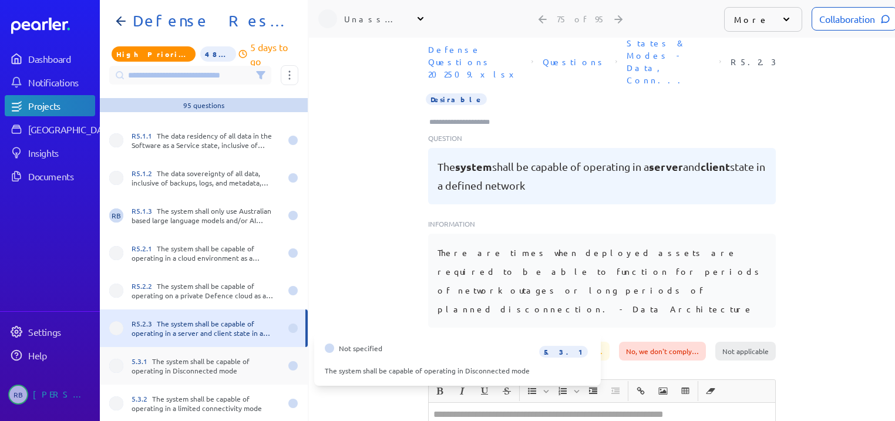
click at [209, 357] on div "5.3.1 The system shall be capable of operating in Disconnected mode" at bounding box center [206, 366] width 149 height 19
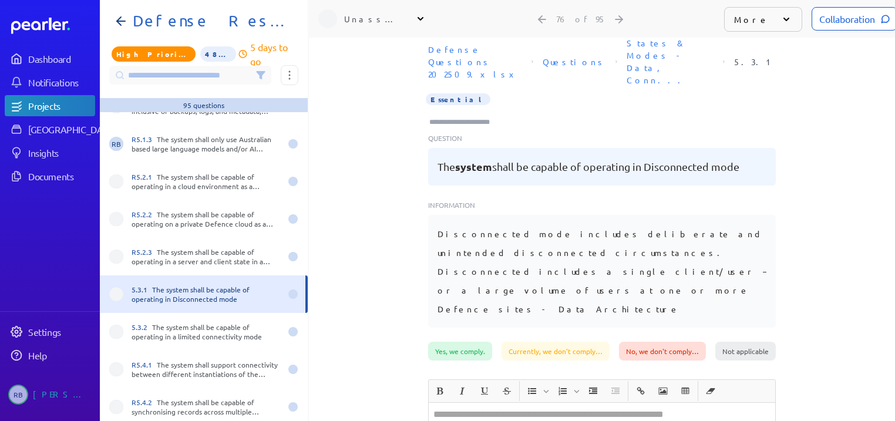
scroll to position [2679, 0]
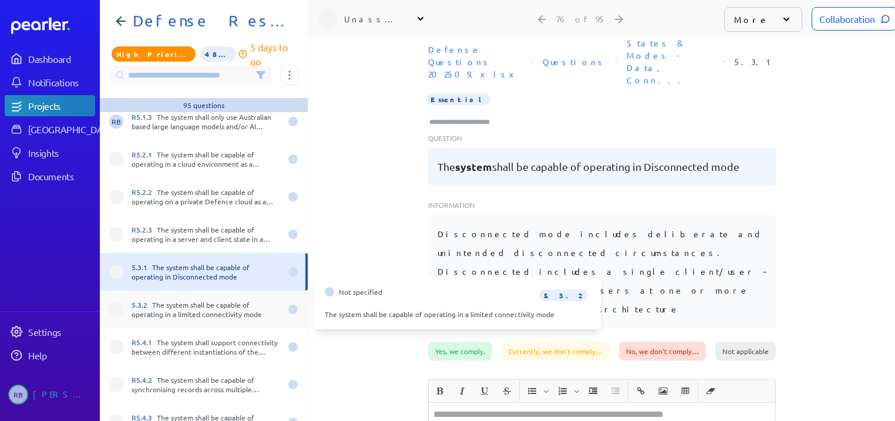
click at [209, 310] on div "5.3.2 The system shall be capable of operating in a limited connectivity mode" at bounding box center [206, 309] width 149 height 19
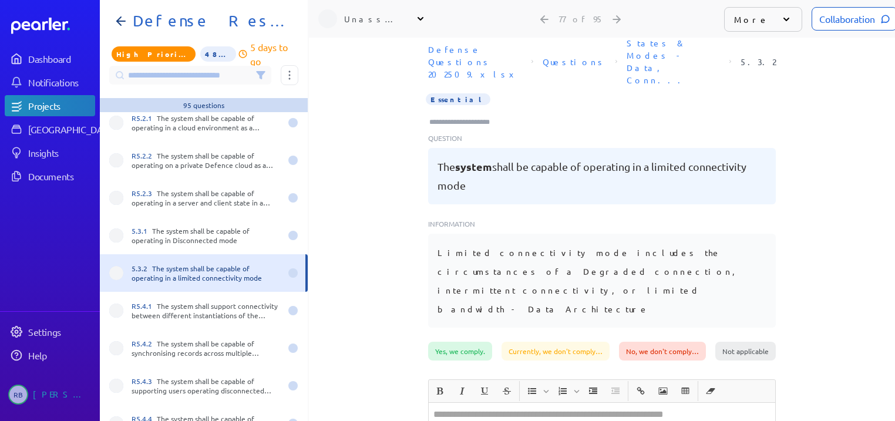
scroll to position [2820, 0]
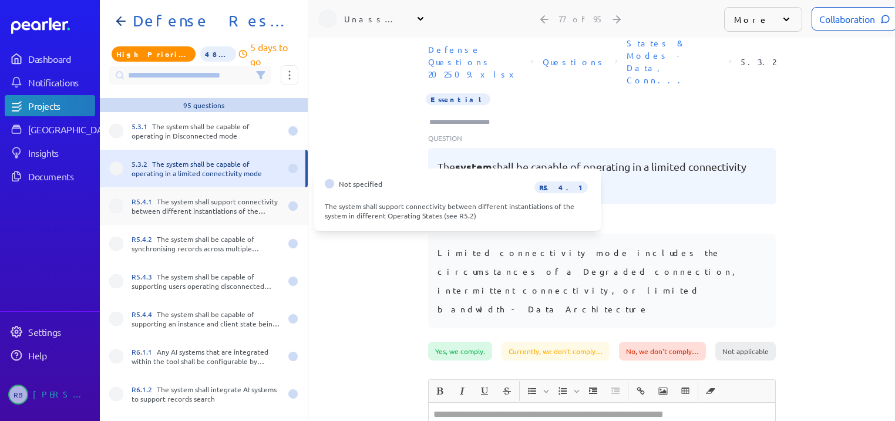
click at [224, 197] on div "R5.4.1 The system shall support connectivity between different instantiations o…" at bounding box center [206, 206] width 149 height 19
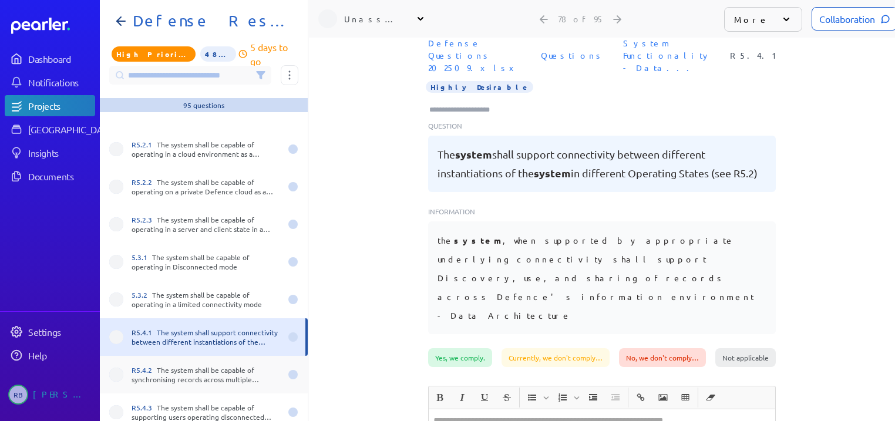
scroll to position [2679, 0]
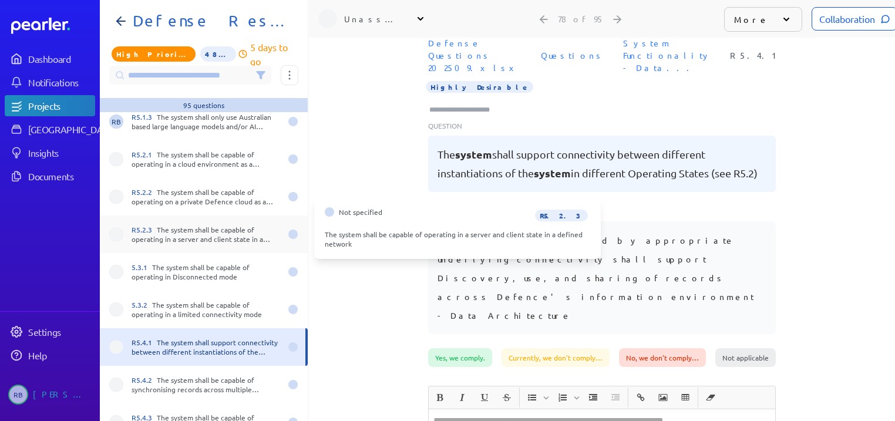
click at [206, 231] on div "R5.2.3 The system shall be capable of operating in a server and client state in…" at bounding box center [206, 234] width 149 height 19
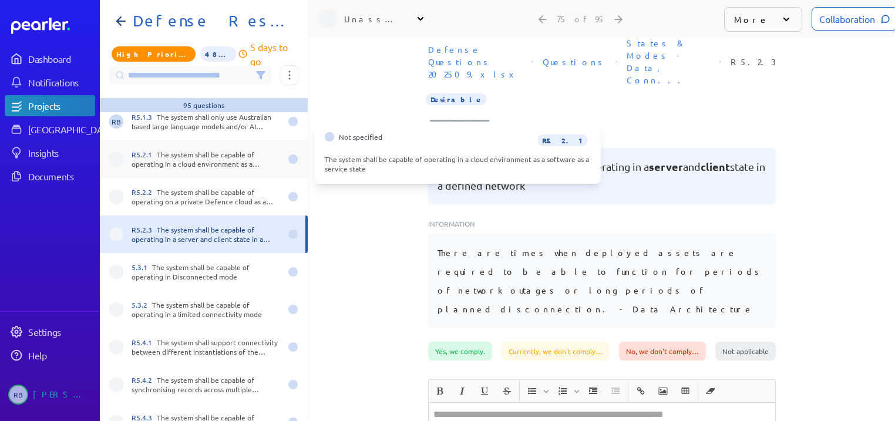
click at [216, 150] on div "R5.2.1 The system shall be capable of operating in a cloud environment as a sof…" at bounding box center [206, 159] width 149 height 19
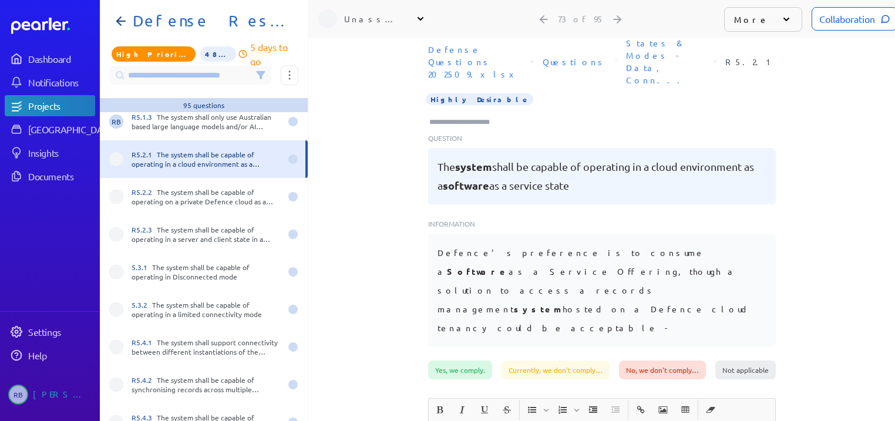
click at [382, 16] on div "Unassigned" at bounding box center [373, 19] width 59 height 12
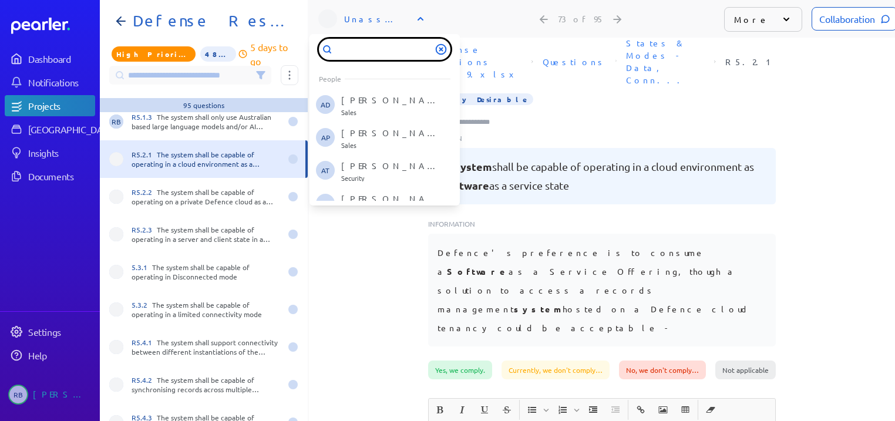
click at [376, 45] on input "text" at bounding box center [385, 49] width 132 height 21
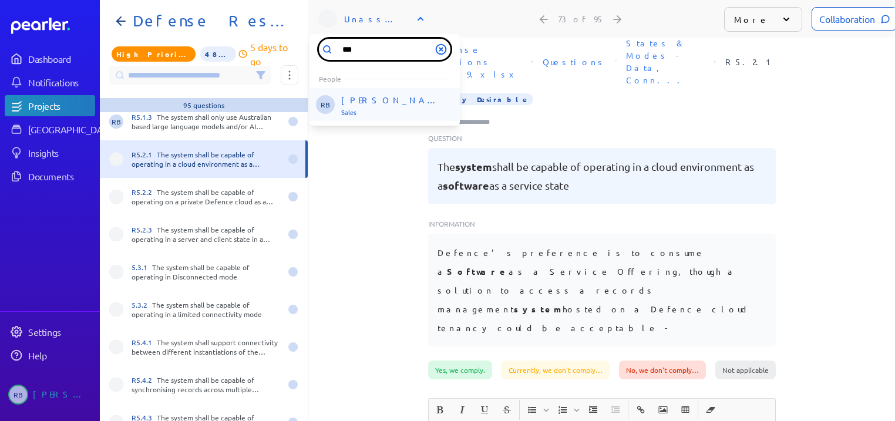
type input "***"
click at [362, 95] on p "[PERSON_NAME]" at bounding box center [390, 101] width 98 height 12
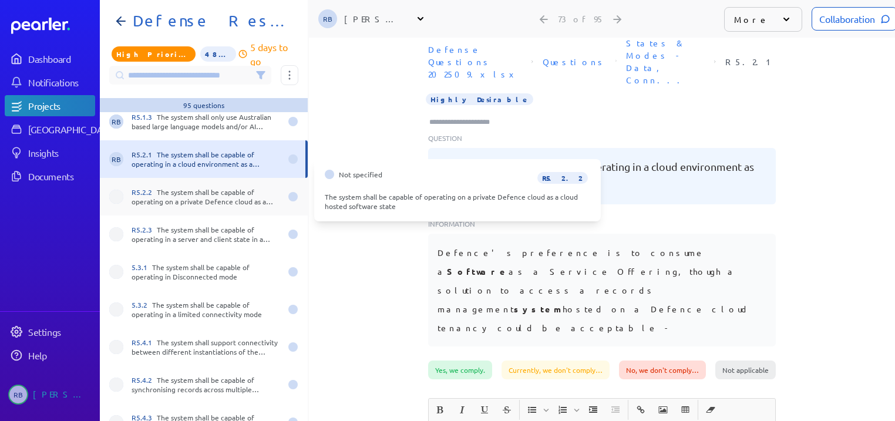
click at [214, 179] on div "R5.2.2 The system shall be capable of operating on a private Defence cloud as a…" at bounding box center [204, 197] width 208 height 38
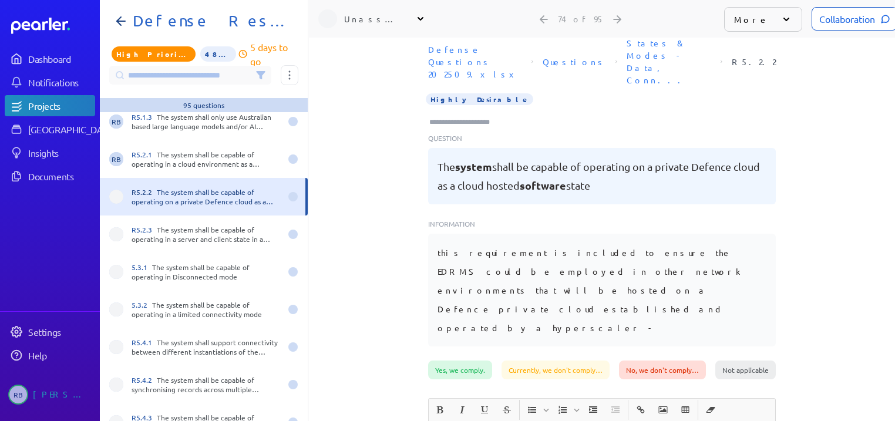
click at [378, 13] on div "Unassigned" at bounding box center [373, 19] width 59 height 12
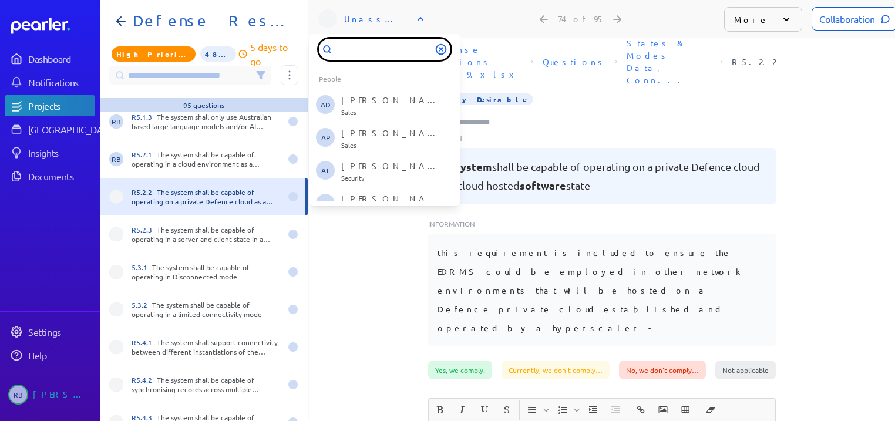
click at [369, 43] on input "text" at bounding box center [385, 49] width 132 height 21
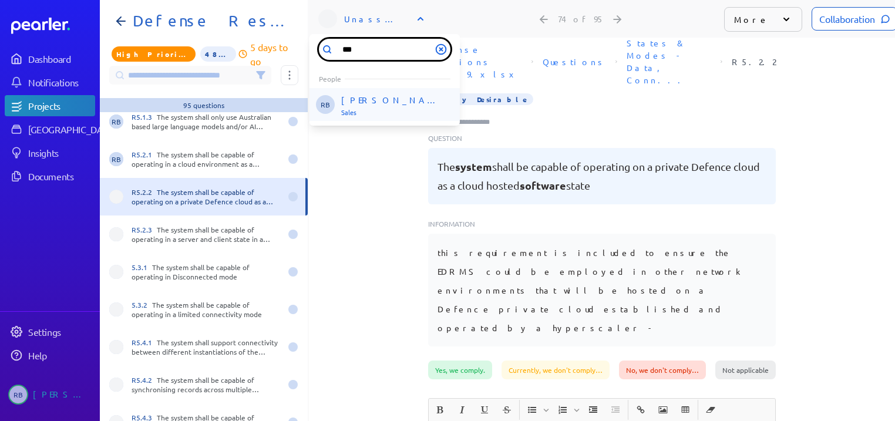
type input "***"
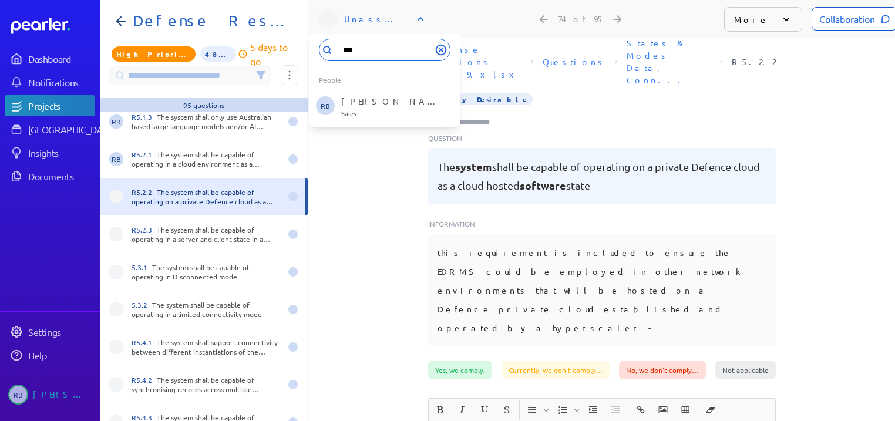
click at [354, 95] on p "[PERSON_NAME]" at bounding box center [390, 101] width 98 height 12
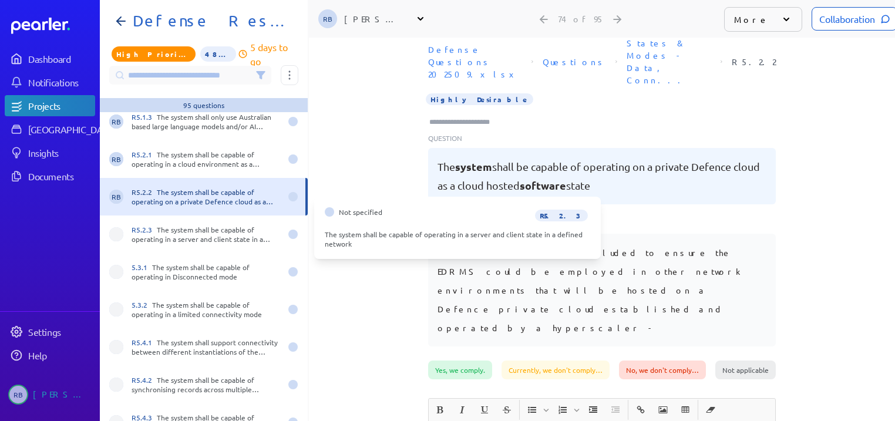
drag, startPoint x: 220, startPoint y: 221, endPoint x: 251, endPoint y: 180, distance: 51.6
click at [221, 225] on div "R5.2.3 The system shall be capable of operating in a server and client state in…" at bounding box center [206, 234] width 149 height 19
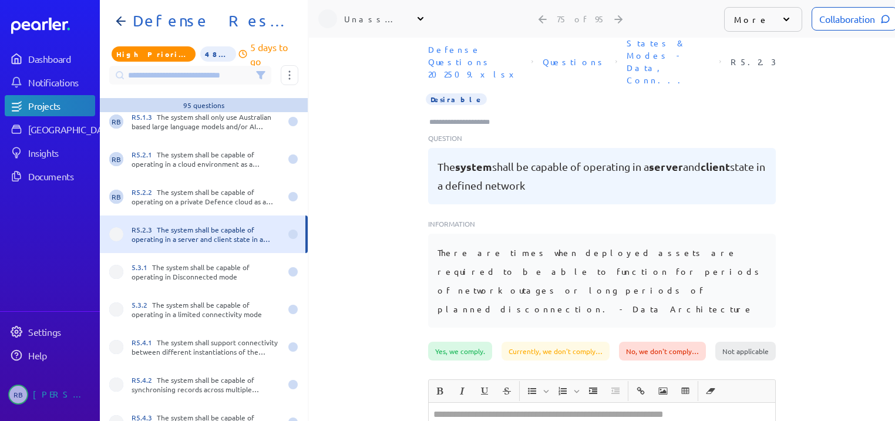
click at [372, 13] on div "Unassigned" at bounding box center [373, 19] width 59 height 12
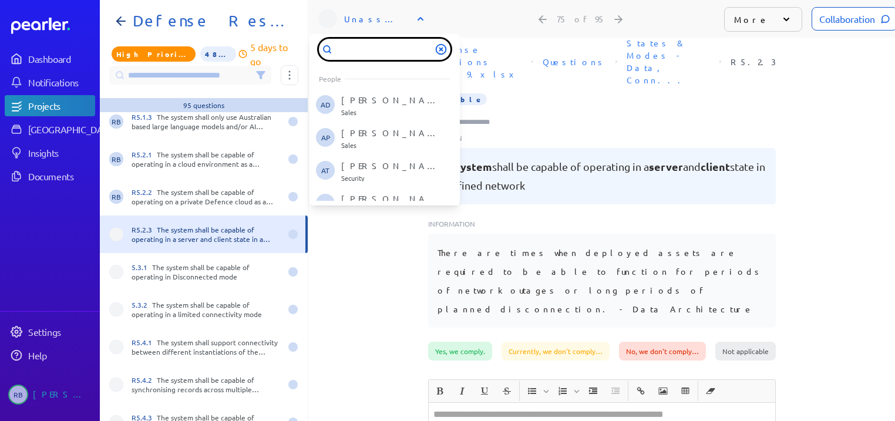
click at [371, 46] on input "text" at bounding box center [385, 49] width 132 height 21
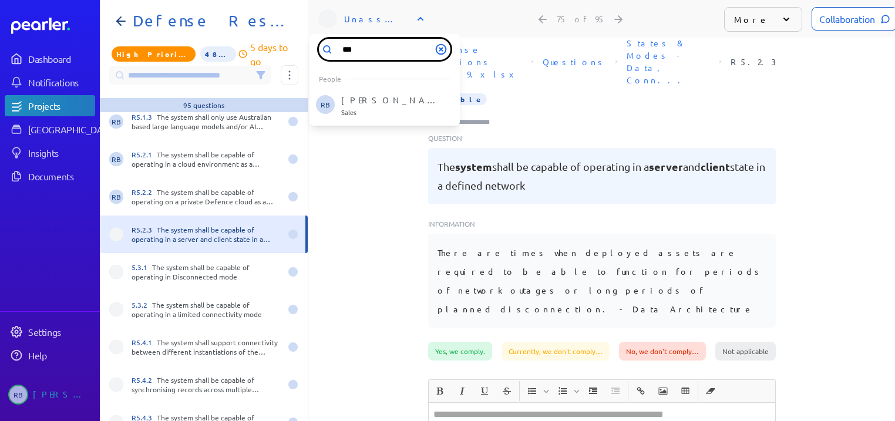
type input "***"
click at [367, 110] on p "Sales" at bounding box center [390, 113] width 98 height 7
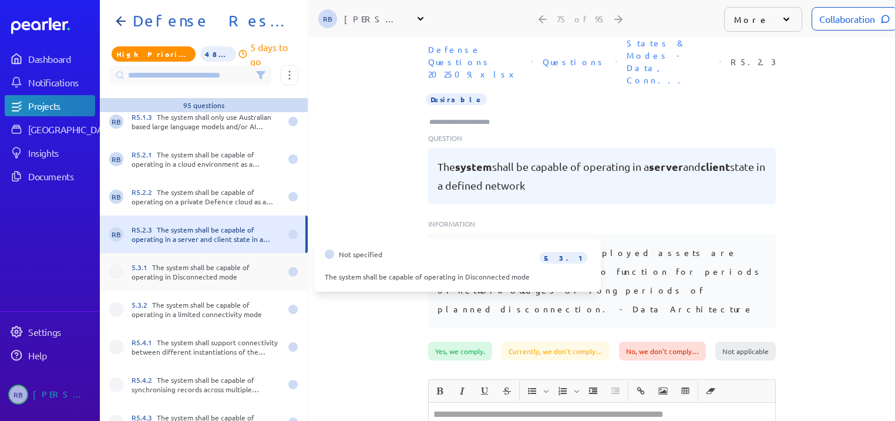
click at [208, 263] on div "5.3.1 The system shall be capable of operating in Disconnected mode" at bounding box center [206, 272] width 149 height 19
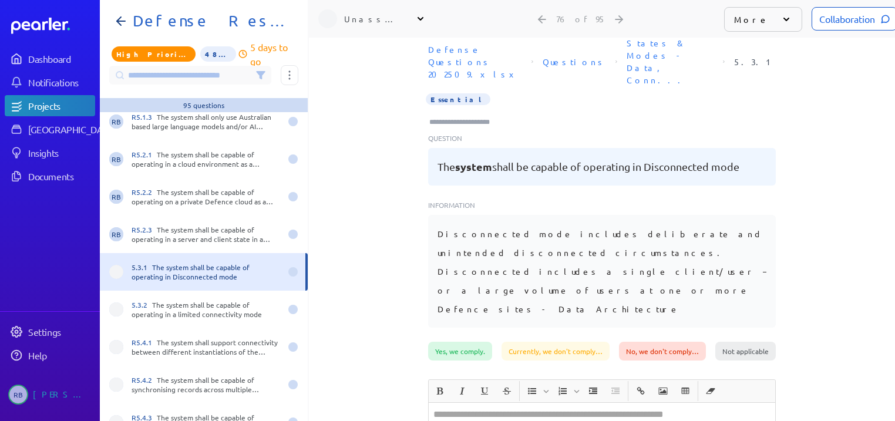
click at [371, 13] on div "Unassigned" at bounding box center [373, 19] width 59 height 12
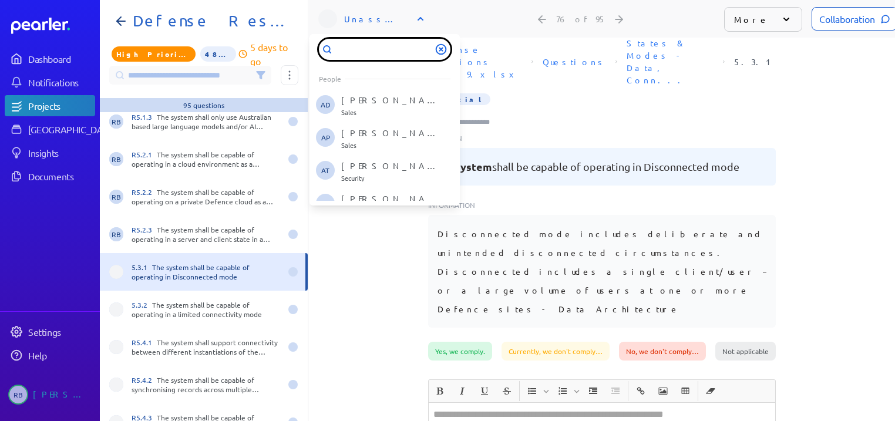
click at [373, 49] on input "text" at bounding box center [385, 49] width 132 height 21
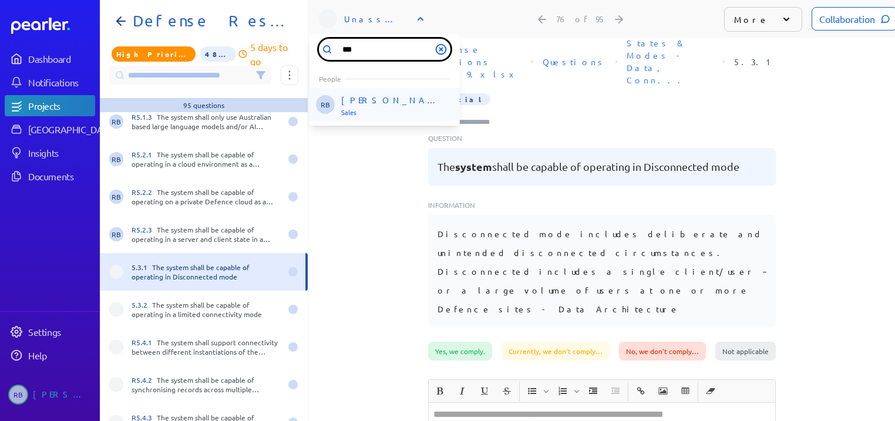
type input "***"
click at [357, 89] on li "RB [PERSON_NAME] Sales" at bounding box center [385, 105] width 150 height 33
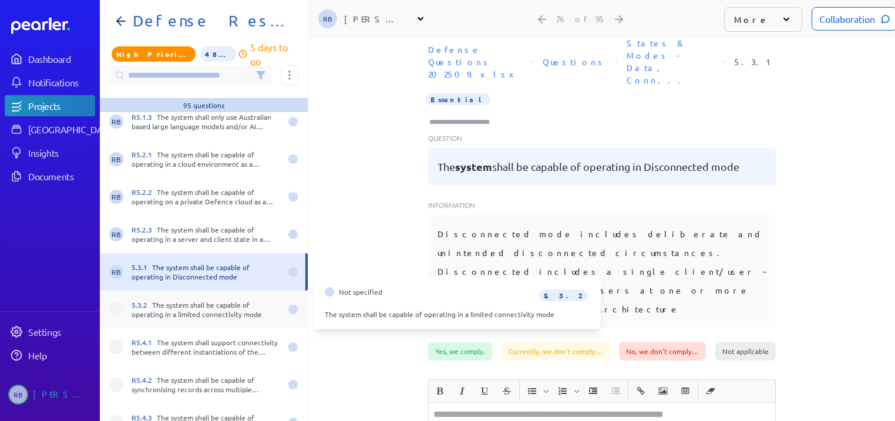
click at [210, 300] on div "5.3.2 The system shall be capable of operating in a limited connectivity mode" at bounding box center [206, 309] width 149 height 19
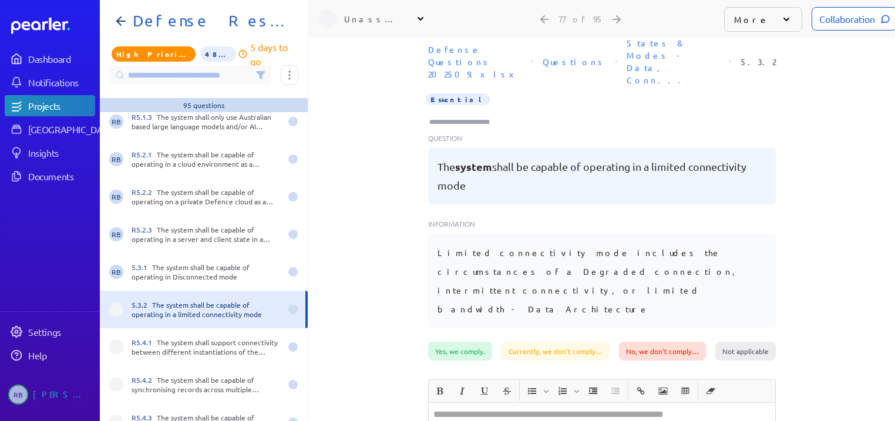
click at [388, 14] on div "Unassigned" at bounding box center [373, 19] width 59 height 12
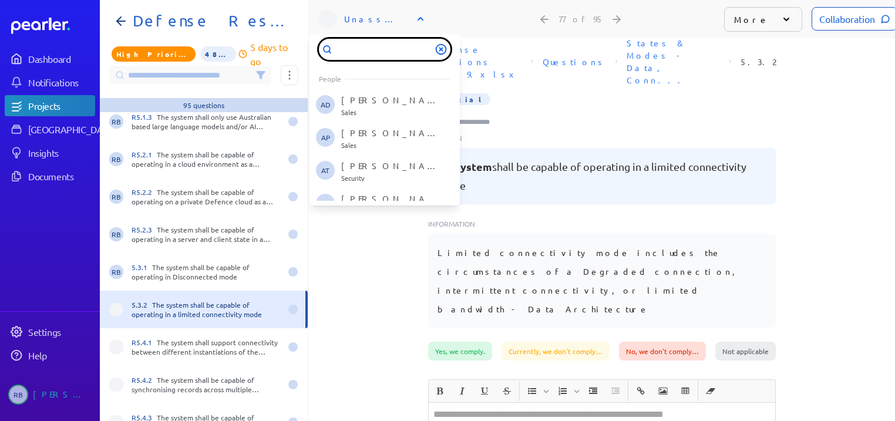
click at [394, 39] on input "text" at bounding box center [385, 49] width 132 height 21
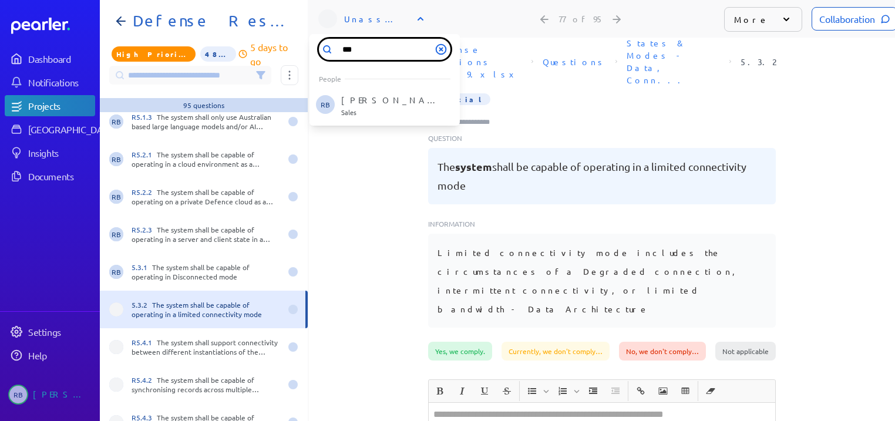
type input "***"
click at [381, 193] on div "Defense Questions 202509.xlsx Questions States & Modes - Data, Conn... 5.3.2 Es…" at bounding box center [602, 187] width 586 height 310
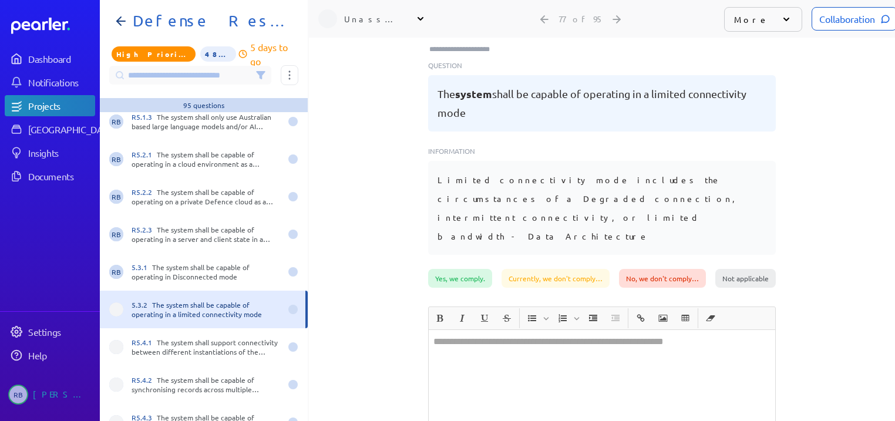
scroll to position [160, 0]
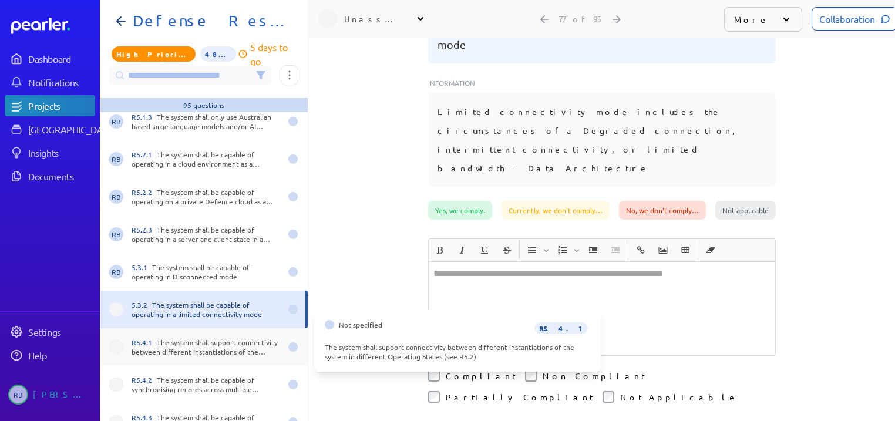
click at [184, 340] on div "R5.4.1 The system shall support connectivity between different instantiations o…" at bounding box center [206, 347] width 149 height 19
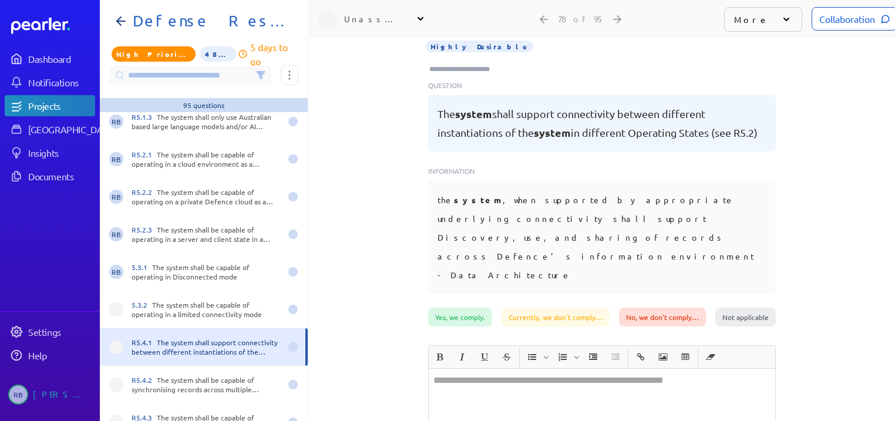
scroll to position [66, 0]
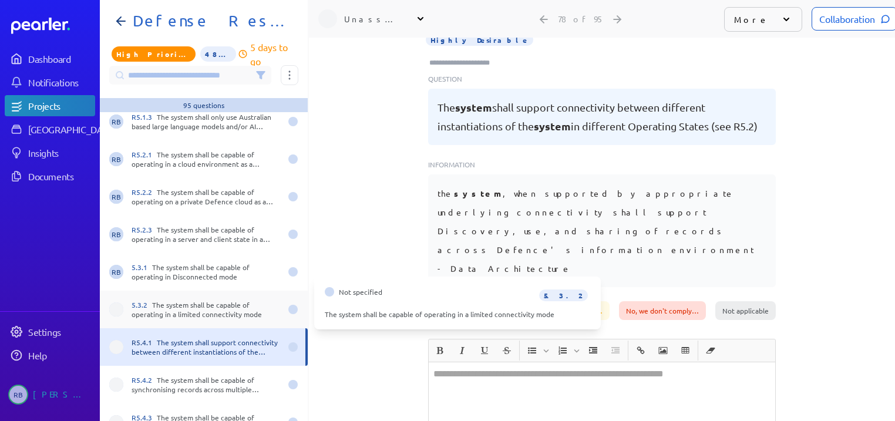
click at [199, 304] on div "5.3.2 The system shall be capable of operating in a limited connectivity mode" at bounding box center [206, 309] width 149 height 19
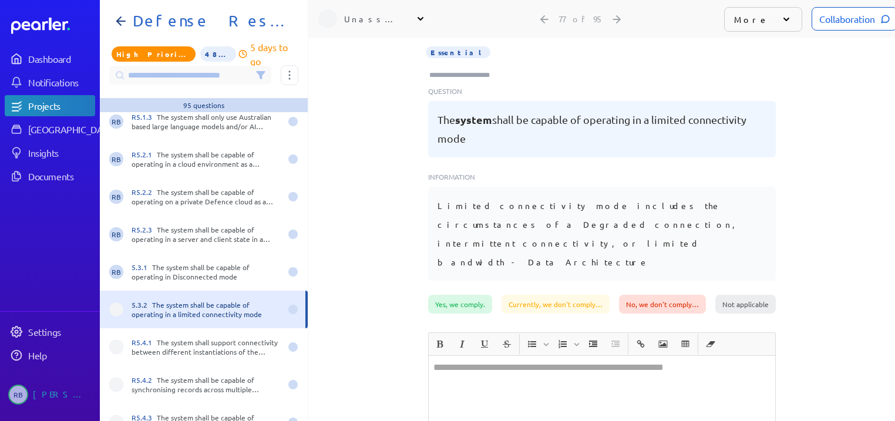
click at [391, 16] on div "Unassigned" at bounding box center [373, 19] width 59 height 12
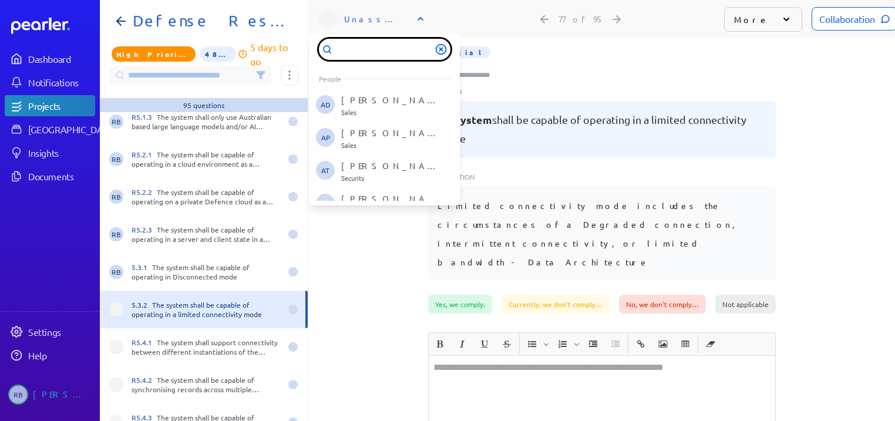
click at [381, 41] on input "text" at bounding box center [385, 49] width 132 height 21
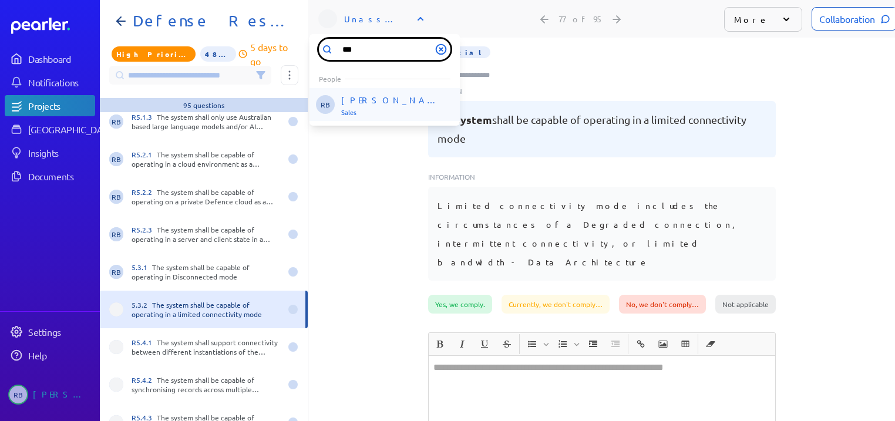
type input "***"
click at [387, 100] on div "[PERSON_NAME] Sales" at bounding box center [390, 106] width 98 height 22
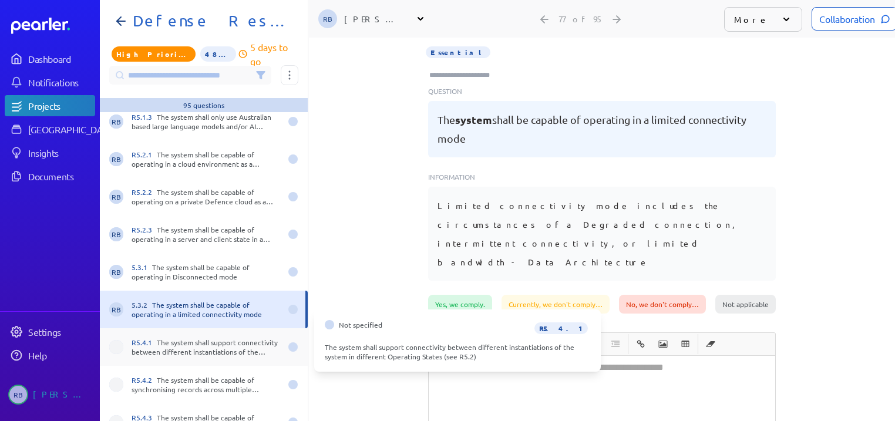
click at [196, 341] on div "R5.4.1 The system shall support connectivity between different instantiations o…" at bounding box center [206, 347] width 149 height 19
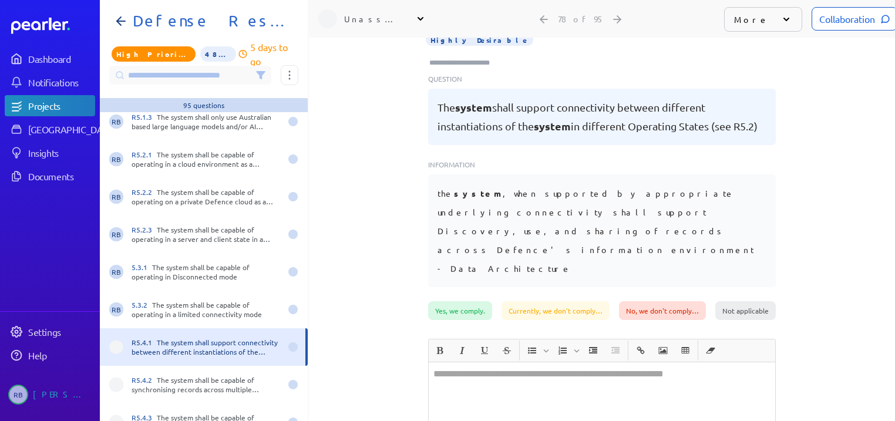
click at [370, 15] on div "Unassigned" at bounding box center [373, 19] width 59 height 12
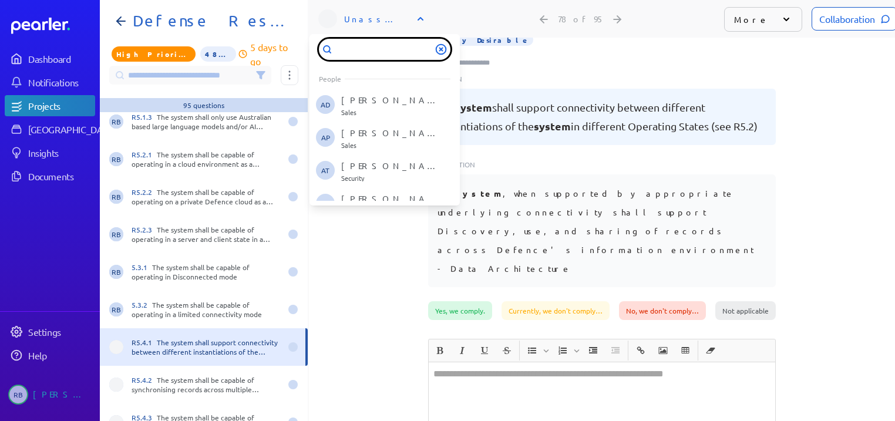
click at [369, 45] on input "text" at bounding box center [385, 49] width 132 height 21
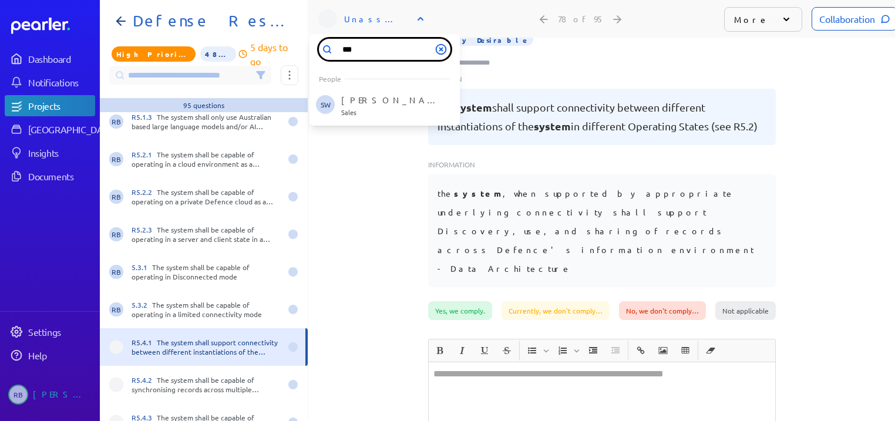
type input "***"
click at [360, 95] on p "[PERSON_NAME]" at bounding box center [390, 101] width 98 height 12
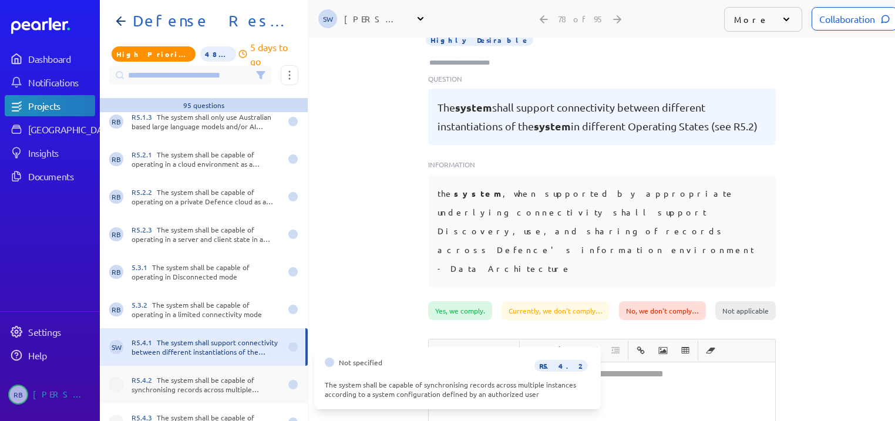
click at [165, 375] on div "R5.4.2 The system shall be capable of synchronising records across multiple ins…" at bounding box center [206, 384] width 149 height 19
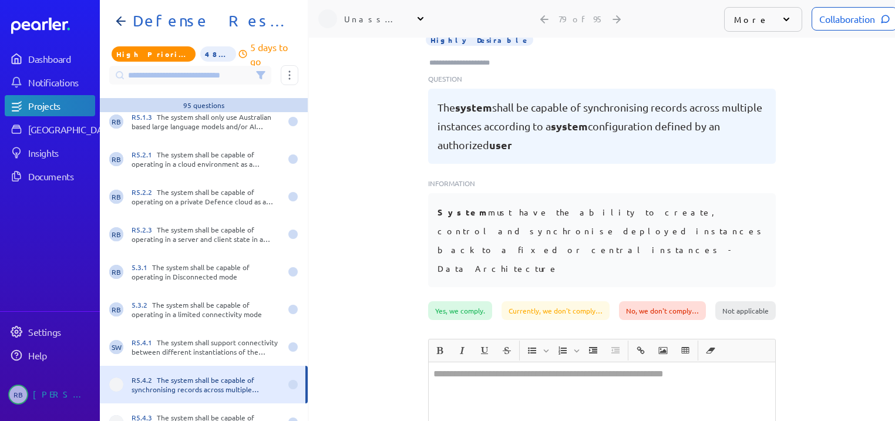
click at [367, 13] on div "Unassigned" at bounding box center [373, 19] width 59 height 12
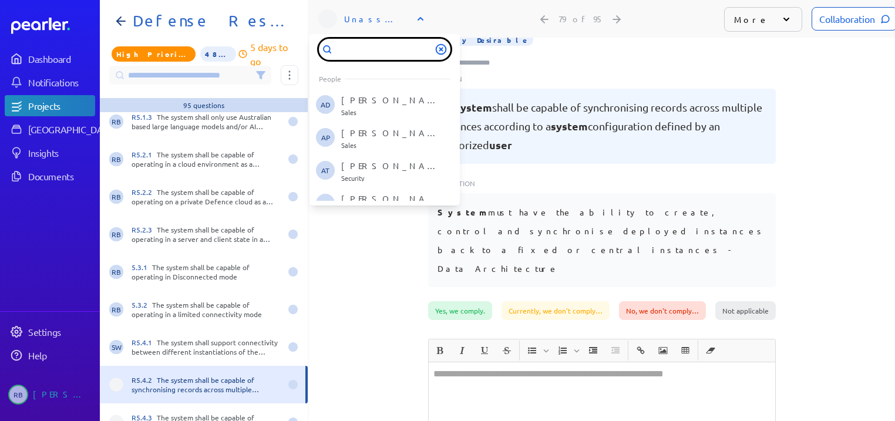
click at [366, 45] on input "text" at bounding box center [385, 49] width 132 height 21
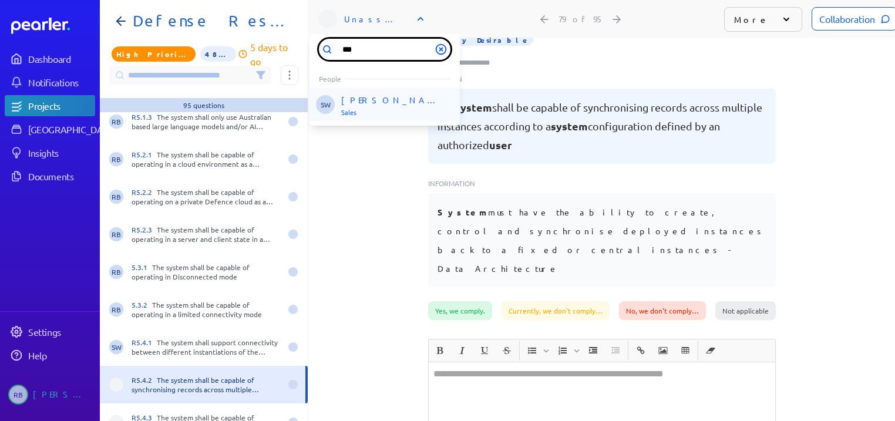
type input "***"
click at [366, 101] on div "[PERSON_NAME] Sales" at bounding box center [390, 106] width 98 height 22
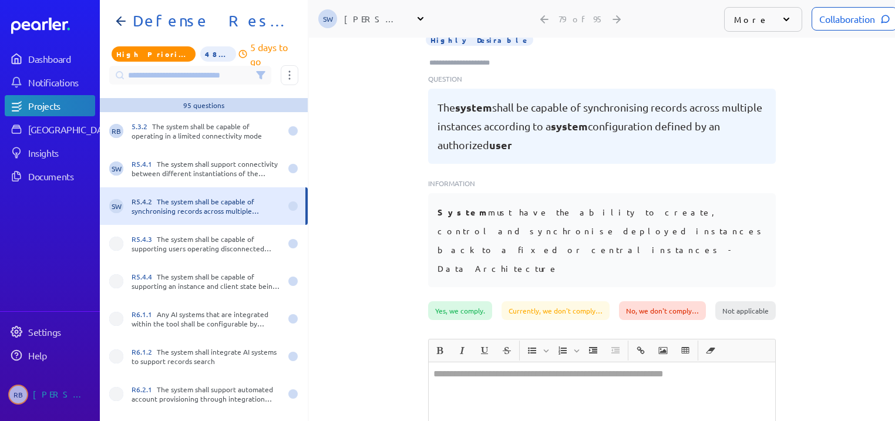
scroll to position [2867, 0]
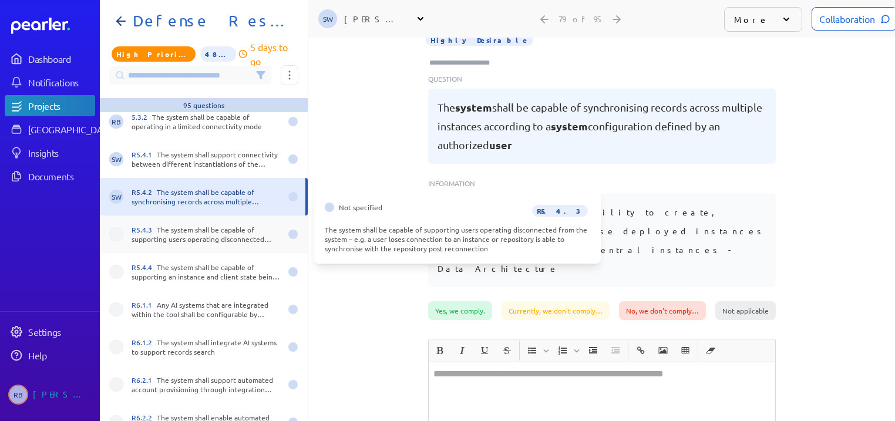
click at [188, 228] on div "R5.4.3 The system shall be capable of supporting users operating disconnected f…" at bounding box center [206, 234] width 149 height 19
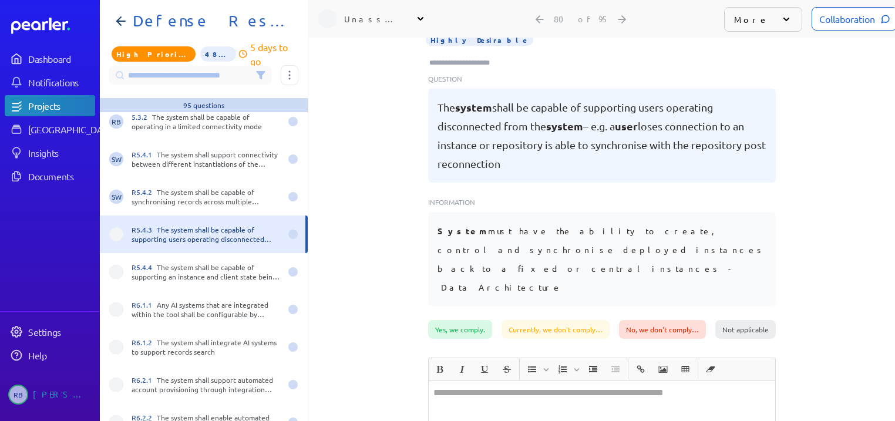
click at [365, 13] on div "Unassigned" at bounding box center [373, 19] width 59 height 12
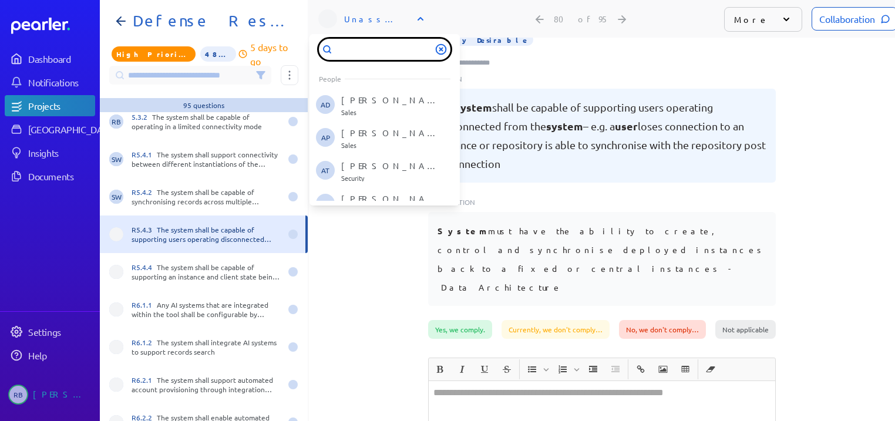
click at [364, 50] on input "text" at bounding box center [385, 49] width 132 height 21
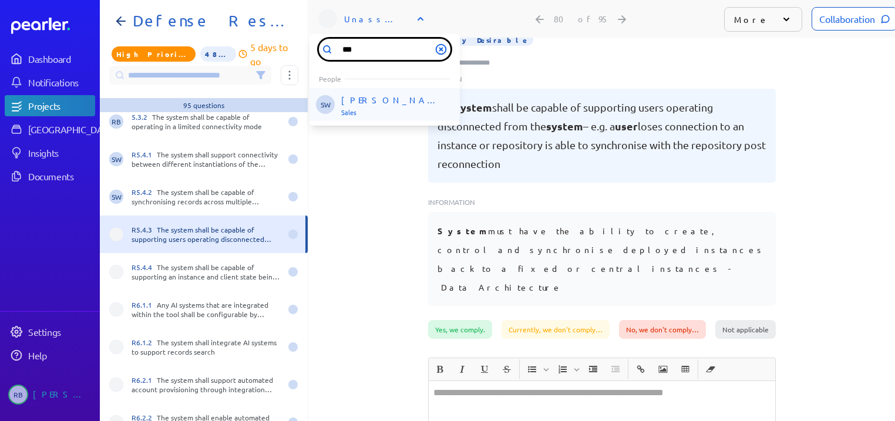
type input "***"
click at [350, 95] on p "[PERSON_NAME]" at bounding box center [390, 101] width 98 height 12
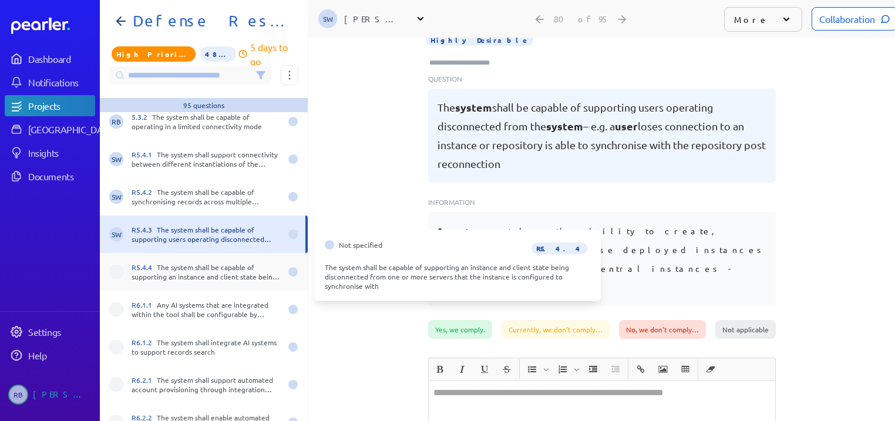
click at [214, 267] on div "R5.4.4 The system shall be capable of supporting an instance and client state b…" at bounding box center [206, 272] width 149 height 19
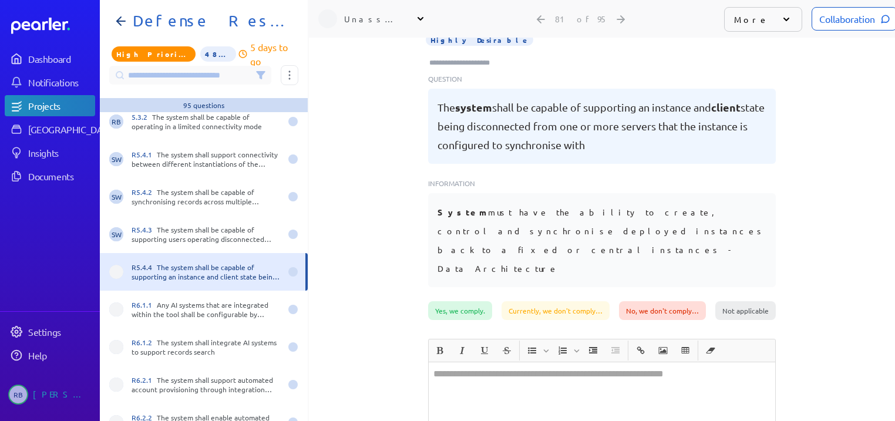
click at [364, 17] on div "Unassigned" at bounding box center [373, 19] width 59 height 12
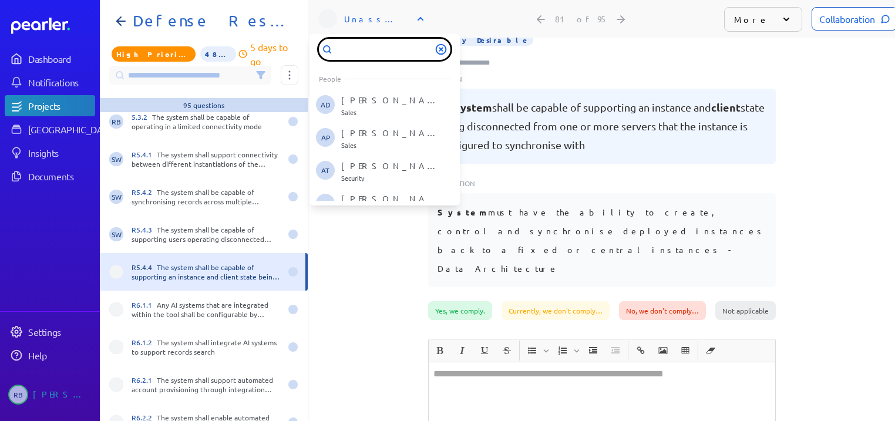
click at [377, 39] on input "text" at bounding box center [385, 49] width 132 height 21
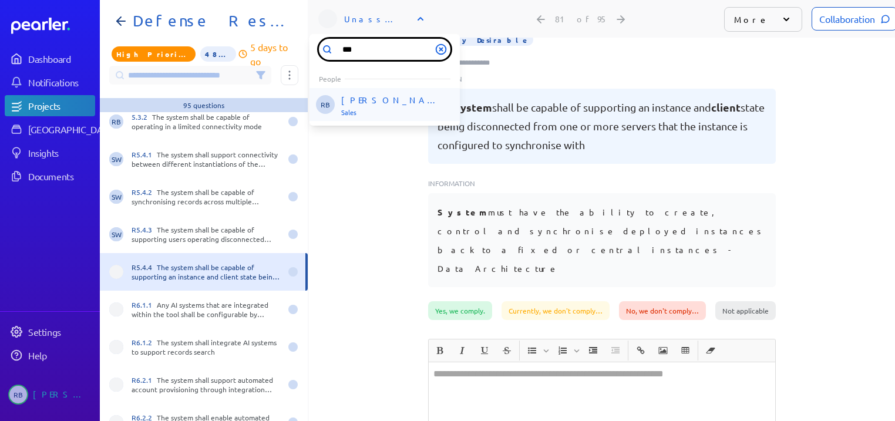
type input "***"
click at [374, 96] on p "[PERSON_NAME]" at bounding box center [390, 101] width 98 height 12
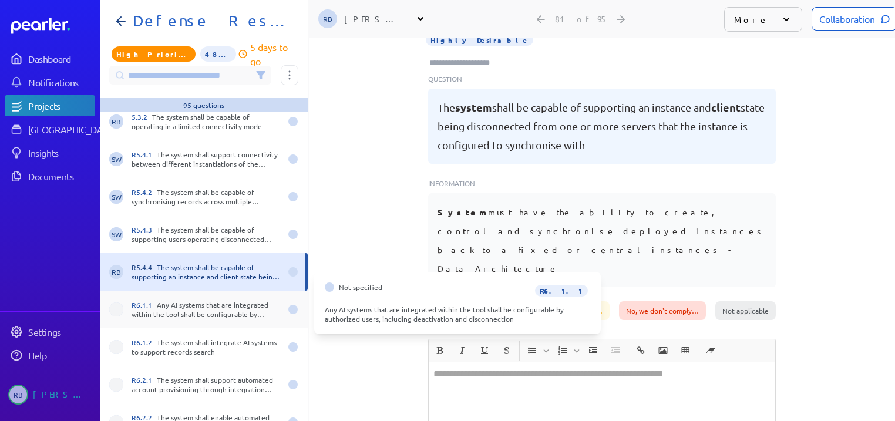
click at [204, 303] on div "R6.1.1 Any AI systems that are integrated within the tool shall be configurable…" at bounding box center [206, 309] width 149 height 19
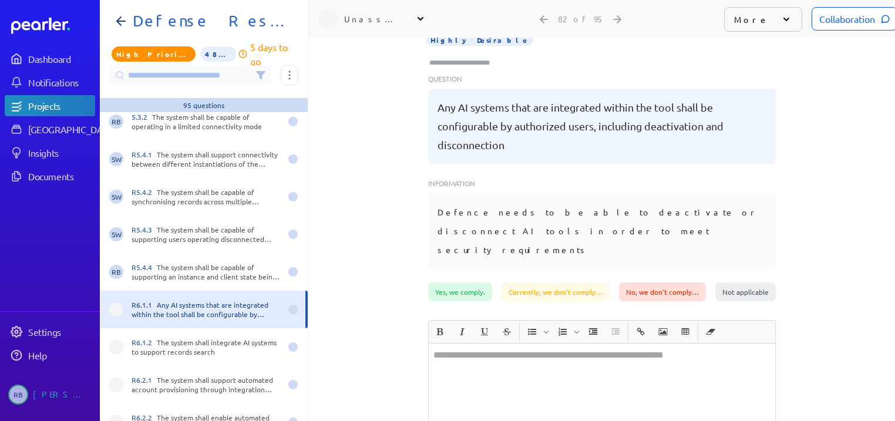
click at [365, 1] on div "Unassigned People Unassign AD [PERSON_NAME] Sales AP [PERSON_NAME] Sales AT [PE…" at bounding box center [376, 19] width 117 height 38
click at [367, 13] on div "Unassigned" at bounding box center [373, 19] width 59 height 12
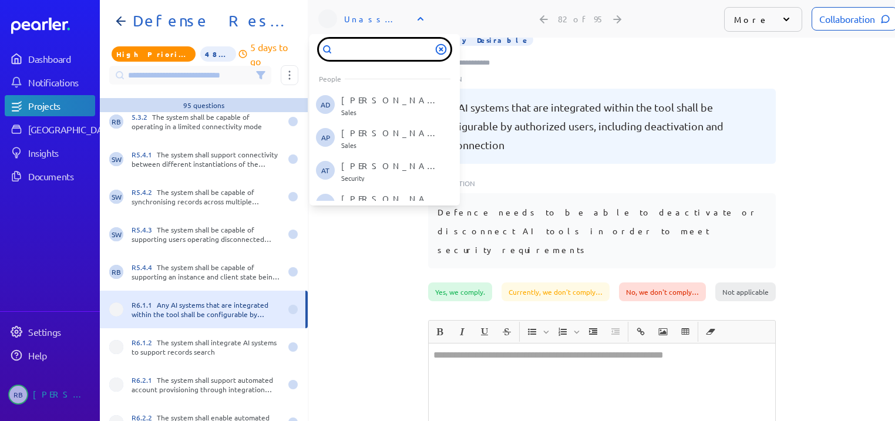
click at [370, 45] on input "text" at bounding box center [385, 49] width 132 height 21
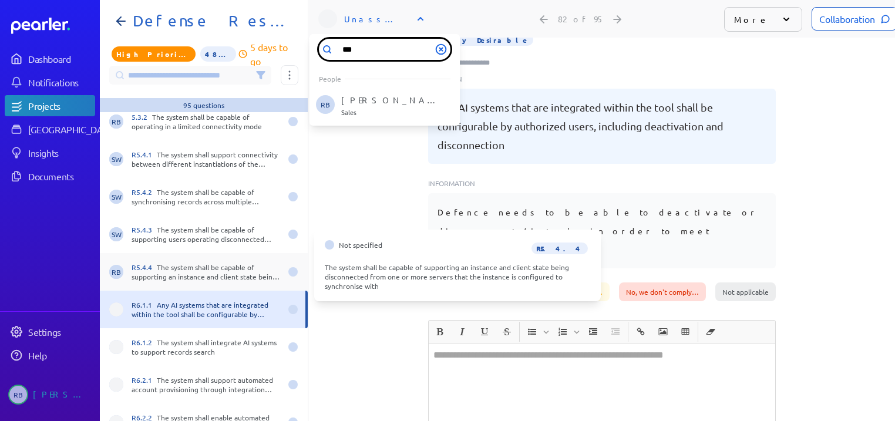
type input "***"
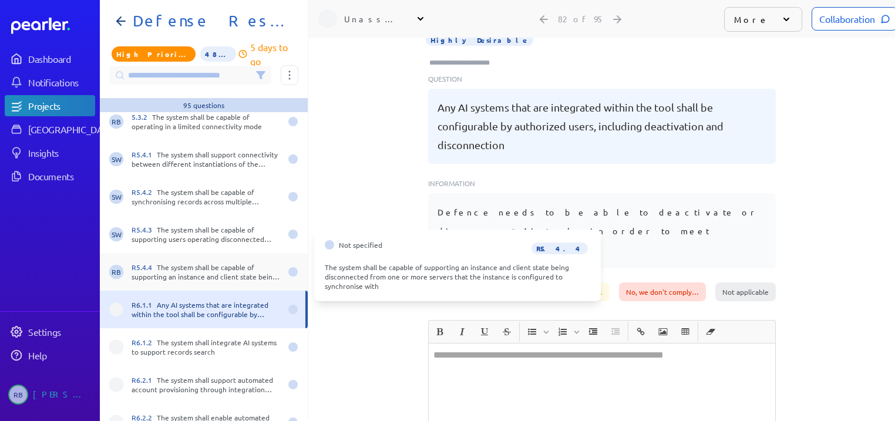
click at [228, 266] on div "R5.4.4 The system shall be capable of supporting an instance and client state b…" at bounding box center [206, 272] width 149 height 19
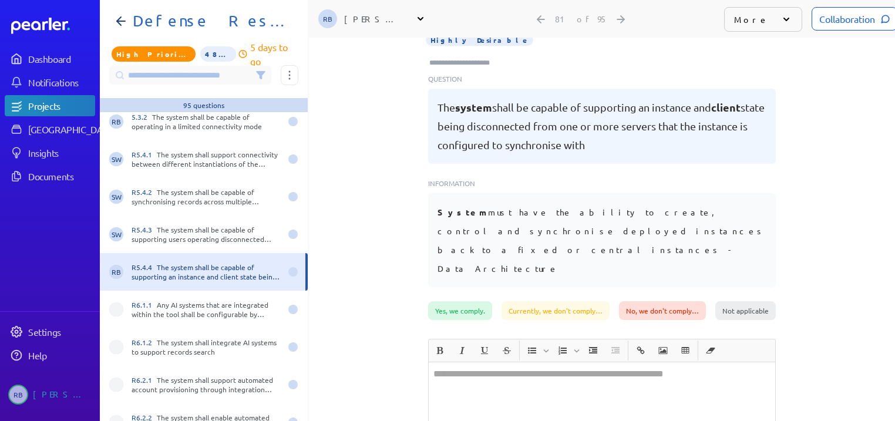
click at [379, 13] on div "[PERSON_NAME]" at bounding box center [373, 19] width 59 height 12
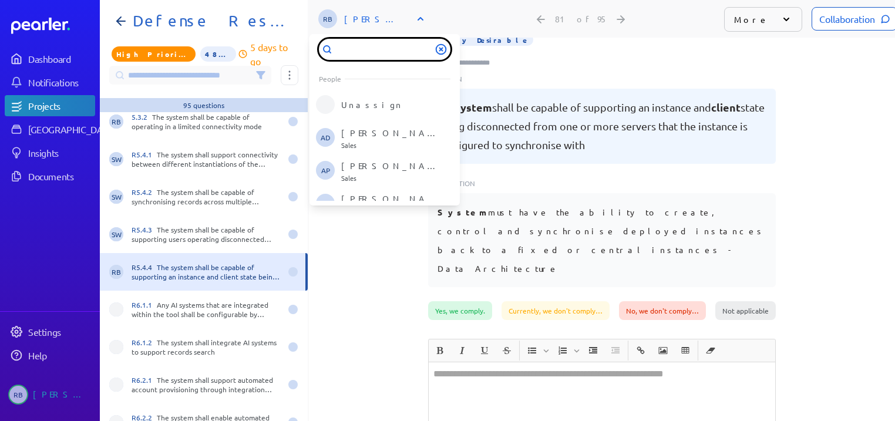
click at [375, 45] on input "text" at bounding box center [385, 49] width 132 height 21
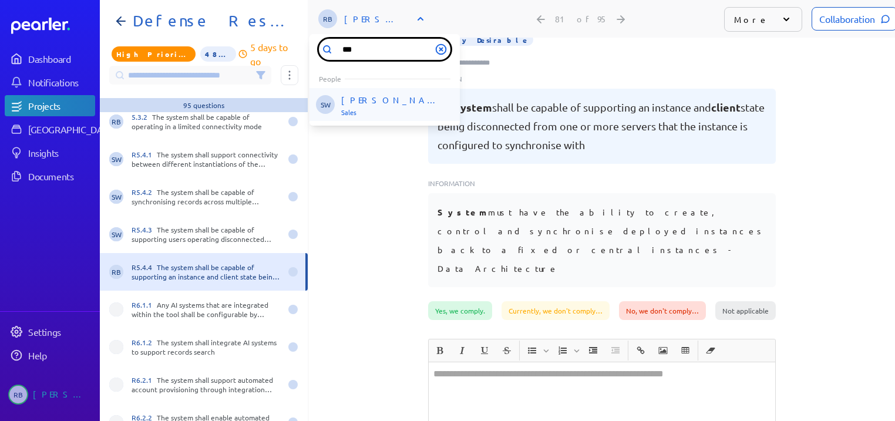
type input "***"
click at [369, 100] on div "[PERSON_NAME] Sales" at bounding box center [390, 106] width 98 height 22
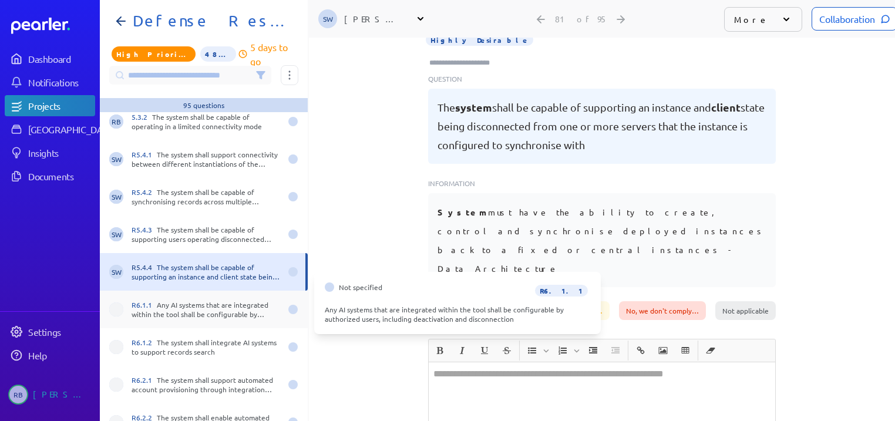
click at [200, 300] on div "R6.1.1 Any AI systems that are integrated within the tool shall be configurable…" at bounding box center [206, 309] width 149 height 19
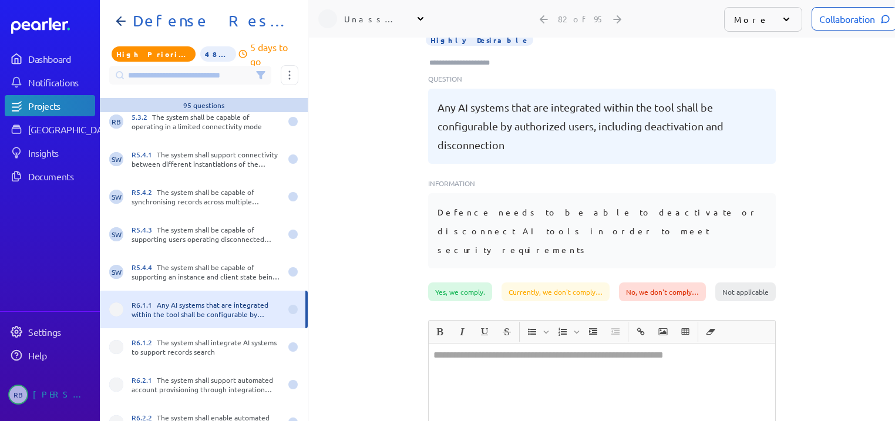
click at [381, 13] on div "Unassigned" at bounding box center [373, 19] width 59 height 12
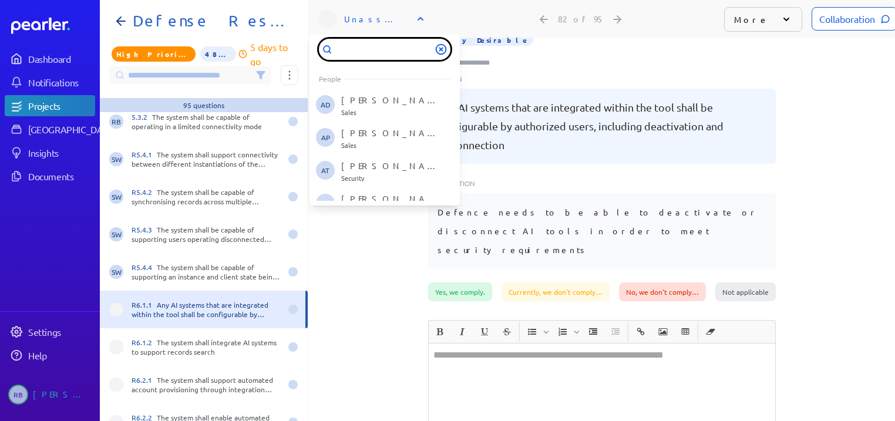
click at [370, 39] on input "text" at bounding box center [385, 49] width 132 height 21
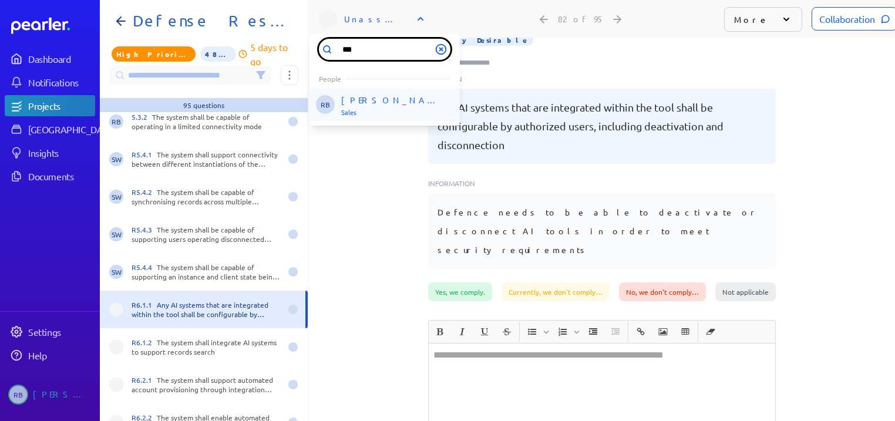
type input "***"
click at [355, 110] on p "Sales" at bounding box center [390, 113] width 98 height 7
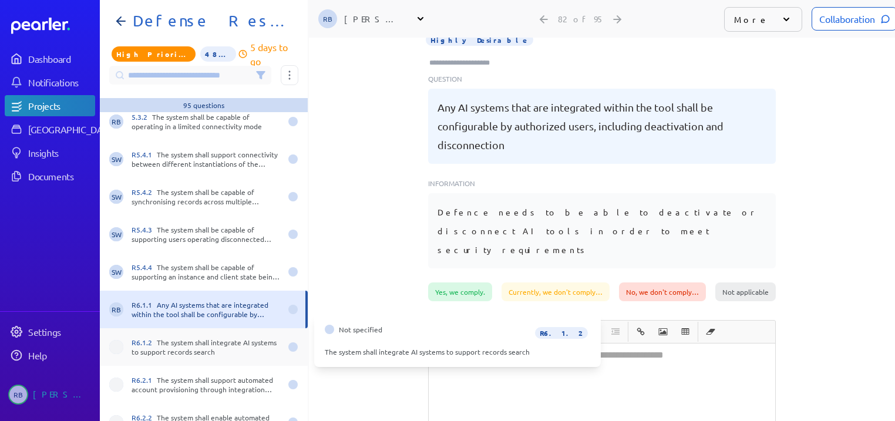
click at [189, 348] on div "R6.1.2 The system shall integrate AI systems to support records search" at bounding box center [206, 347] width 149 height 19
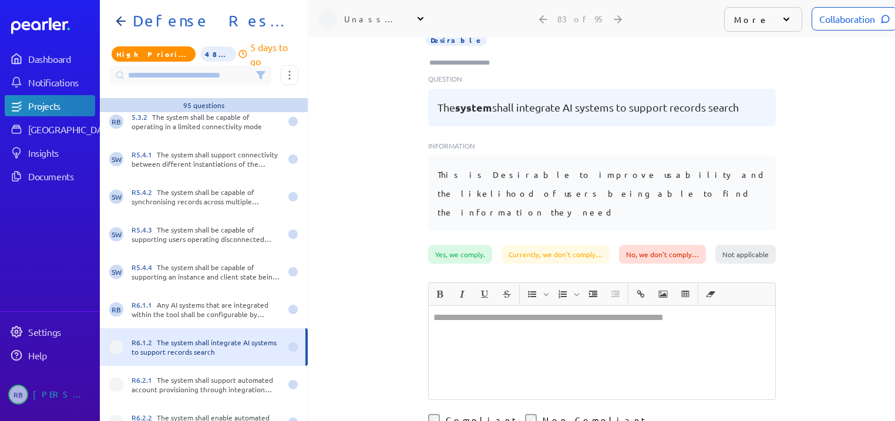
click at [387, 16] on div "Unassigned" at bounding box center [373, 19] width 59 height 12
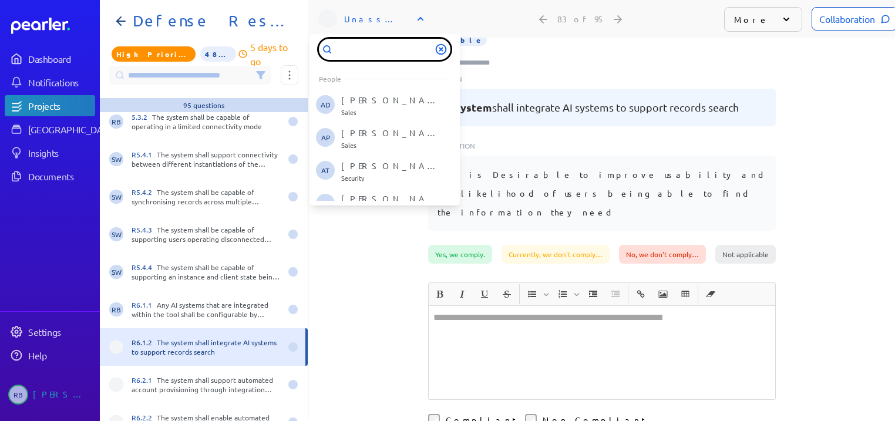
click at [374, 39] on input "text" at bounding box center [385, 49] width 132 height 21
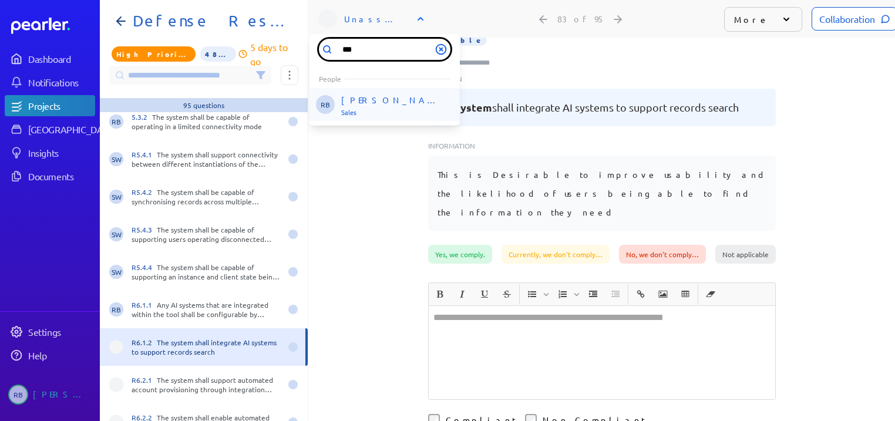
type input "***"
click at [355, 110] on p "Sales" at bounding box center [390, 113] width 98 height 7
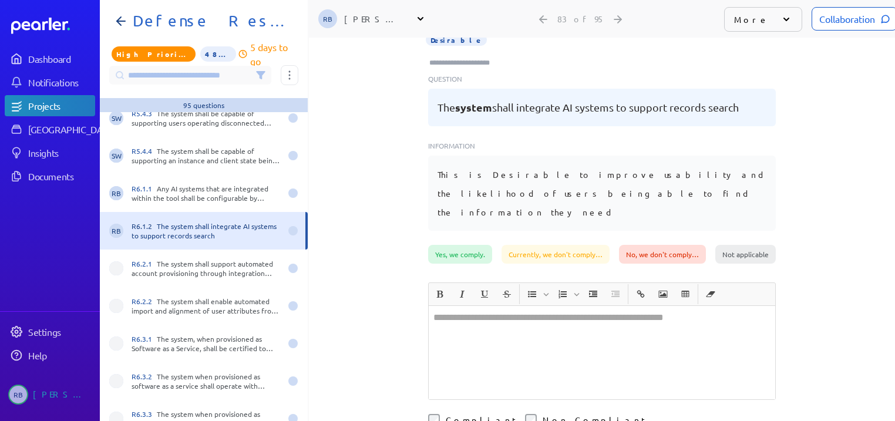
scroll to position [3055, 0]
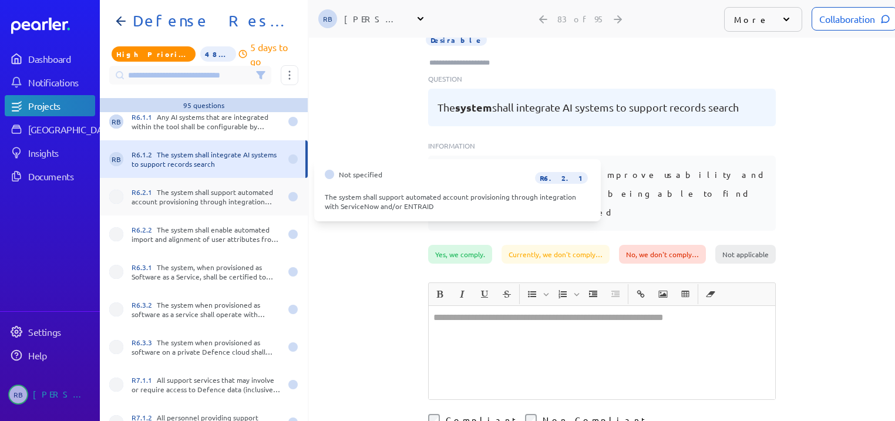
click at [221, 189] on div "R6.2.1 The system shall support automated account provisioning through integrat…" at bounding box center [206, 196] width 149 height 19
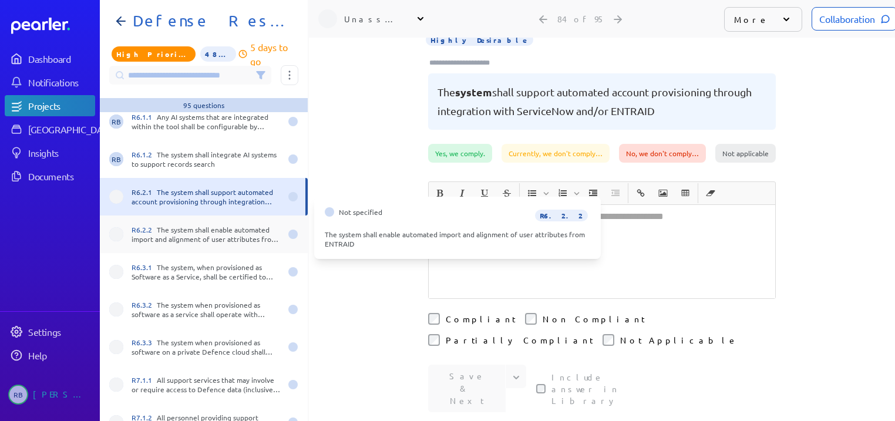
click at [197, 227] on div "R6.2.2 The system shall enable automated import and alignment of user attribute…" at bounding box center [206, 234] width 149 height 19
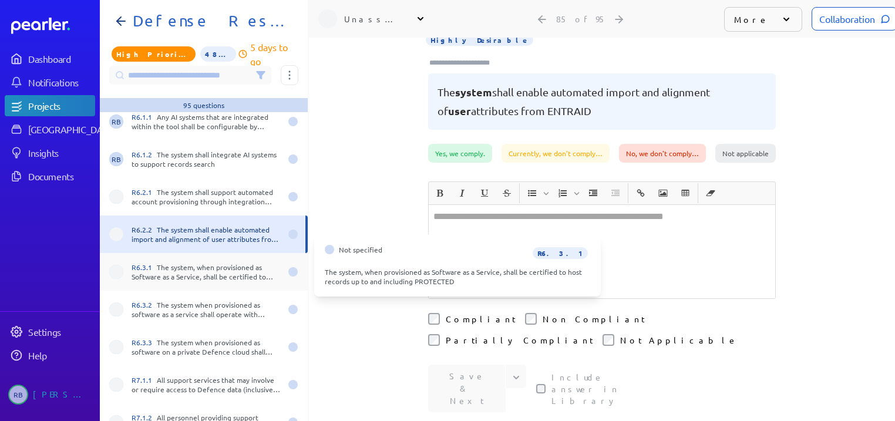
click at [189, 268] on div "R6.3.1 The system, when provisioned as Software as a Service, shall be certifie…" at bounding box center [206, 272] width 149 height 19
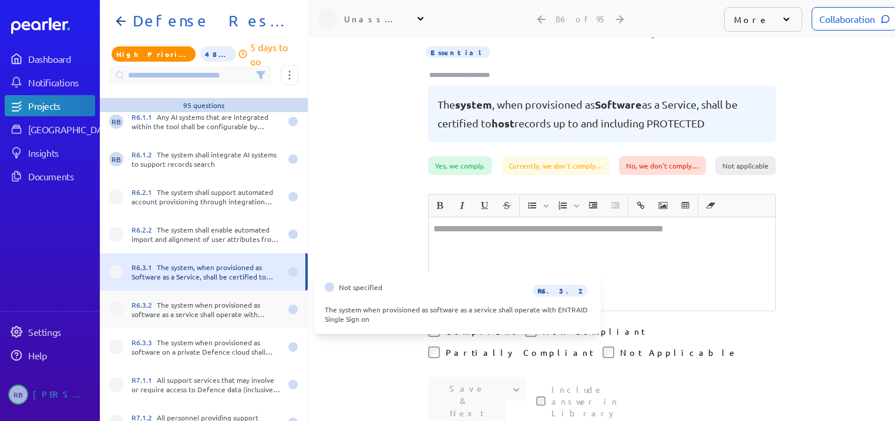
click at [221, 307] on div "R6.3.2 The system when provisioned as software as a service shall operate with …" at bounding box center [206, 309] width 149 height 19
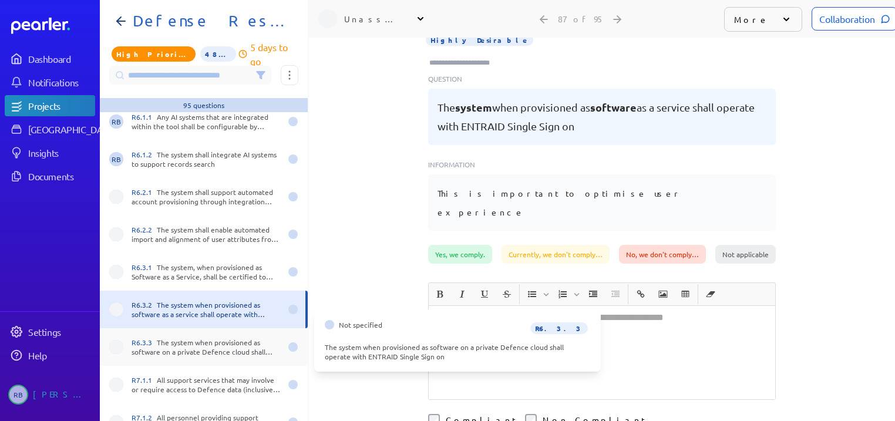
click at [210, 338] on div "R6.3.3 The system when provisioned as software on a private Defence cloud shall…" at bounding box center [206, 347] width 149 height 19
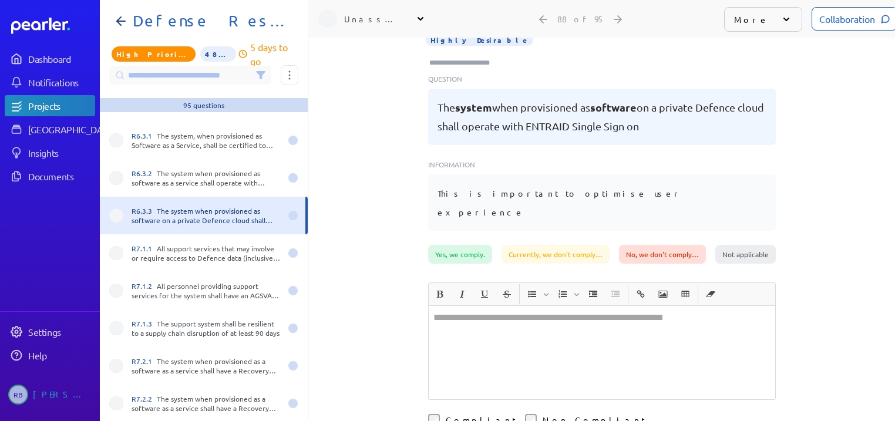
scroll to position [3196, 0]
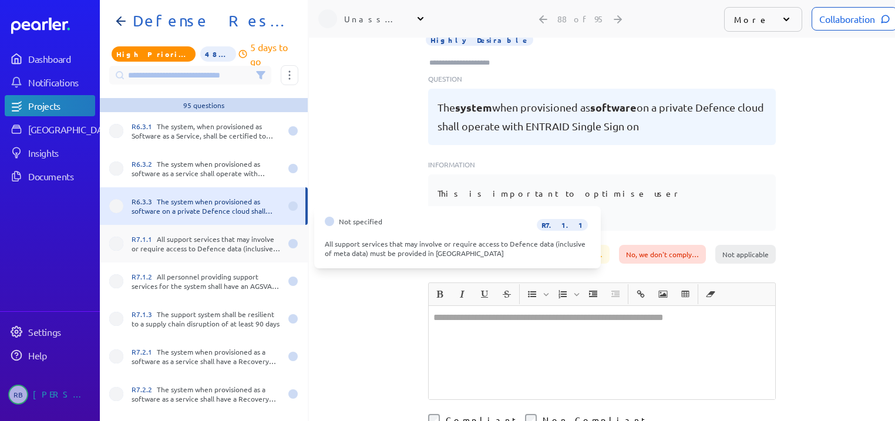
click at [226, 238] on div "R7.1.1 All support services that may involve or require access to Defence data …" at bounding box center [206, 243] width 149 height 19
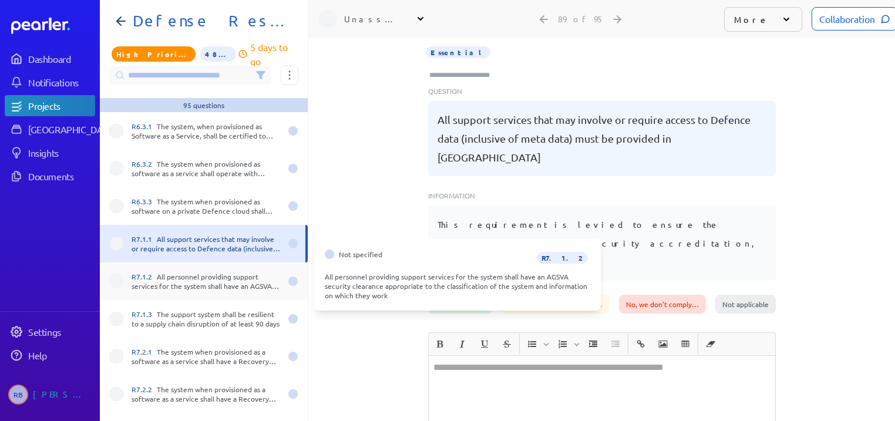
click at [210, 275] on div "R7.1.2 All personnel providing support services for the system shall have an AG…" at bounding box center [206, 281] width 149 height 19
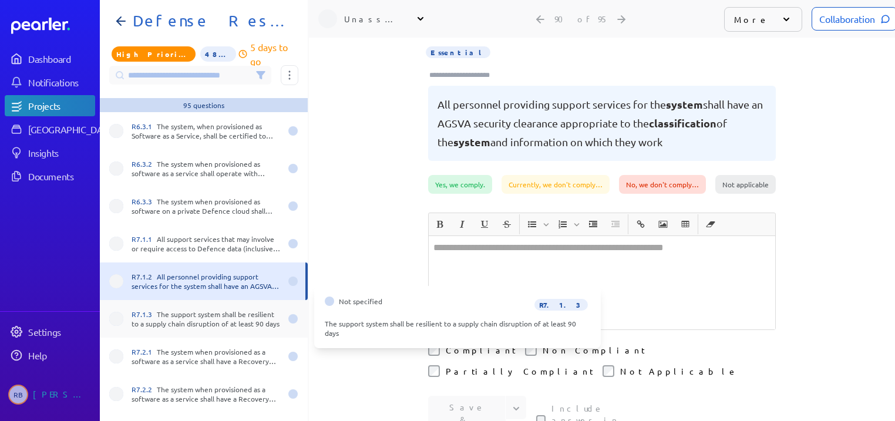
click at [207, 311] on div "R7.1.3 The support system shall be resilient to a supply chain disruption of at…" at bounding box center [206, 319] width 149 height 19
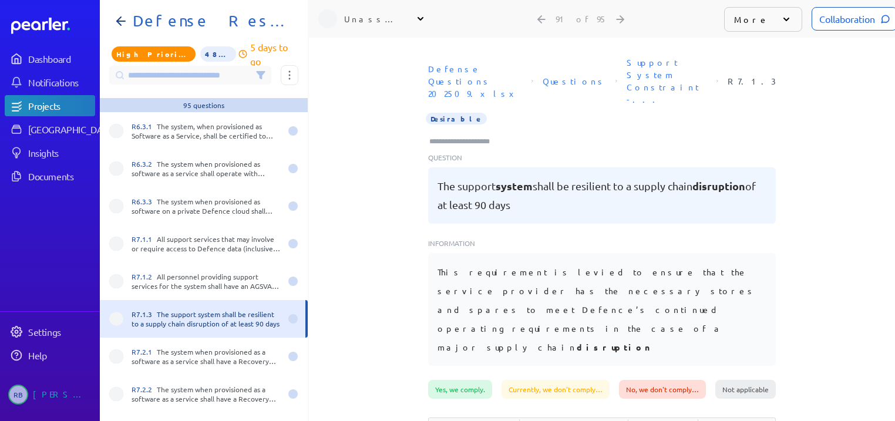
click at [442, 136] on input "Type here to add tags" at bounding box center [464, 142] width 73 height 12
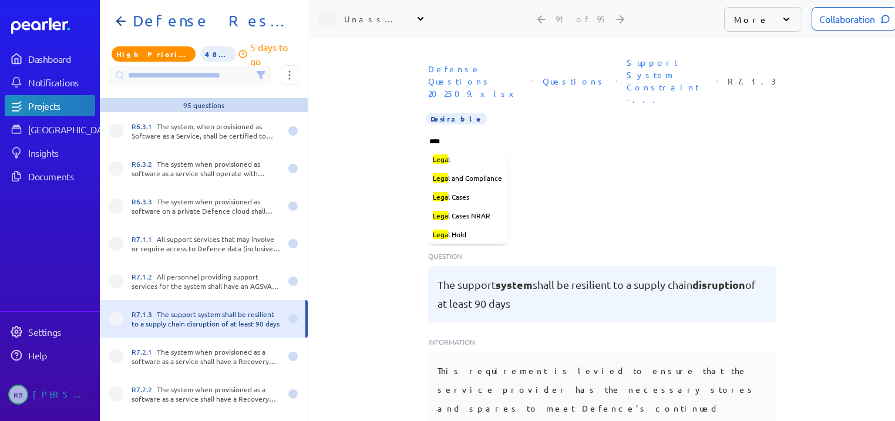
type input "*****"
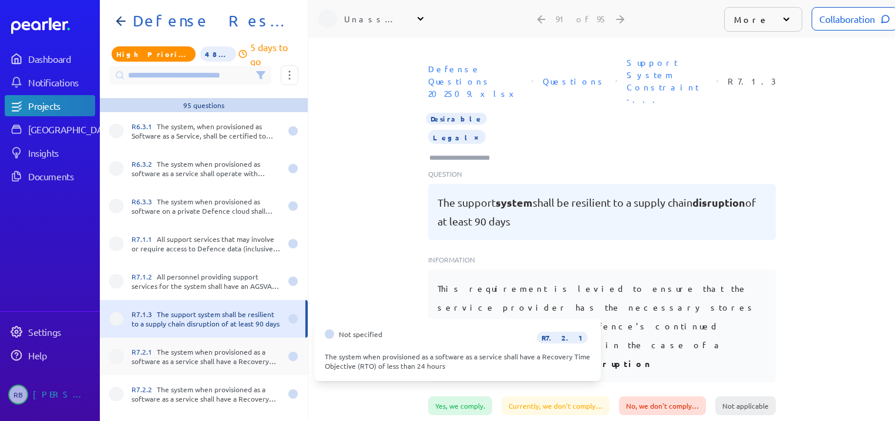
click at [193, 347] on div "R7.2.1 The system when provisioned as a software as a service shall have a Reco…" at bounding box center [206, 356] width 149 height 19
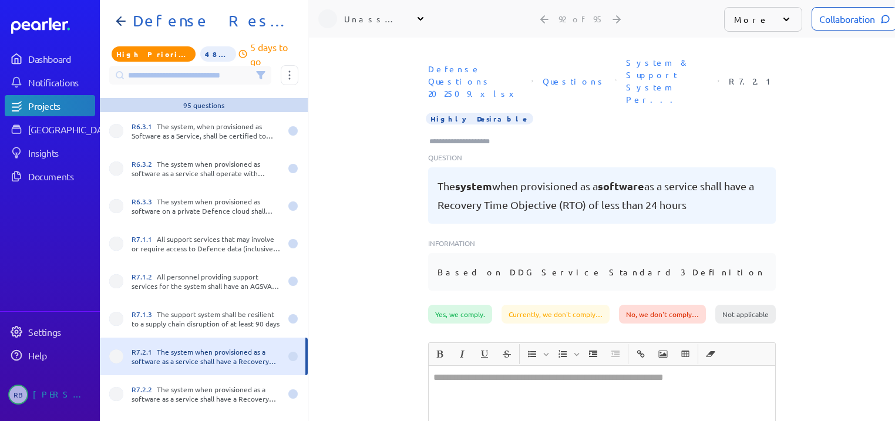
click at [447, 136] on input "Type here to add tags" at bounding box center [464, 142] width 73 height 12
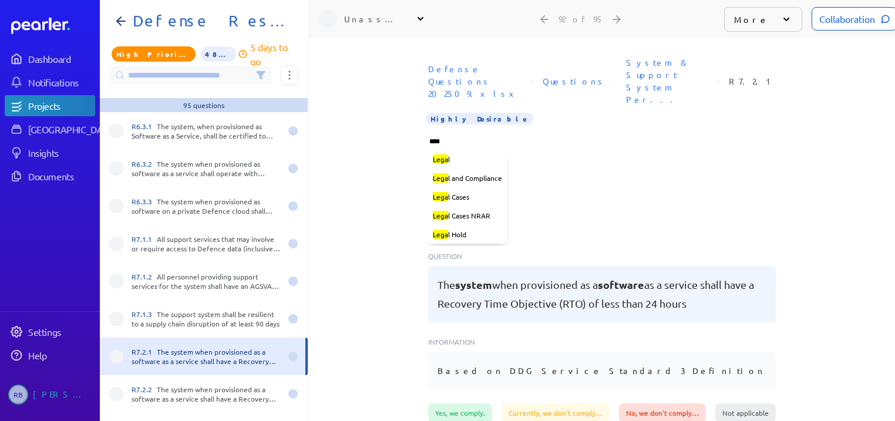
type input "*****"
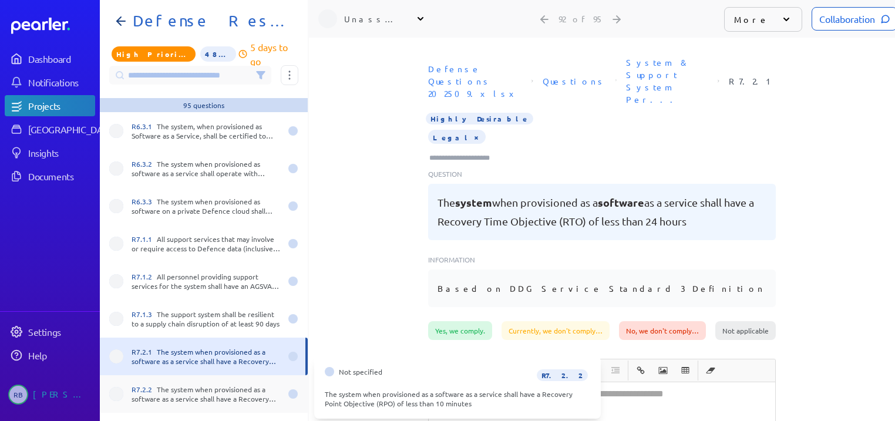
click at [183, 385] on div "R7.2.2 The system when provisioned as a software as a service shall have a Reco…" at bounding box center [206, 394] width 149 height 19
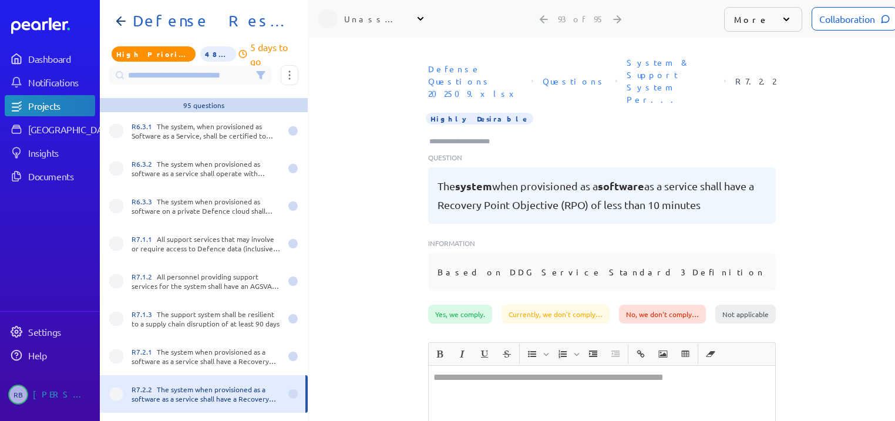
click at [458, 130] on div at bounding box center [602, 139] width 348 height 18
click at [454, 136] on input "Type here to add tags" at bounding box center [464, 142] width 73 height 12
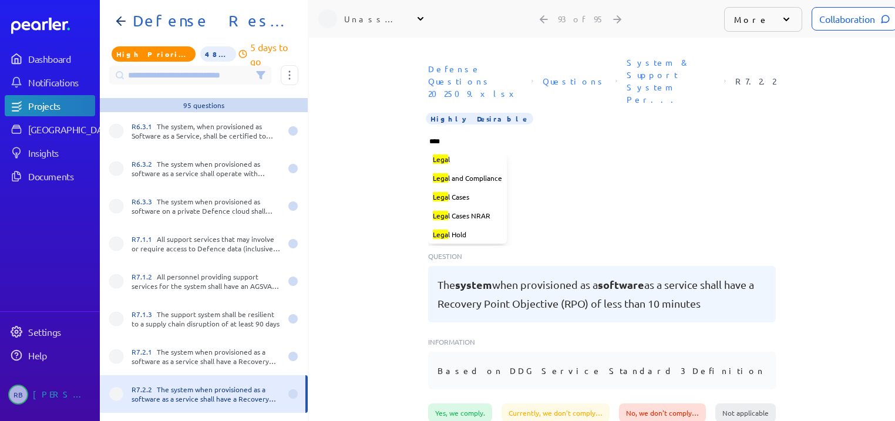
type input "*****"
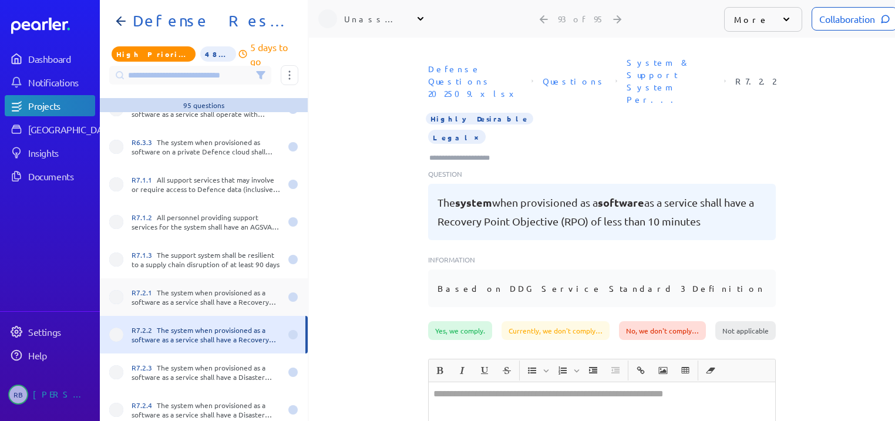
scroll to position [7, 0]
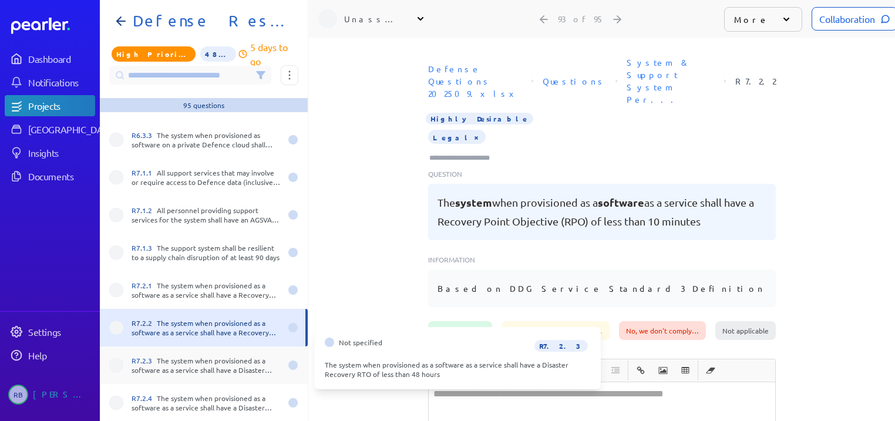
click at [197, 359] on div "R7.2.3 The system when provisioned as a software as a service shall have a Disa…" at bounding box center [206, 365] width 149 height 19
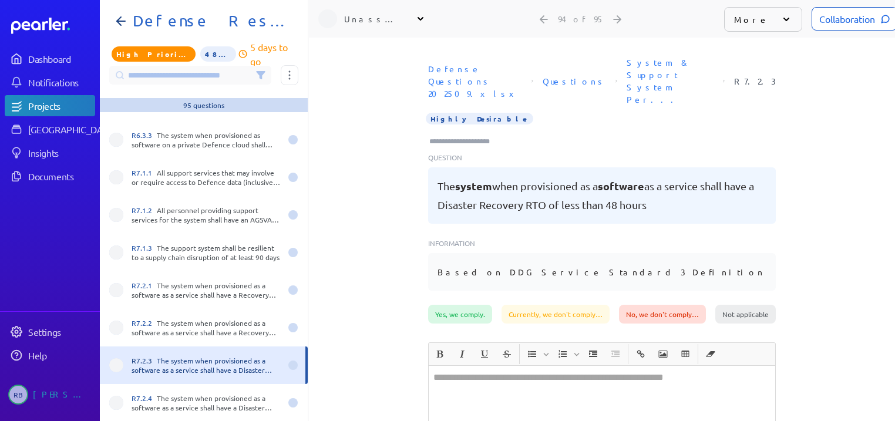
click at [448, 136] on input "Type here to add tags" at bounding box center [464, 142] width 73 height 12
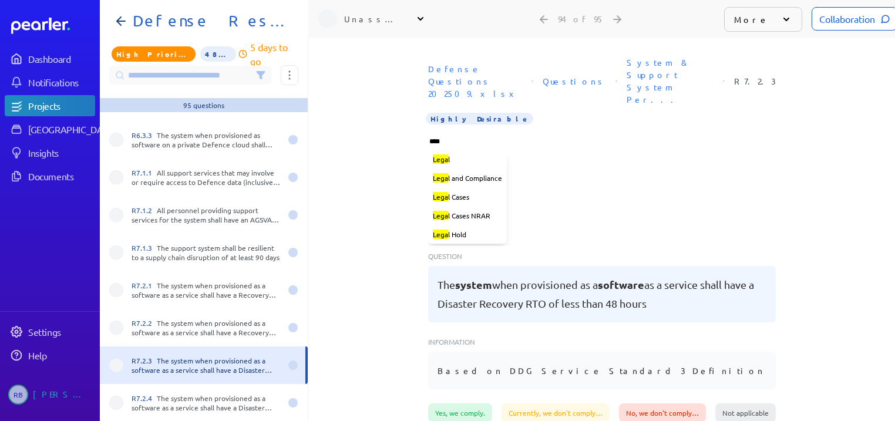
type input "*****"
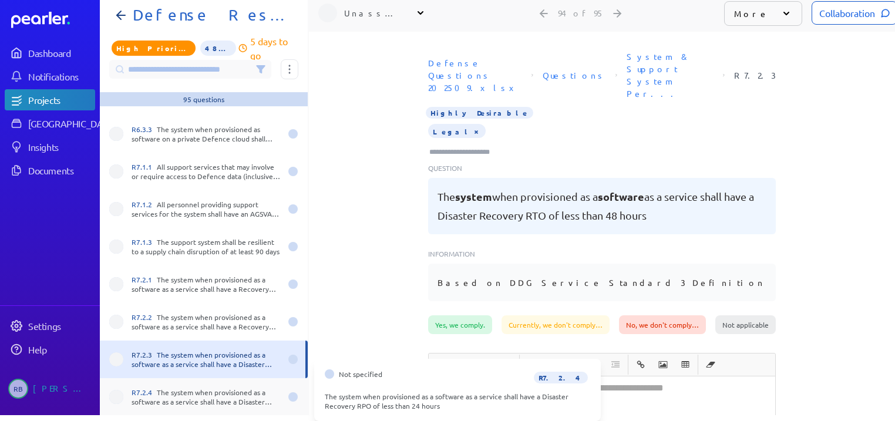
click at [202, 397] on div "R7.2.4 The system when provisioned as a software as a service shall have a Disa…" at bounding box center [206, 397] width 149 height 19
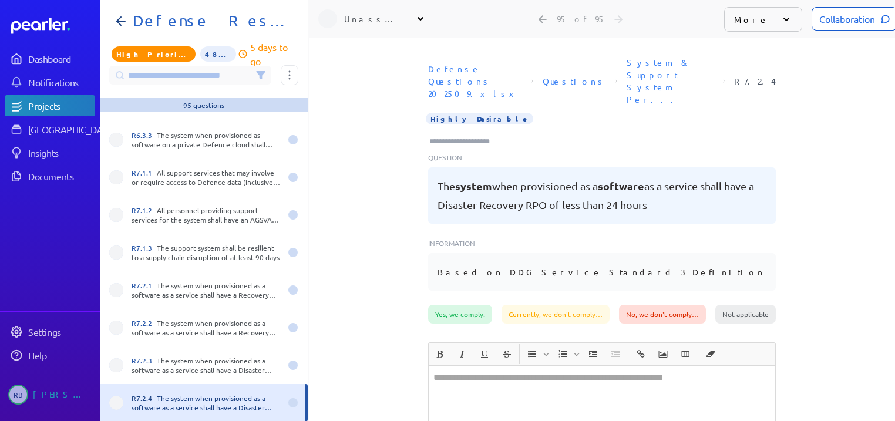
click at [457, 136] on input "Type here to add tags" at bounding box center [464, 142] width 73 height 12
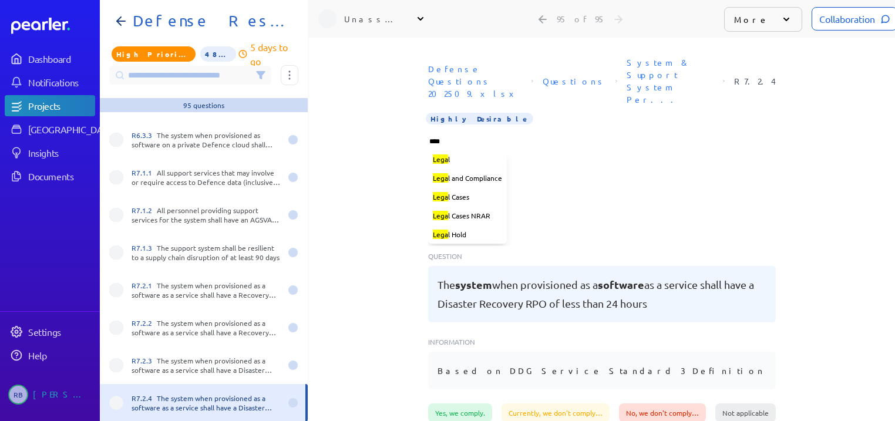
type input "*****"
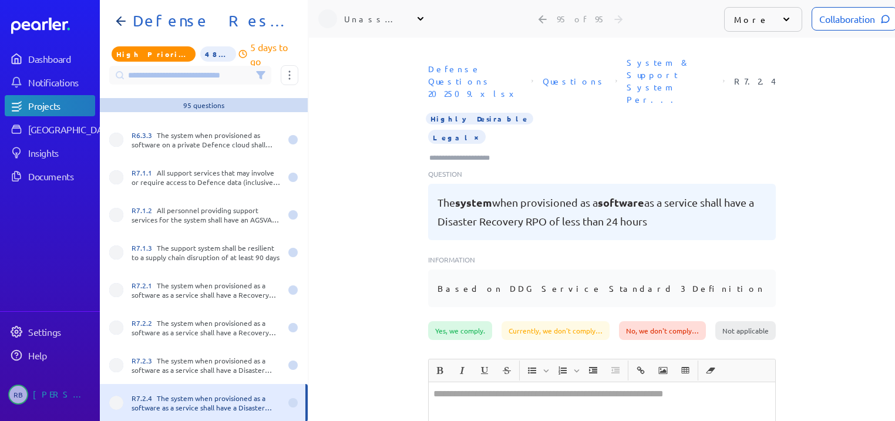
click at [389, 204] on div "Defense Questions 202509.xlsx Questions System & Support System Per... R7.2.4 H…" at bounding box center [602, 187] width 586 height 270
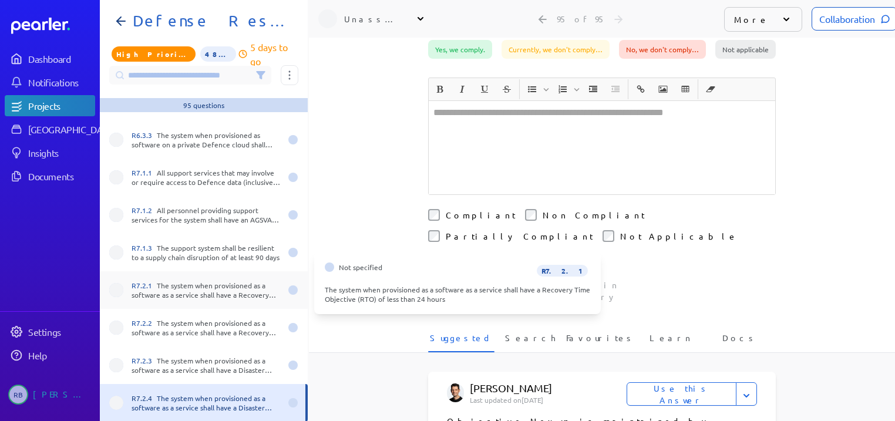
scroll to position [282, 0]
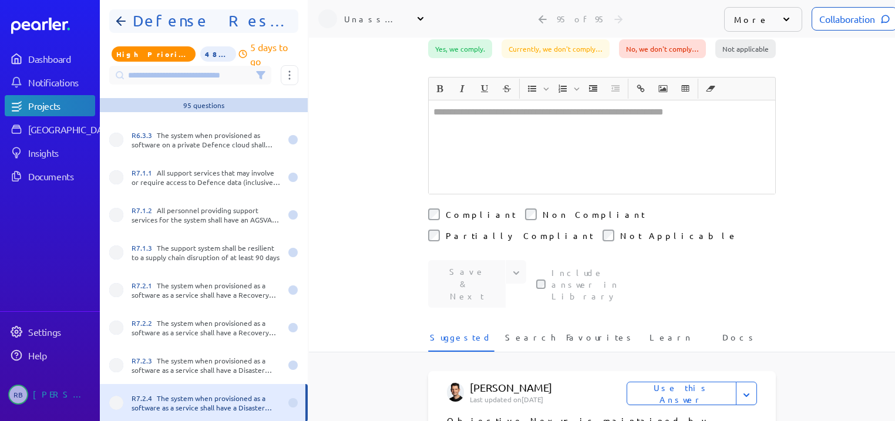
click at [236, 19] on h1 "Defense Response 202509" at bounding box center [208, 21] width 161 height 19
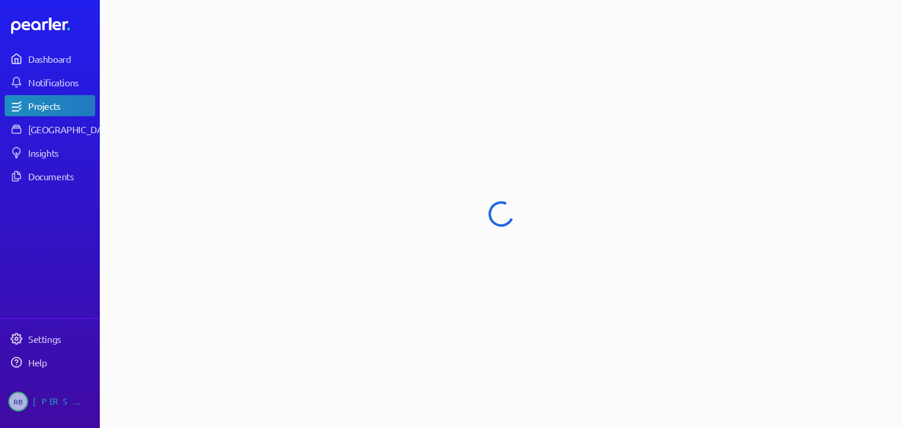
select select "****"
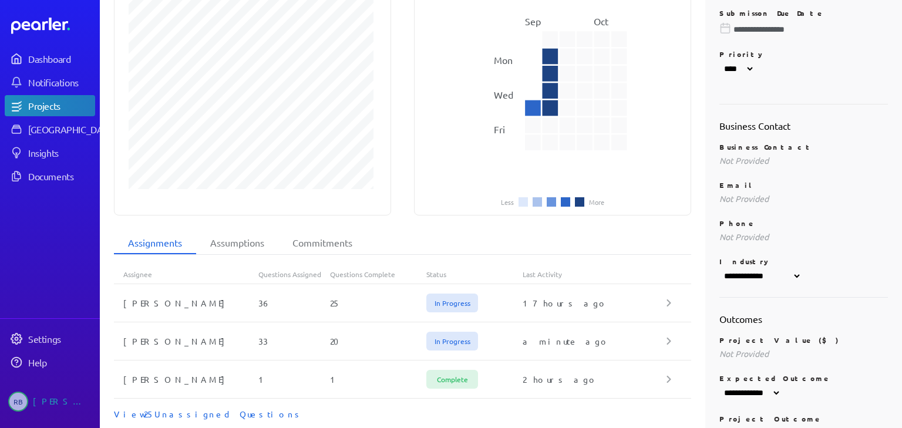
scroll to position [188, 0]
